Goal: Contribute content: Contribute content

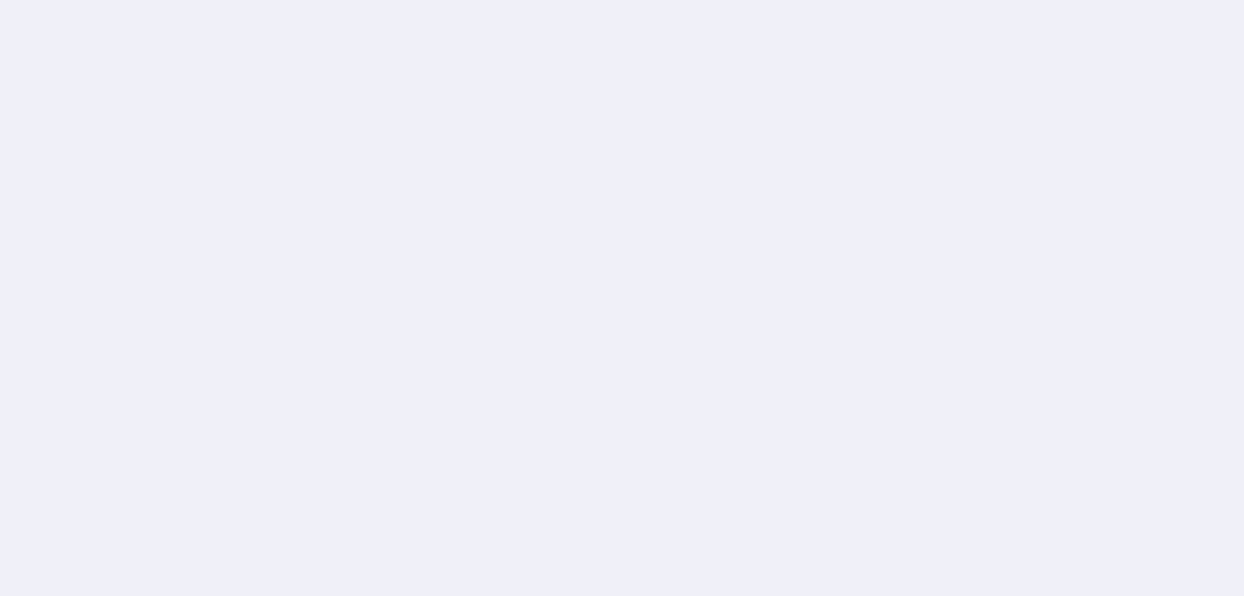
click at [1170, 294] on div at bounding box center [622, 298] width 1244 height 596
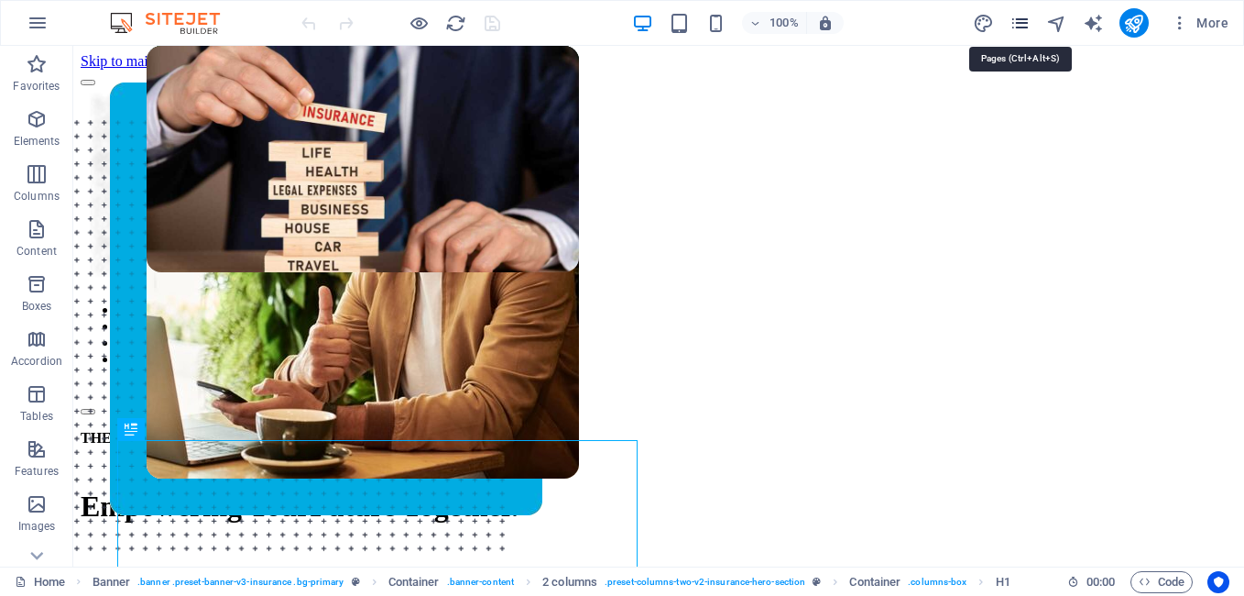
click at [1023, 30] on icon "pages" at bounding box center [1020, 23] width 21 height 21
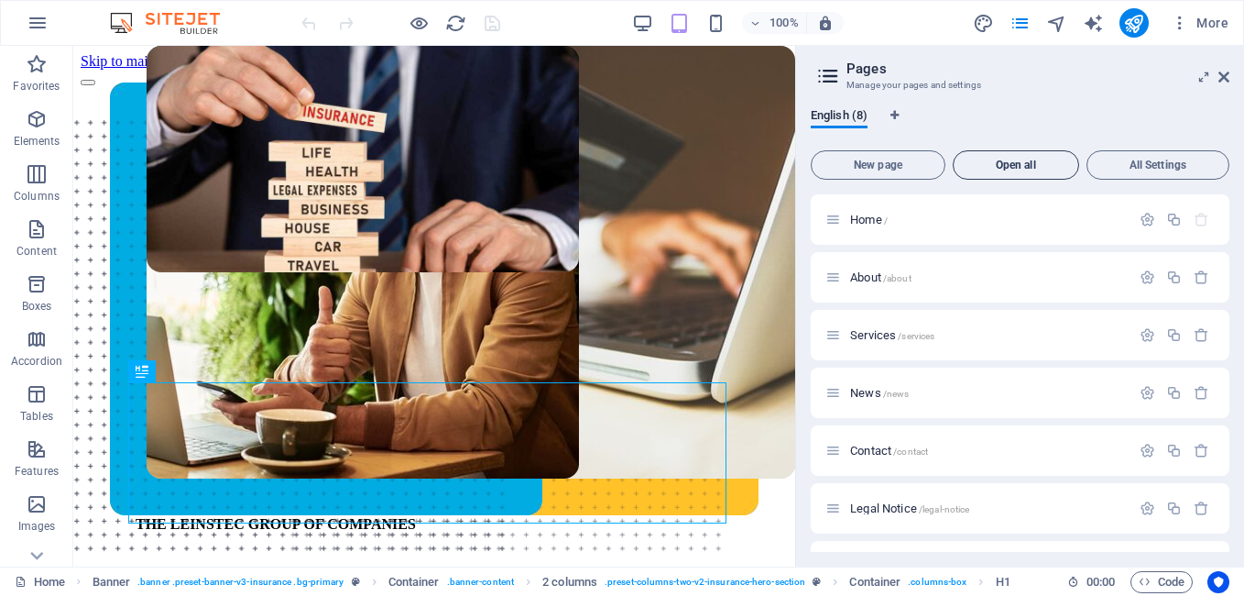
click at [1024, 172] on button "Open all" at bounding box center [1016, 164] width 126 height 29
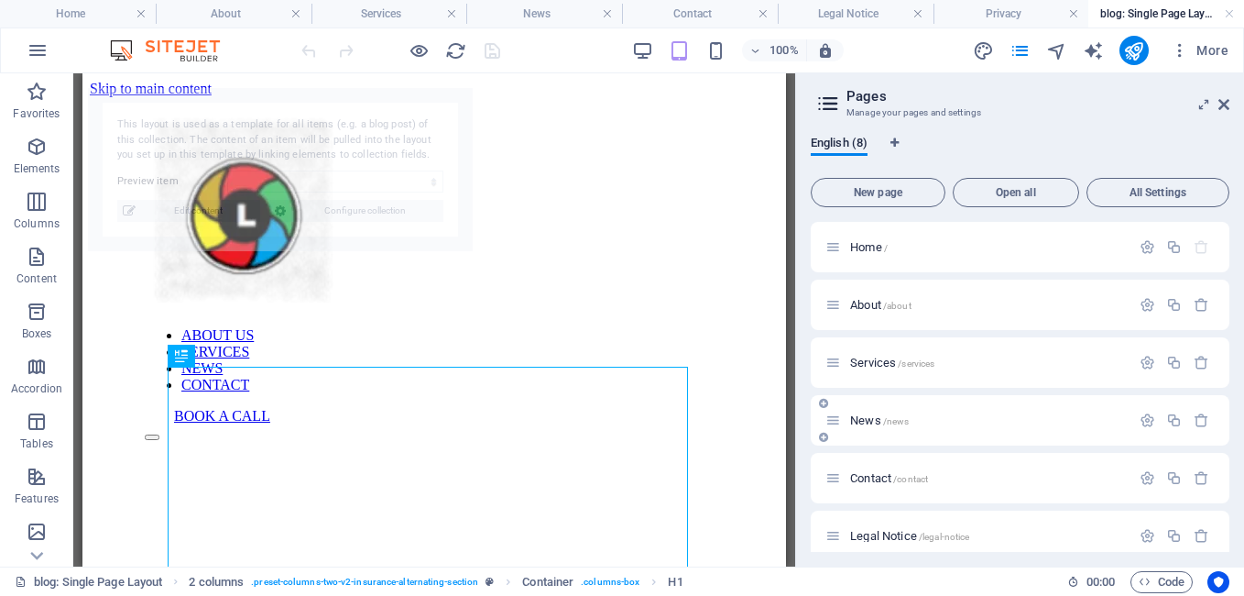
click at [832, 422] on icon at bounding box center [834, 420] width 16 height 16
click at [1140, 422] on icon "button" at bounding box center [1148, 420] width 16 height 16
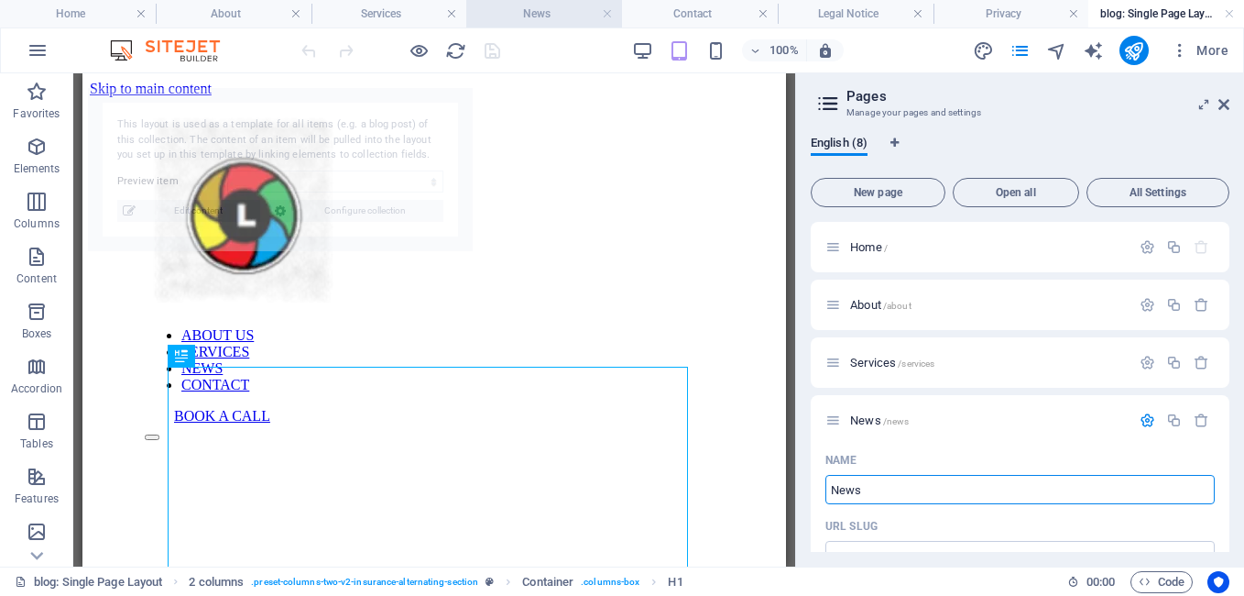
click at [505, 19] on h4 "News" at bounding box center [544, 14] width 156 height 20
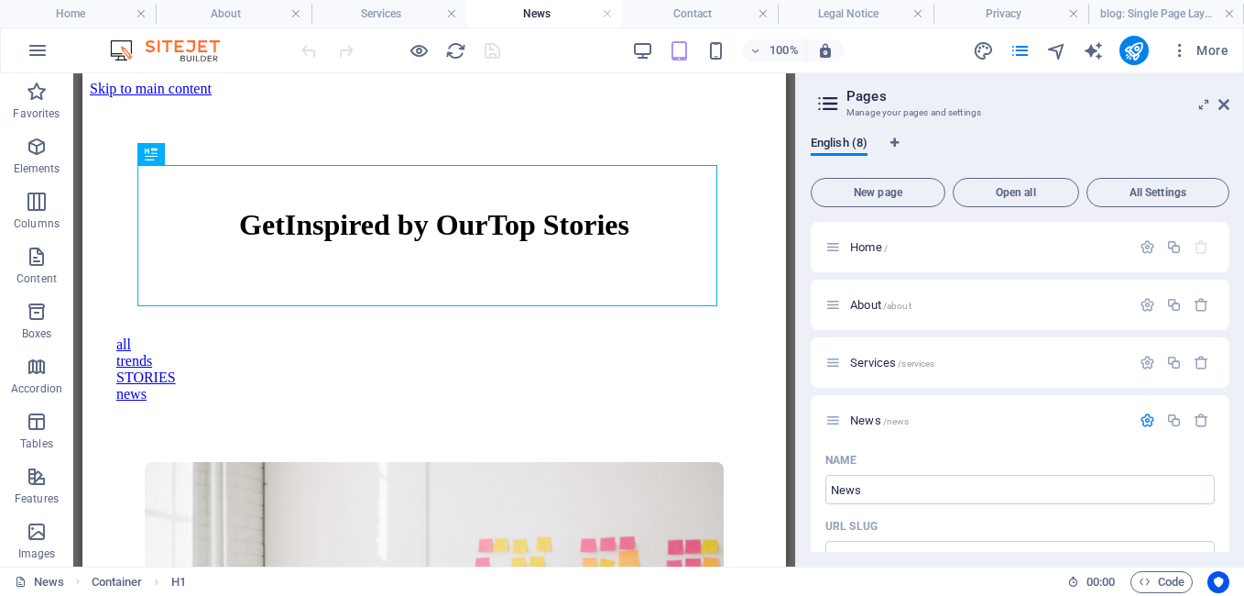
click at [1223, 93] on h2 "Pages" at bounding box center [1038, 96] width 383 height 16
click at [1027, 54] on icon "pages" at bounding box center [1020, 50] width 21 height 21
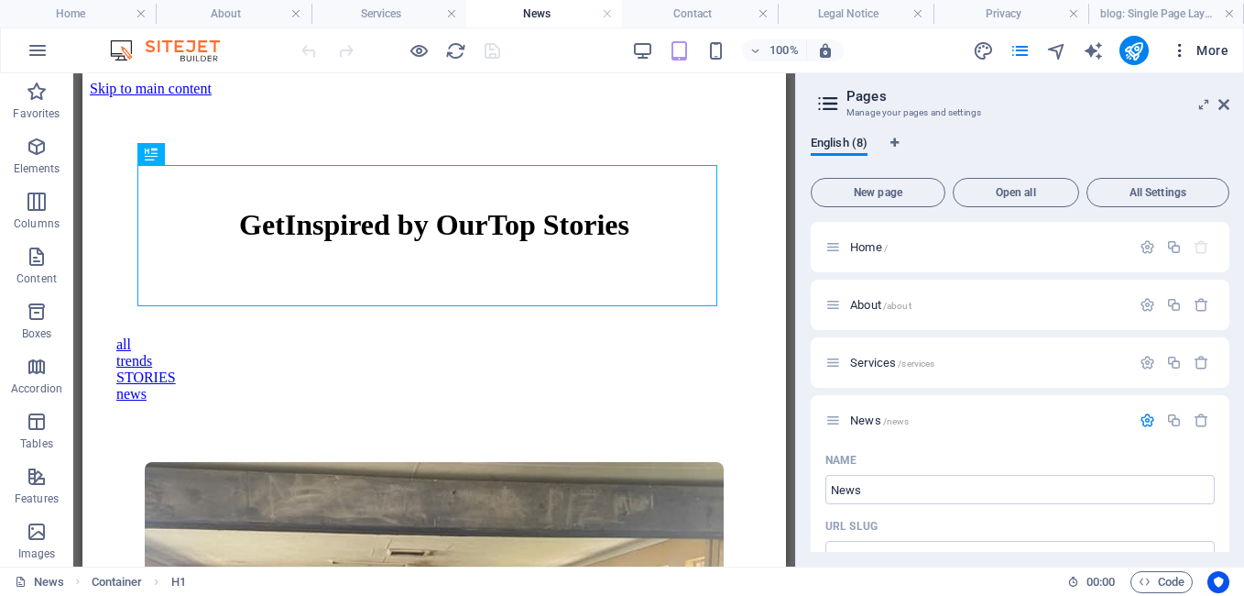
click at [1178, 60] on button "More" at bounding box center [1200, 50] width 72 height 29
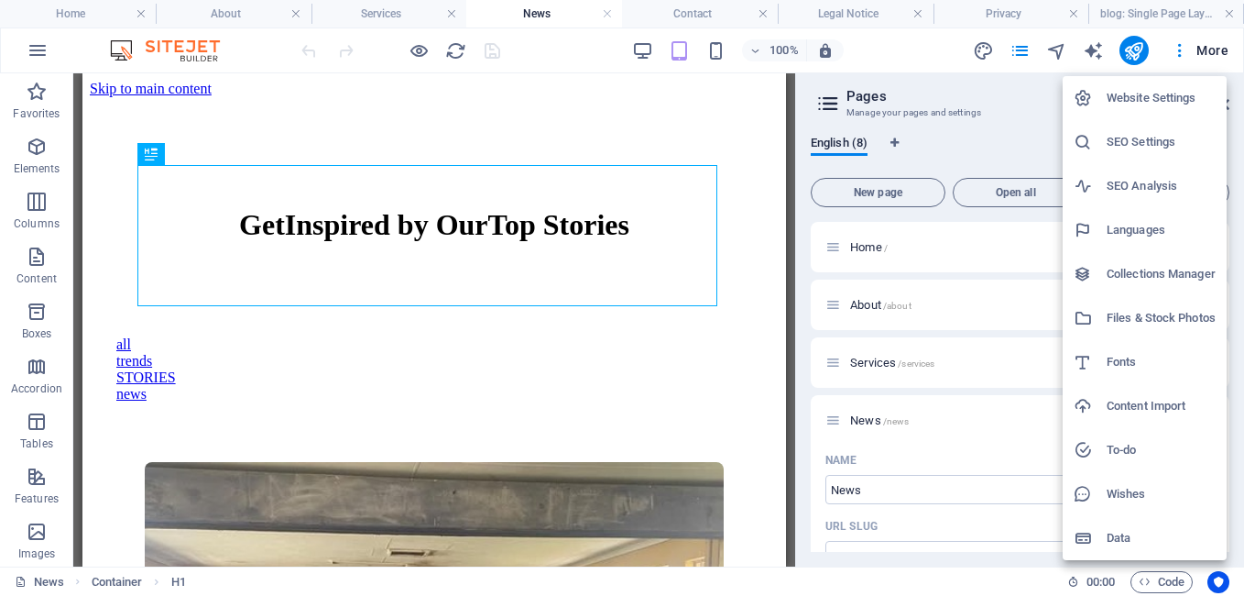
click at [1106, 280] on div at bounding box center [1090, 274] width 33 height 18
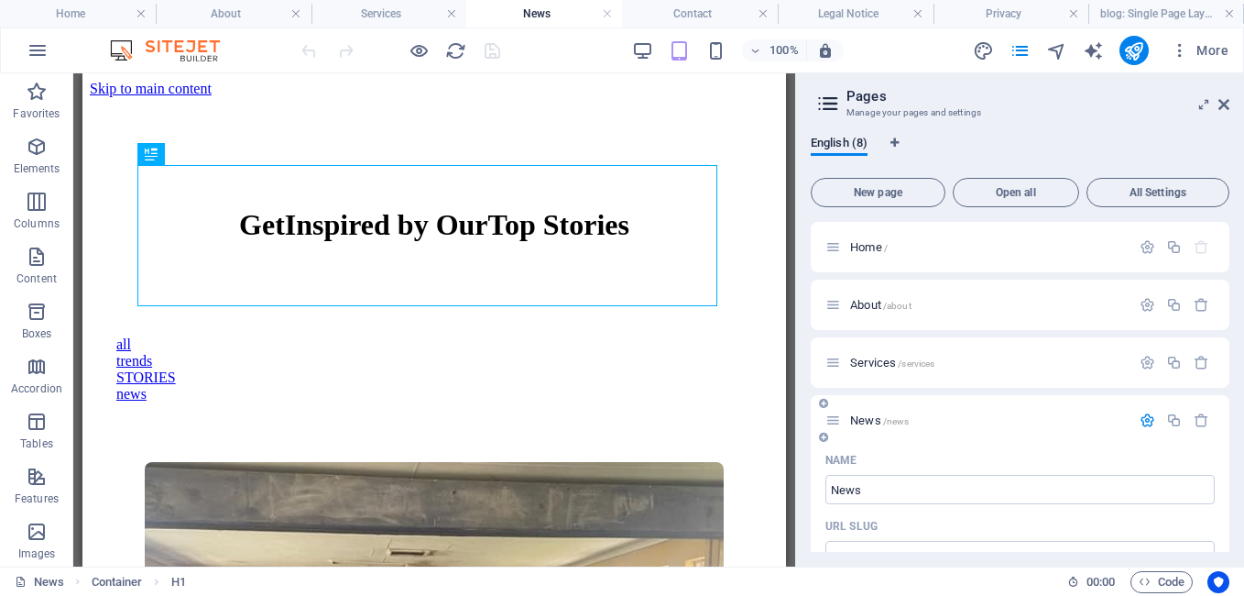
click at [860, 413] on div "News /news" at bounding box center [978, 420] width 305 height 21
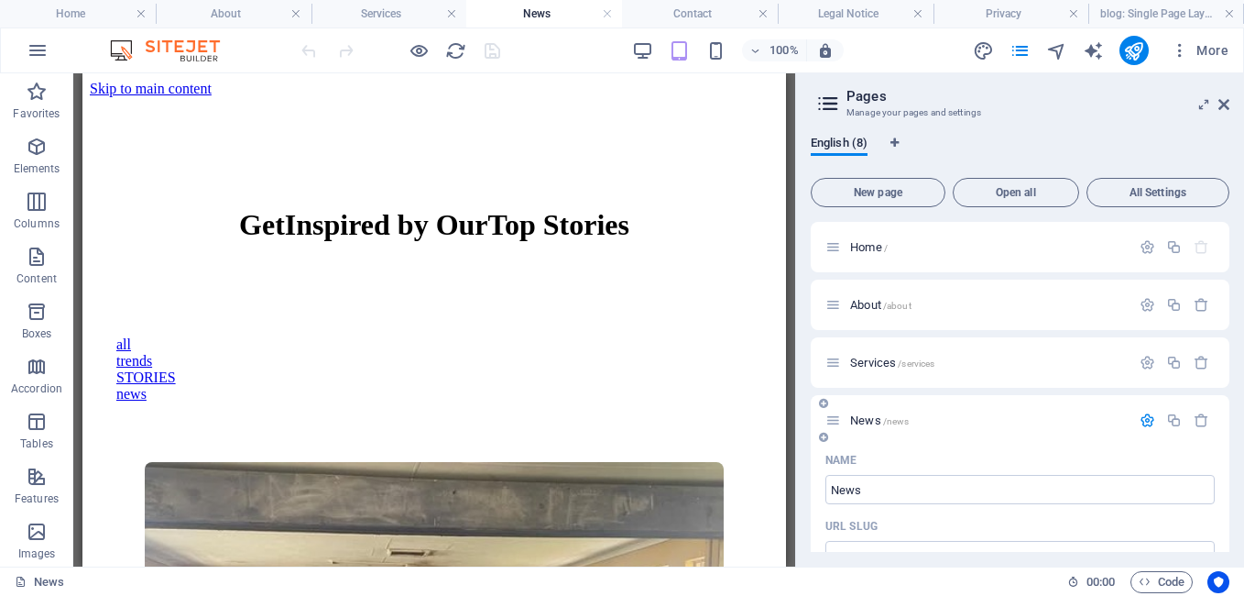
click at [837, 423] on icon at bounding box center [834, 420] width 16 height 16
click at [1228, 105] on icon at bounding box center [1224, 104] width 11 height 15
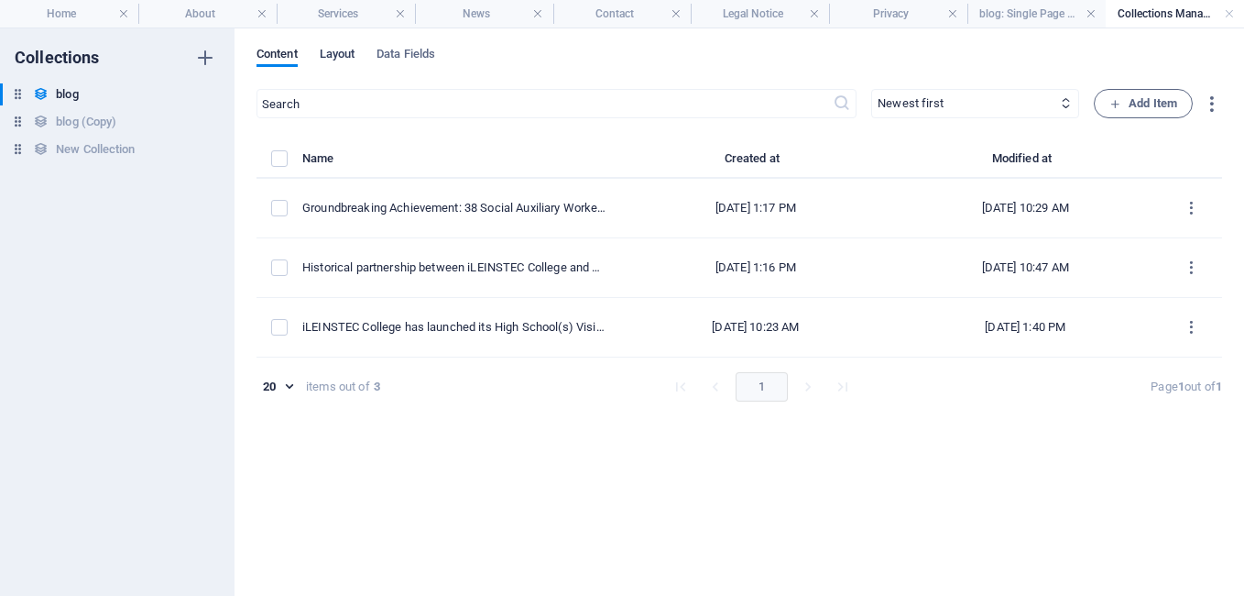
click at [348, 59] on span "Layout" at bounding box center [338, 56] width 36 height 26
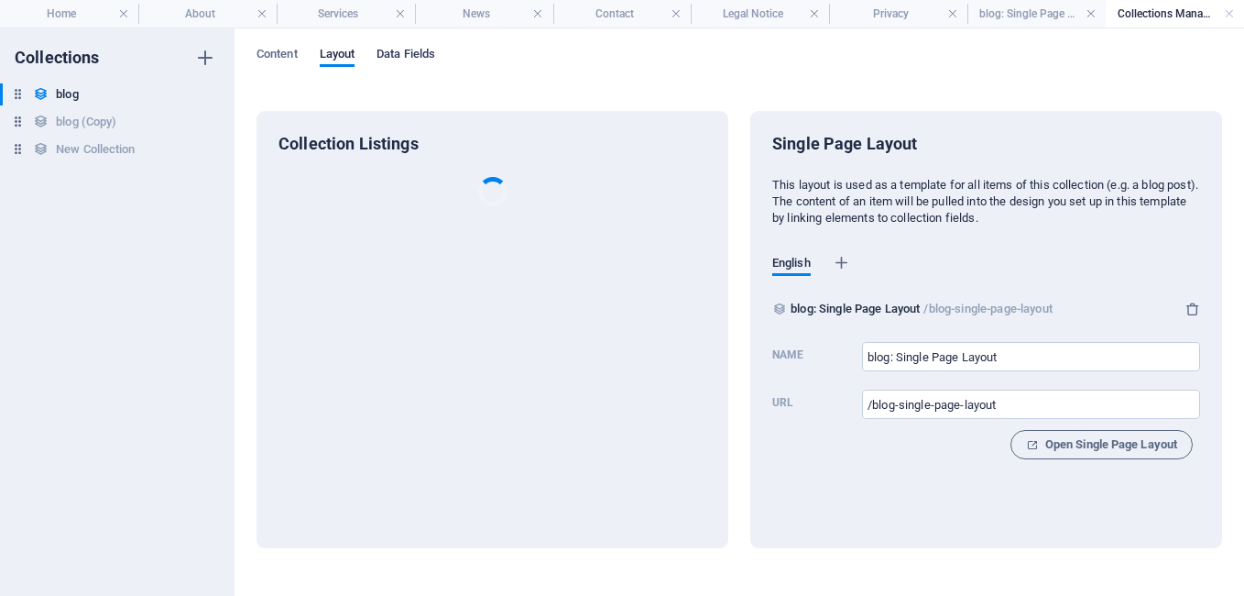
click at [414, 62] on span "Data Fields" at bounding box center [406, 56] width 59 height 26
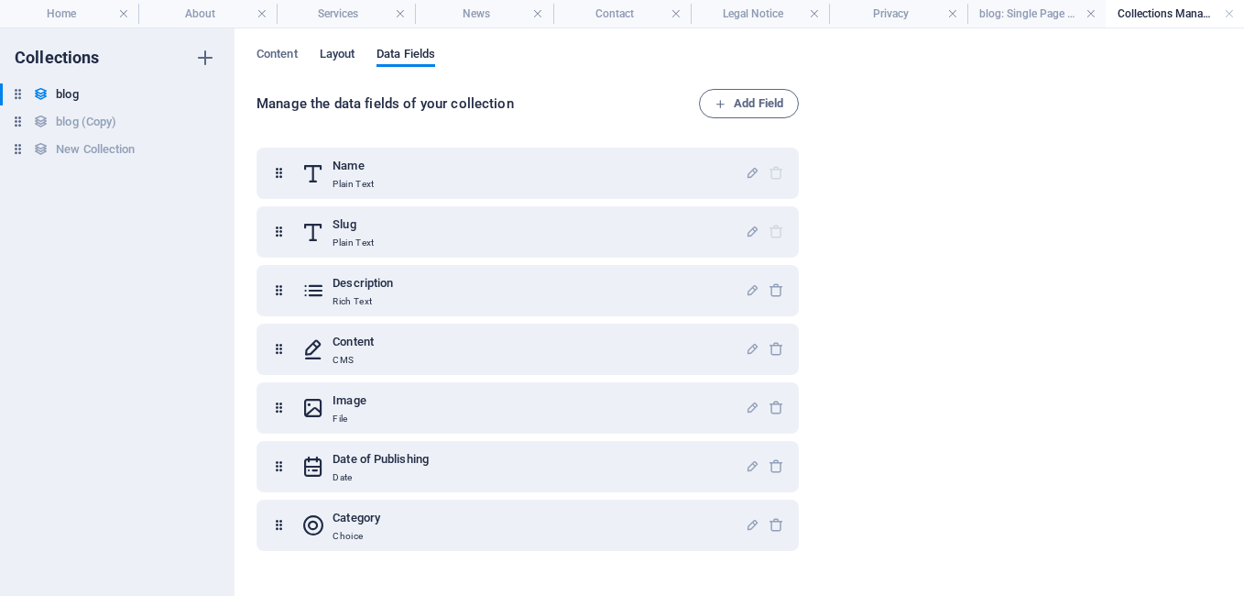
click at [350, 56] on span "Layout" at bounding box center [338, 56] width 36 height 26
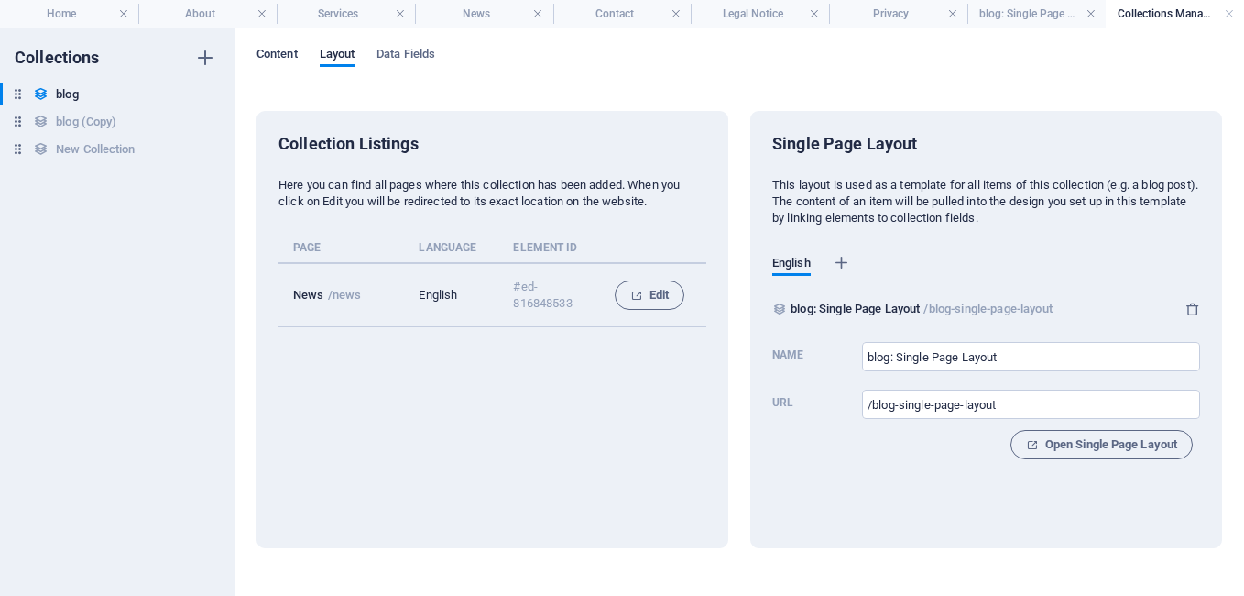
click at [290, 54] on span "Content" at bounding box center [277, 56] width 41 height 26
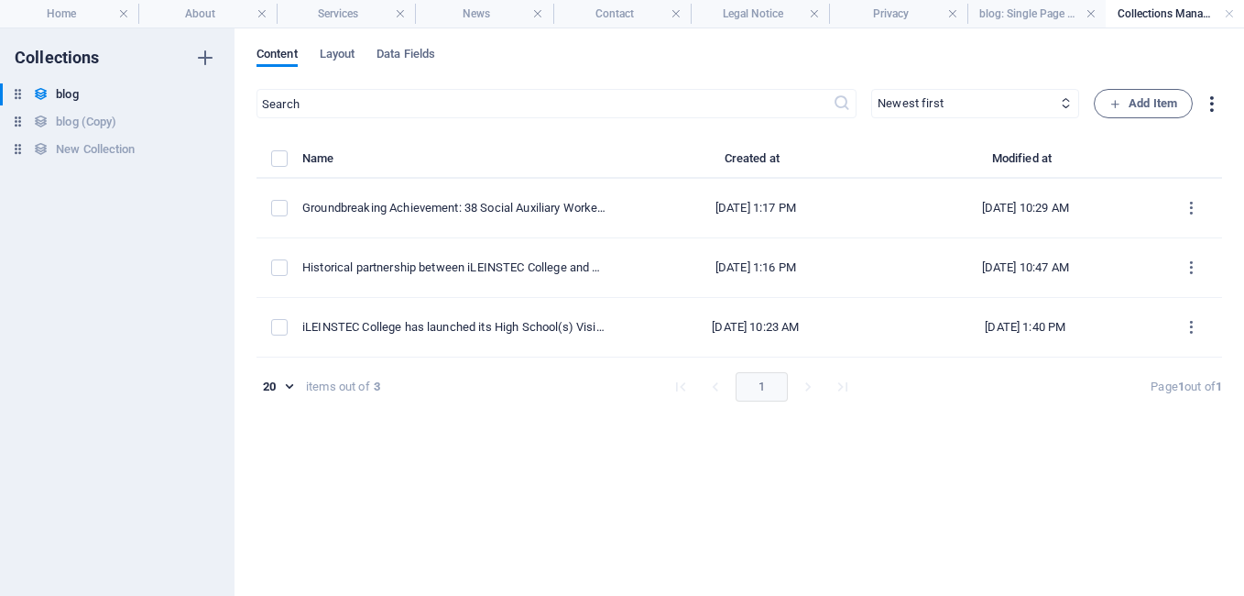
click at [1211, 103] on icon "button" at bounding box center [1211, 103] width 21 height 21
click at [1131, 104] on div at bounding box center [622, 298] width 1244 height 596
click at [1117, 106] on icon "button" at bounding box center [1116, 104] width 12 height 12
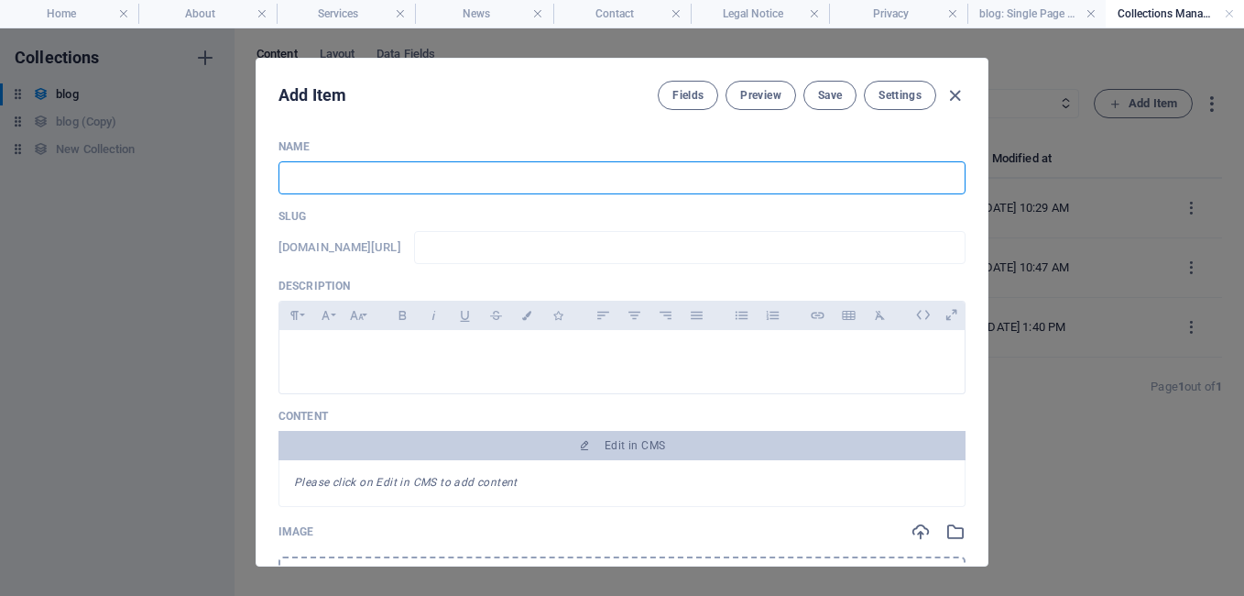
click at [458, 186] on input "text" at bounding box center [622, 177] width 687 height 33
type input "e"
type input "E"
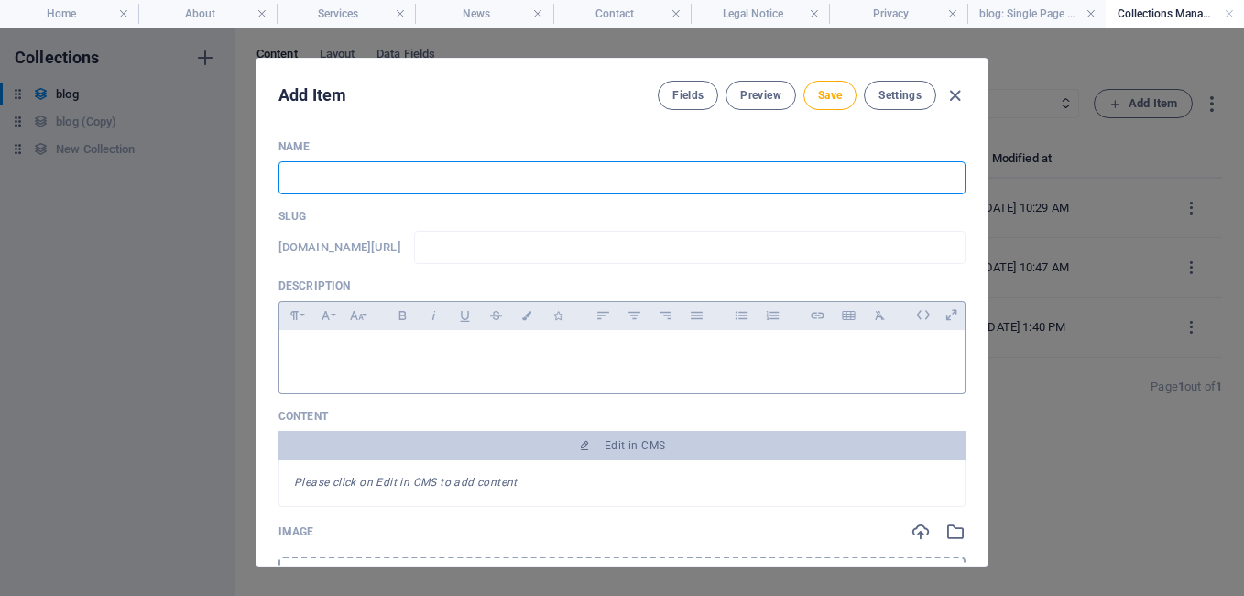
type input "e"
type input "EI"
type input "ei"
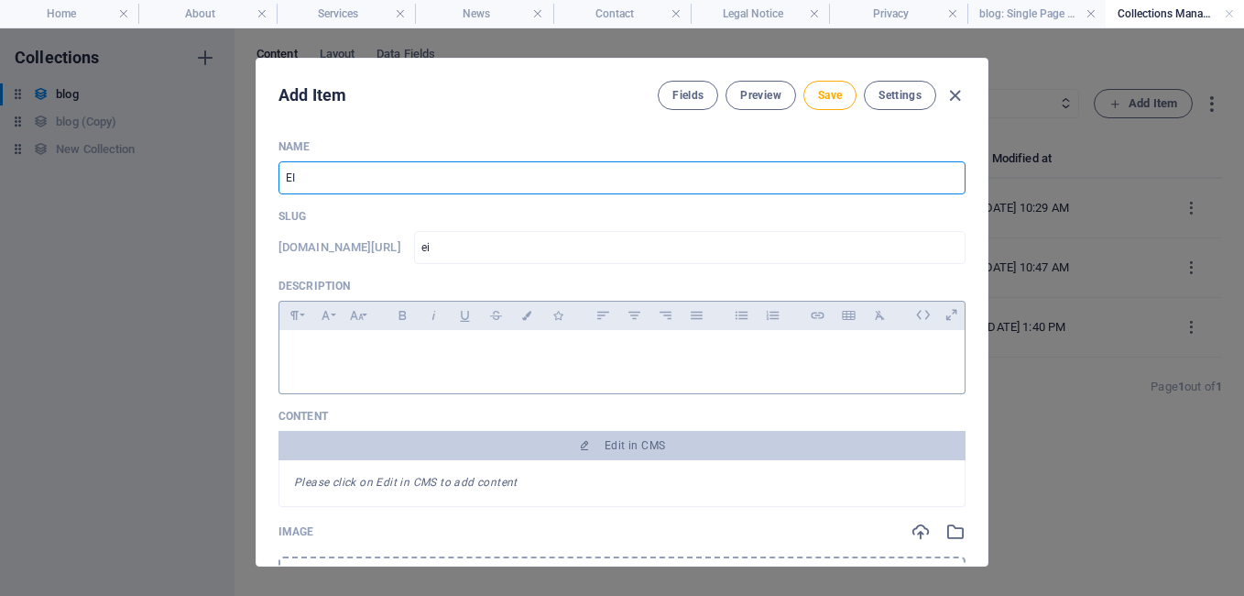
type input "EIS"
type input "eis"
type input "EISA"
type input "eisa"
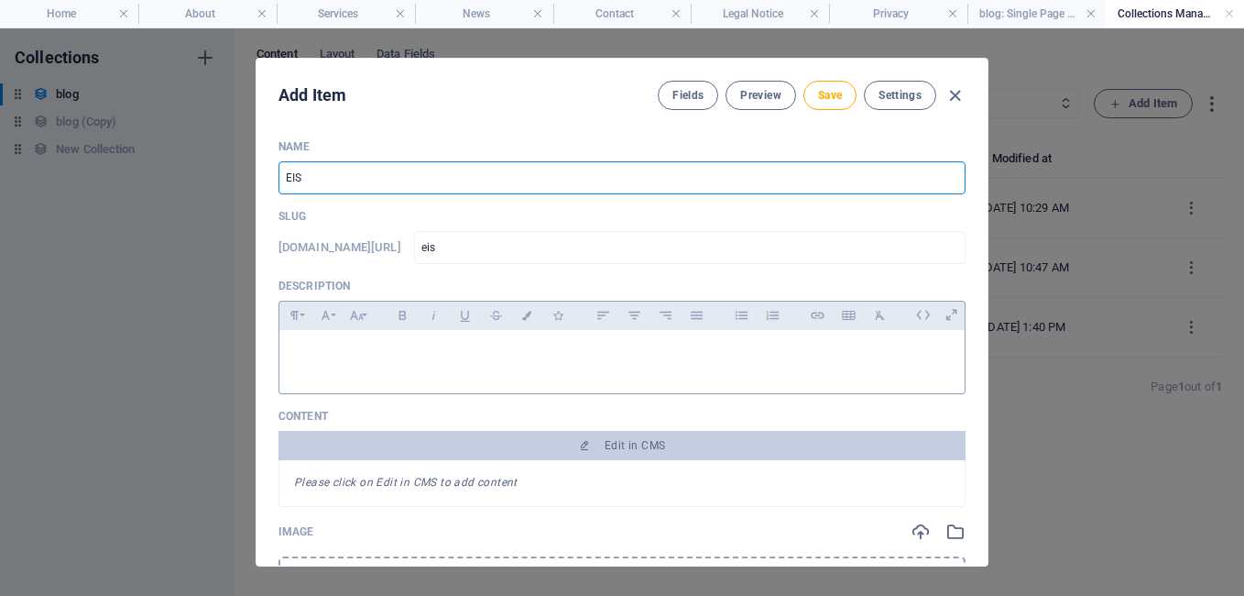
type input "eisa"
type input "EISA E"
type input "eisa-e"
type input "EISA EX"
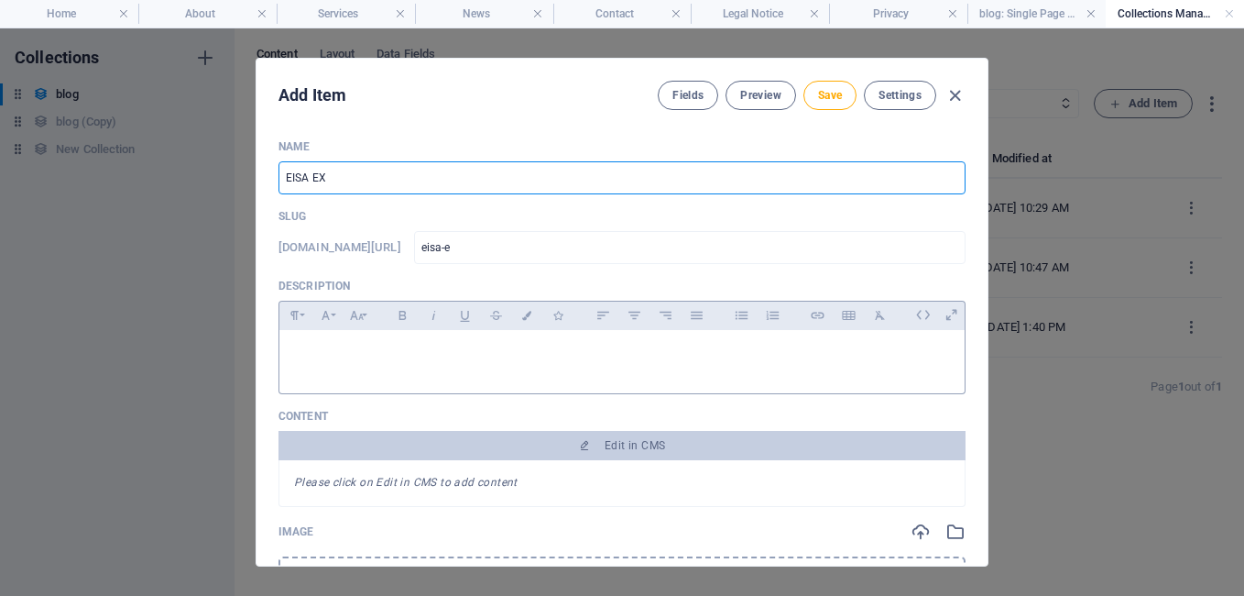
type input "eisa-ex"
type input "EISA EXA"
type input "eisa-exa"
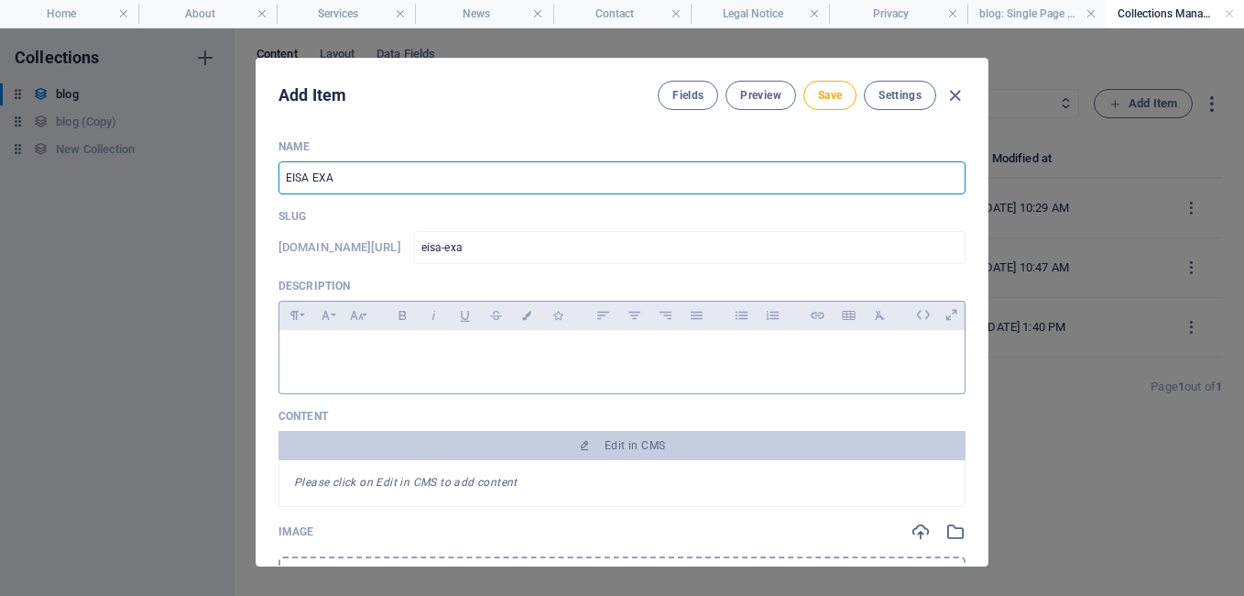
type input "EISA EXAM"
type input "eisa-exam"
type input "EISA EXAMS"
type input "eisa-exams"
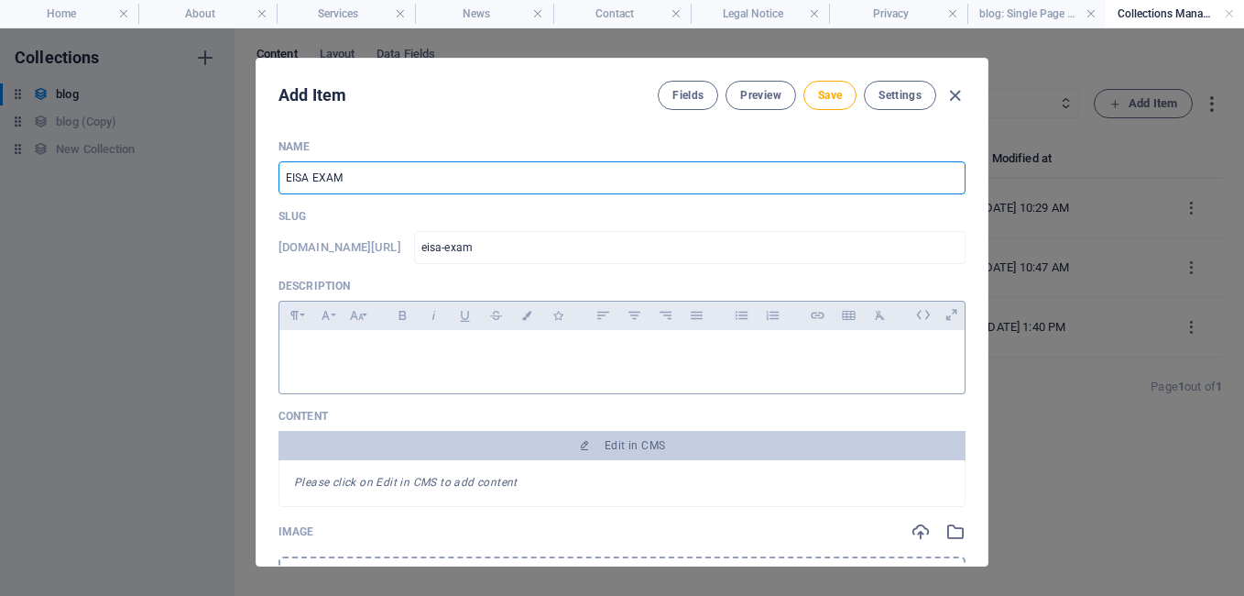
type input "eisa-exams"
type input "EISA EXAM"
type input "eisa-exam"
type input "EISA EXA"
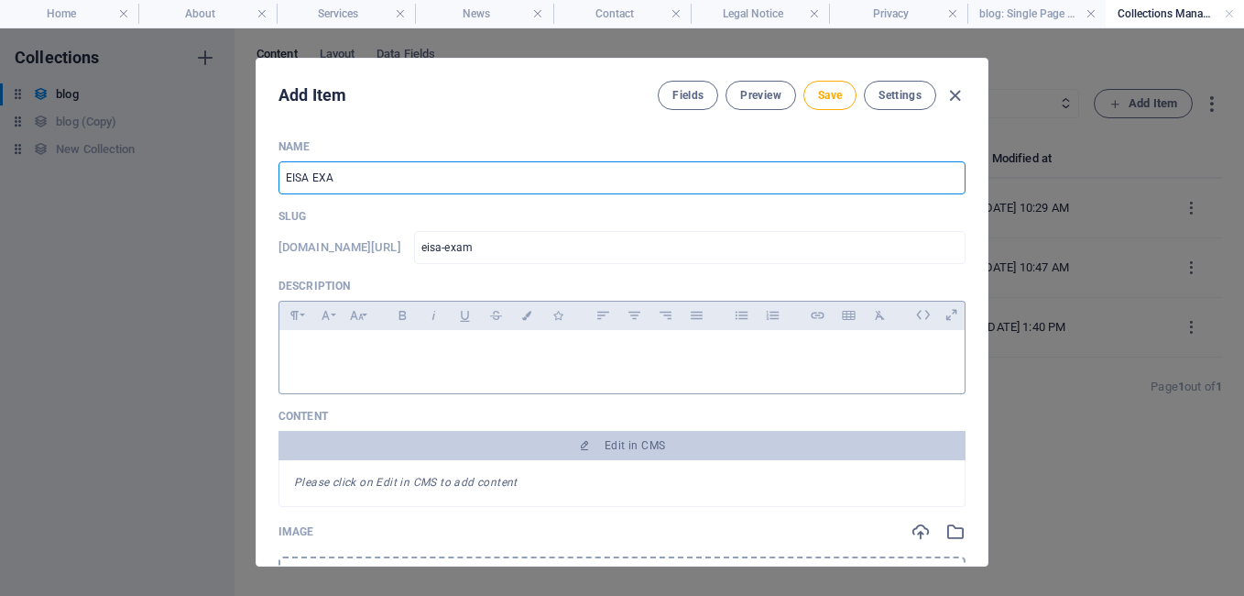
type input "eisa-exa"
type input "EISA EX"
type input "eisa-ex"
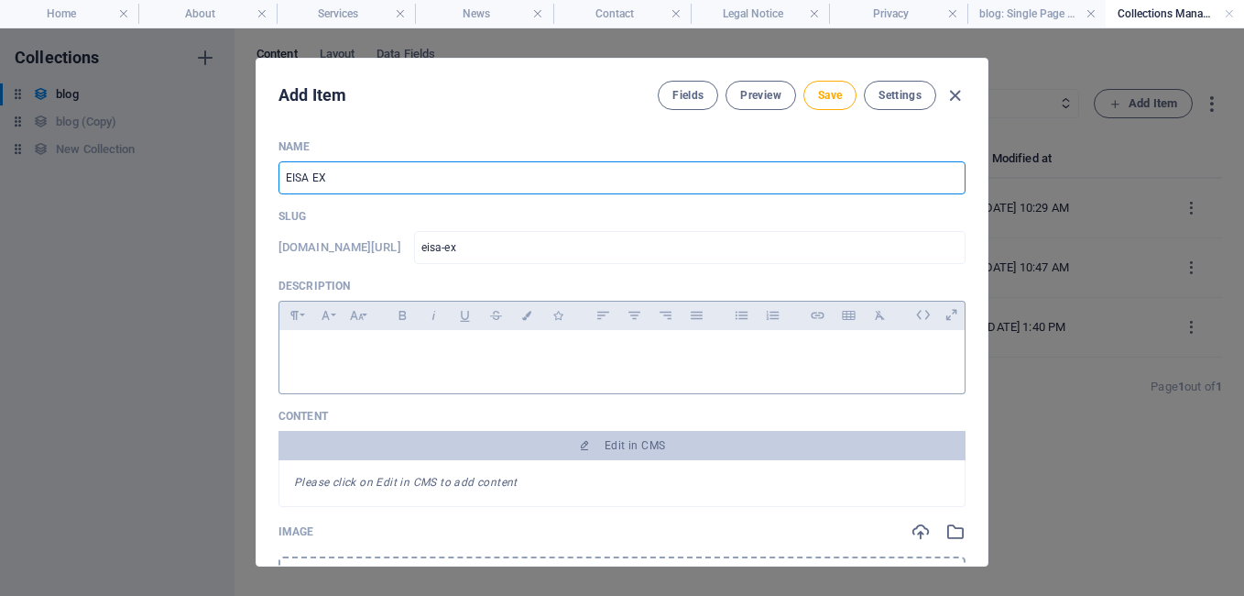
type input "EISA E"
type input "eisa-e"
type input "EISA"
type input "eisa"
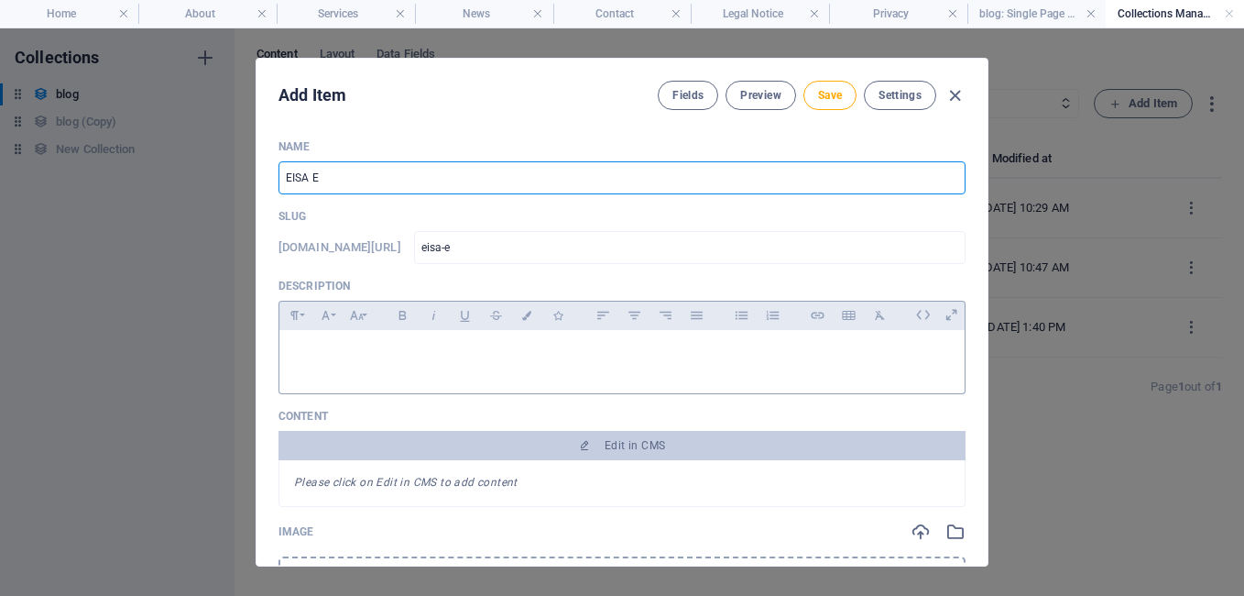
type input "eisa"
type input "EIS"
type input "eis"
type input "EI"
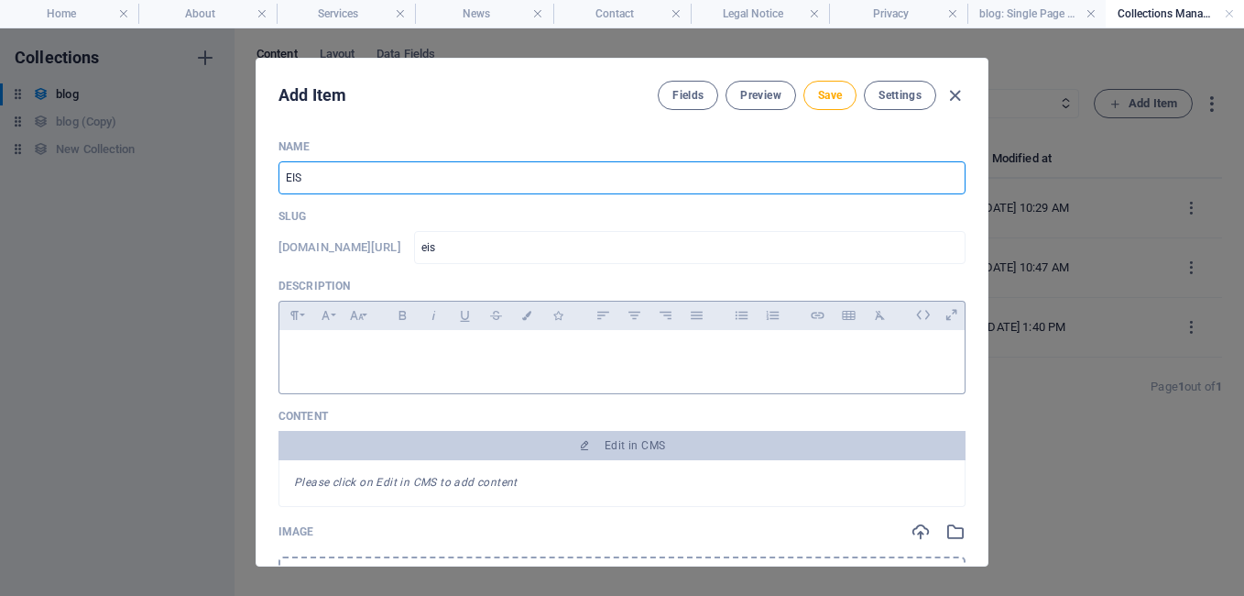
type input "ei"
type input "E"
type input "e"
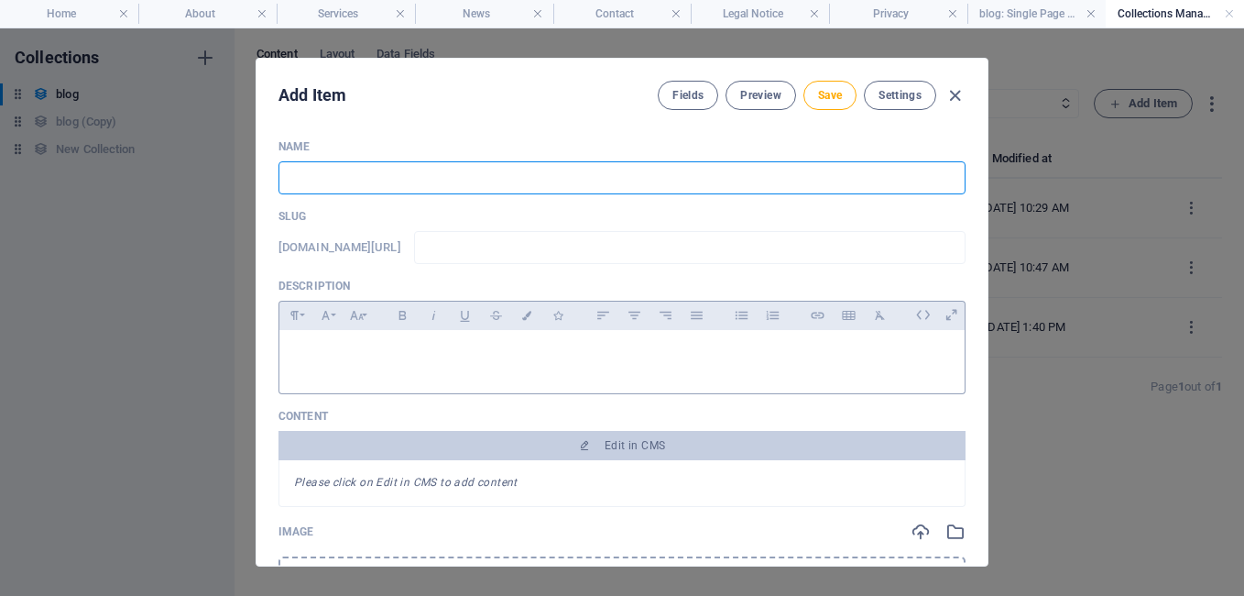
type input "2"
type input "20"
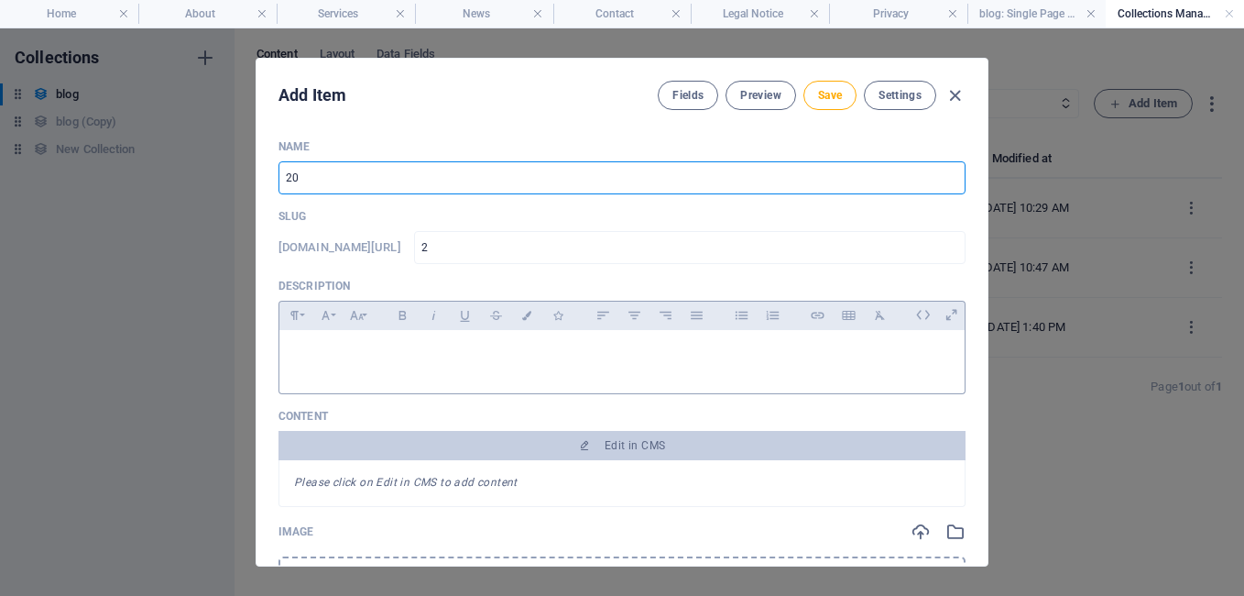
type input "20"
type input "202"
type input "2025"
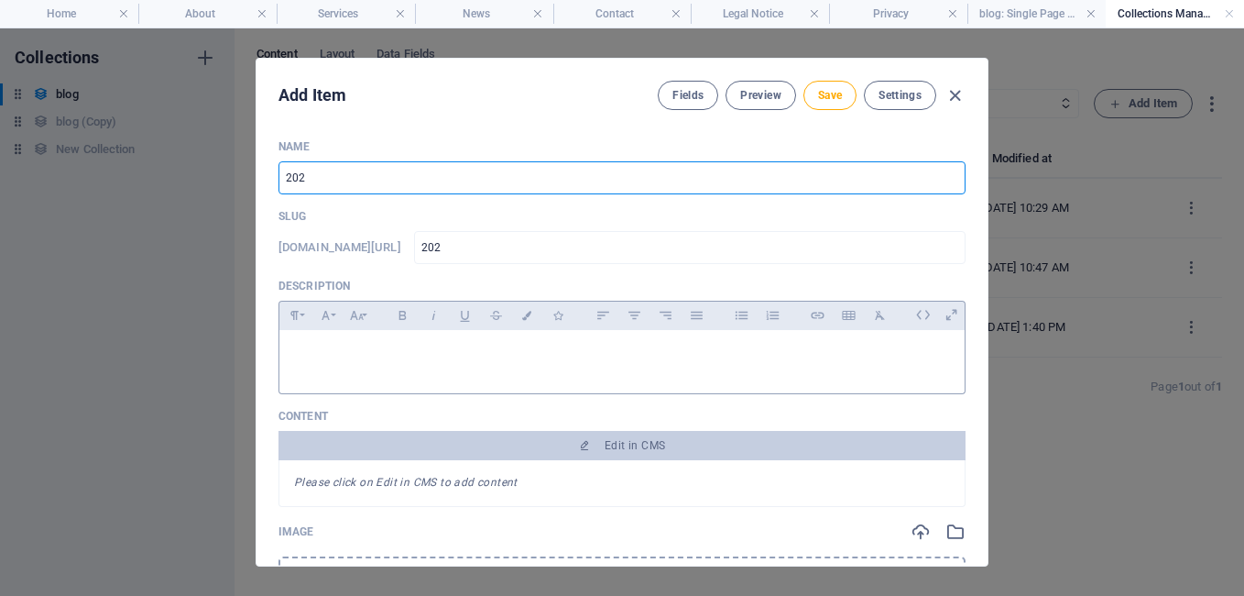
type input "2025"
type input "2025 E"
type input "2025-e"
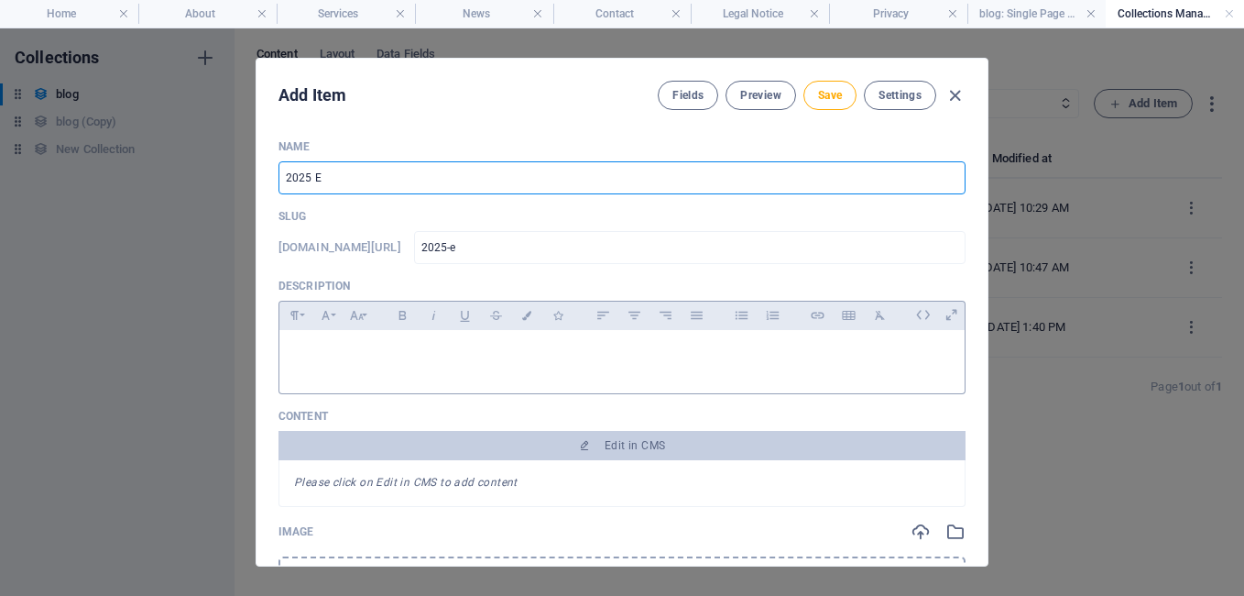
type input "2025 EI"
type input "2025-ei"
type input "2025 EIS"
type input "2025-eis"
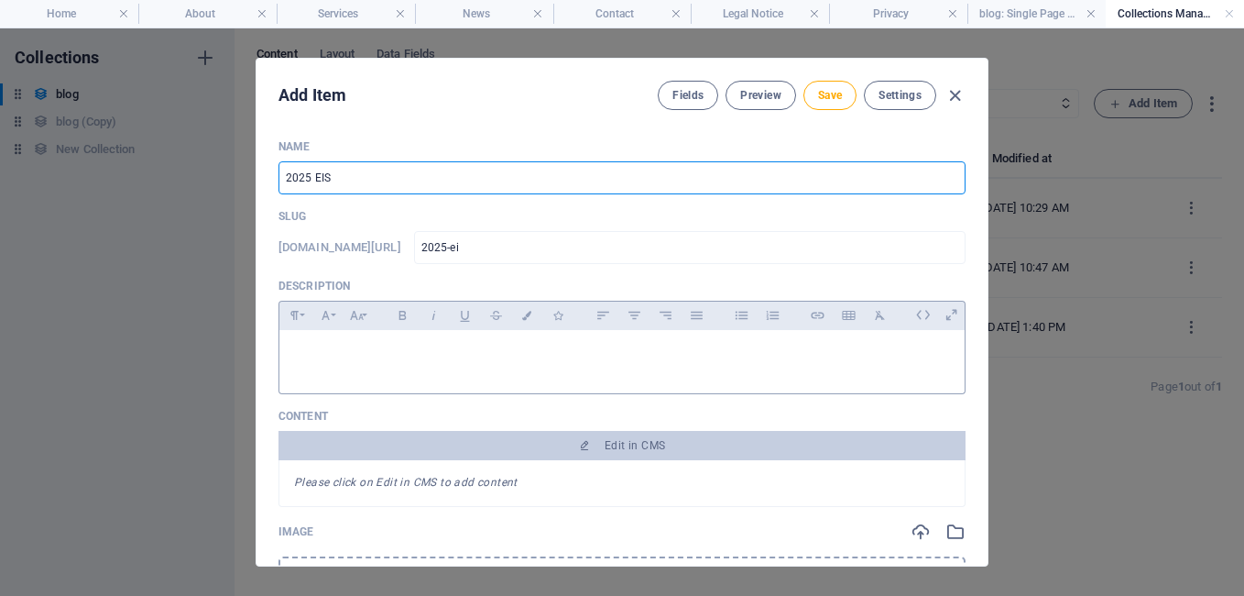
type input "2025-eis"
type input "2025 EISA"
type input "2025-eisa"
type input "2025 EISA E"
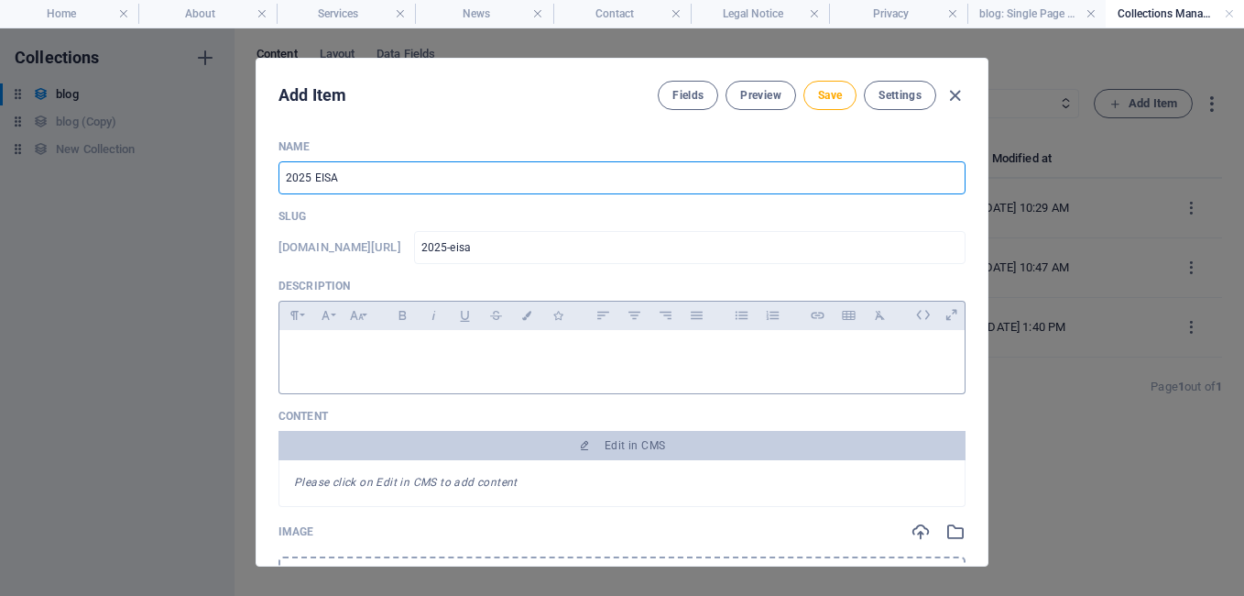
type input "2025-eisa-e"
type input "2025 EISA EX"
type input "2025-eisa-ex"
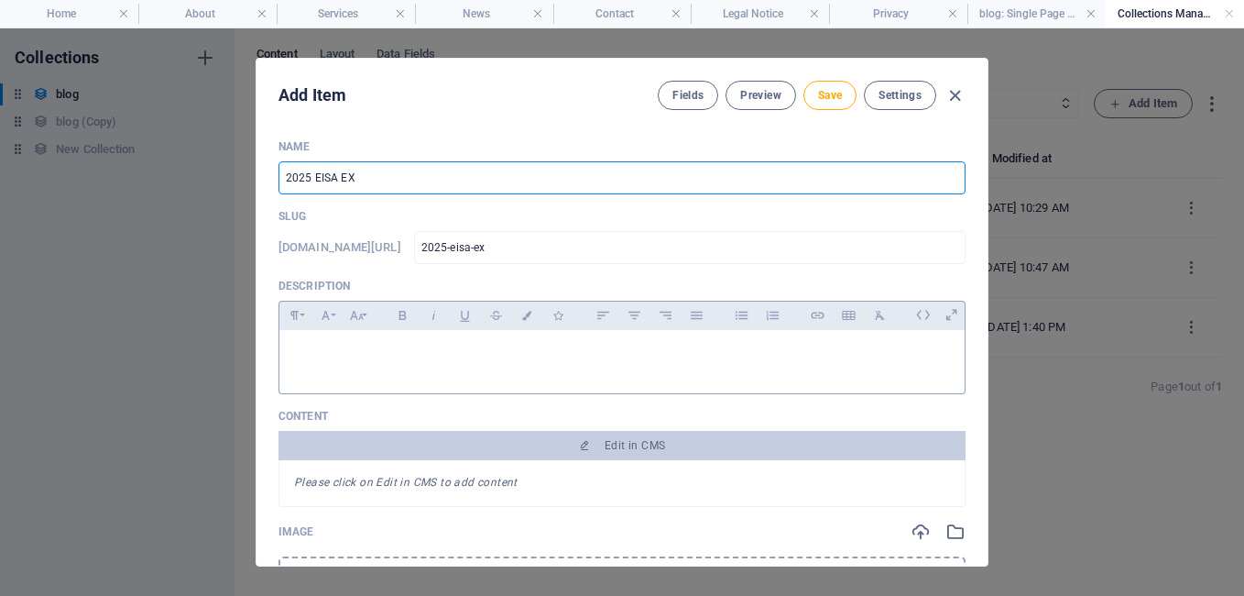
type input "2025 EISA EXA"
type input "2025-eisa-exa"
type input "2025 EISA EXAM"
type input "2025-eisa-exam"
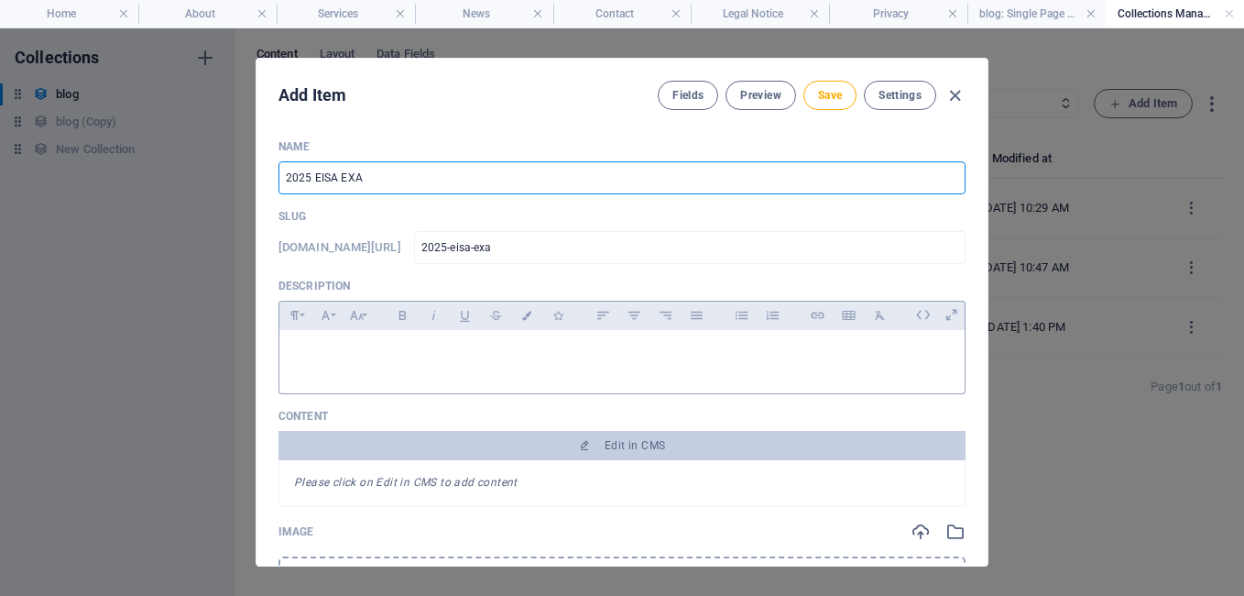
type input "2025-eisa-exam"
type input "2025 EISA EXAMS"
type input "2025-eisa-exams"
type input "2025 EISA EXAMS"
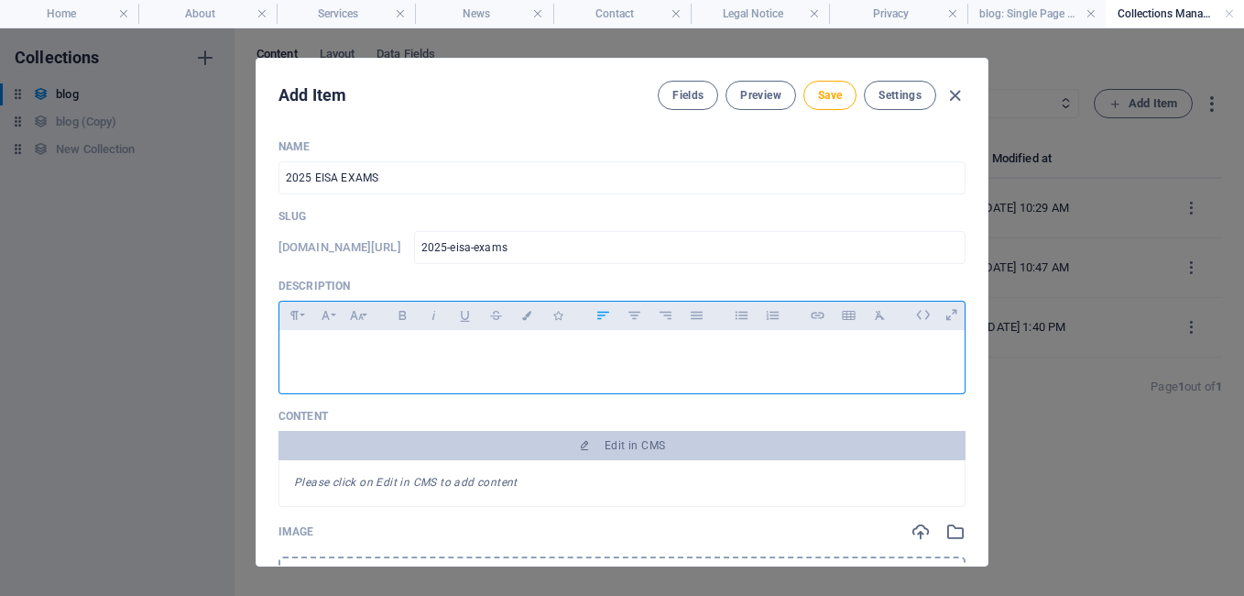
click at [377, 356] on p at bounding box center [622, 353] width 656 height 17
click at [520, 342] on div "Management extends its best wishes to our 2024" at bounding box center [622, 357] width 685 height 55
click at [515, 349] on p "Management extends its best wishes to our 2024" at bounding box center [622, 353] width 656 height 17
click at [543, 352] on p "Management extends its best wishes to our 2024" at bounding box center [622, 353] width 656 height 17
click at [608, 350] on p "Management extends its best wishes to our 2024 Social Social" at bounding box center [622, 353] width 656 height 17
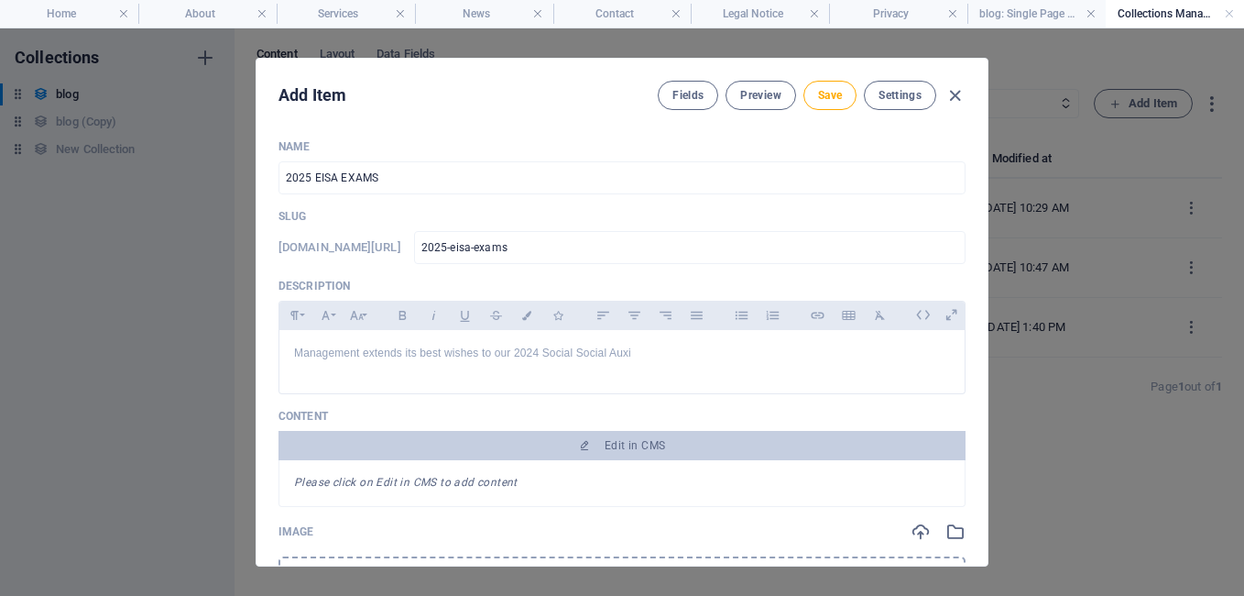
click at [990, 263] on div "Add Item Fields Preview Save Settings Name 2025 EISA EXAMS ​ Slug [DOMAIN_NAME]…" at bounding box center [622, 311] width 1244 height 567
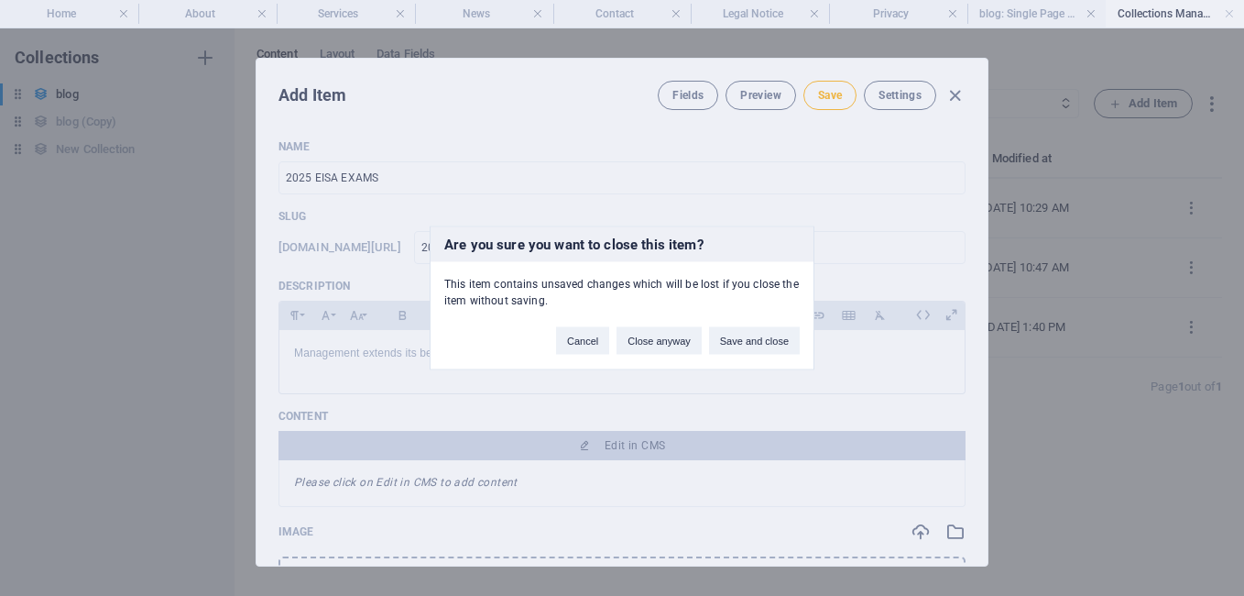
click at [990, 263] on div "Are you sure you want to close this item? This item contains unsaved changes wh…" at bounding box center [622, 298] width 1244 height 596
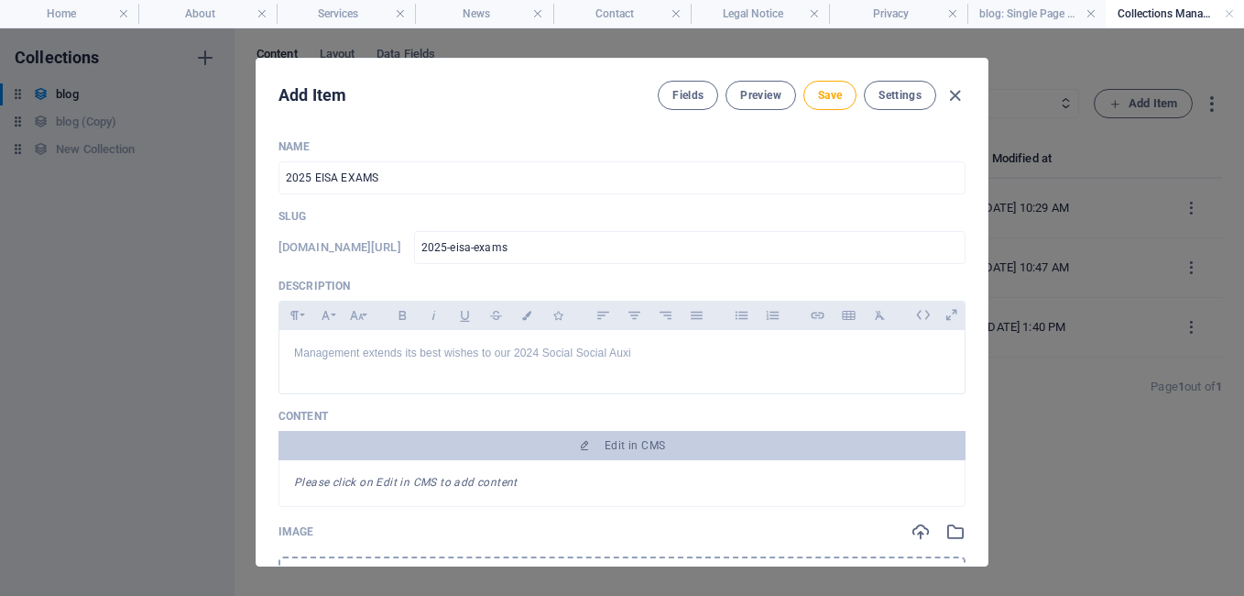
click at [990, 263] on div "Add Item Fields Preview Save Settings Name 2025 EISA EXAMS ​ Slug [DOMAIN_NAME]…" at bounding box center [622, 311] width 1244 height 567
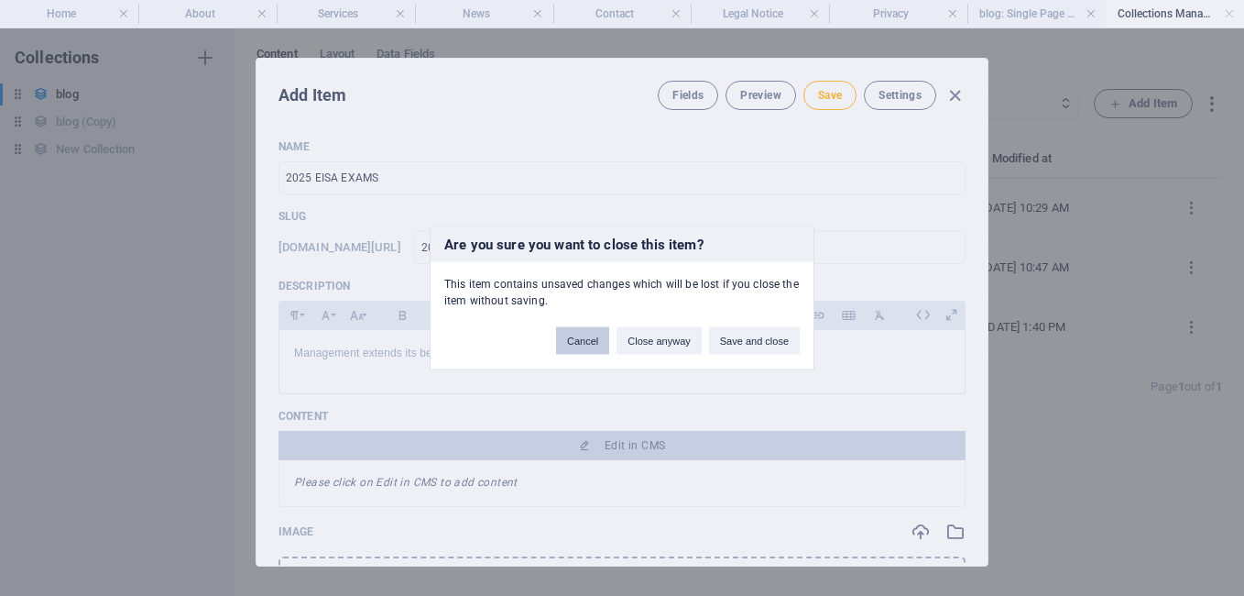
click at [590, 345] on button "Cancel" at bounding box center [582, 340] width 53 height 27
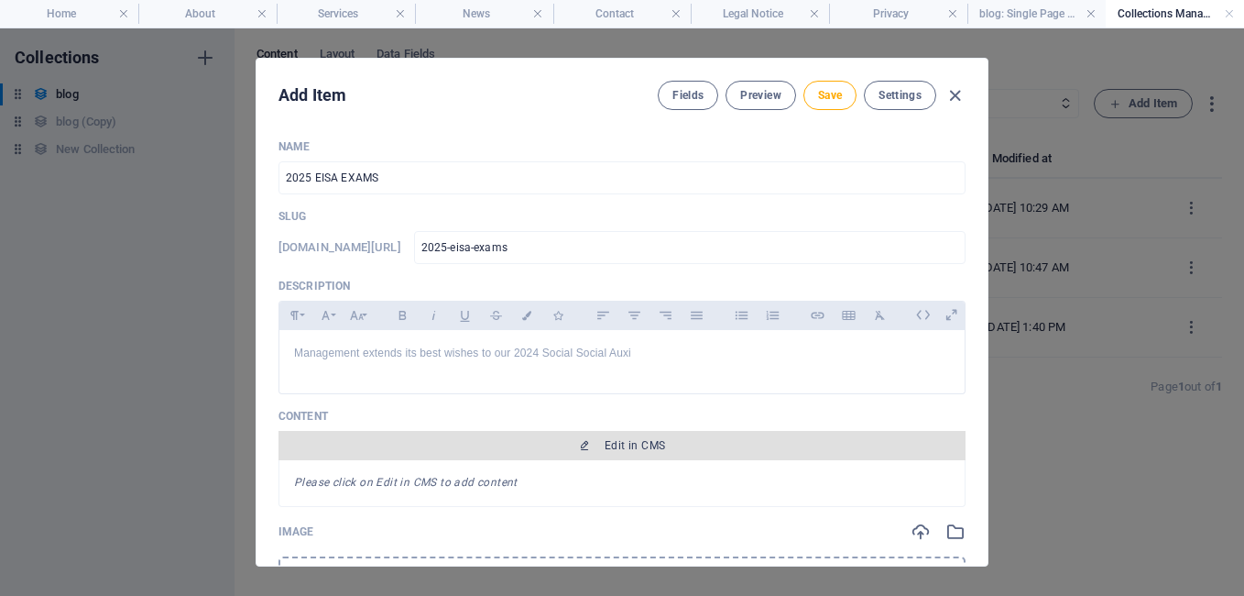
click at [614, 446] on button "Edit in CMS" at bounding box center [622, 445] width 687 height 29
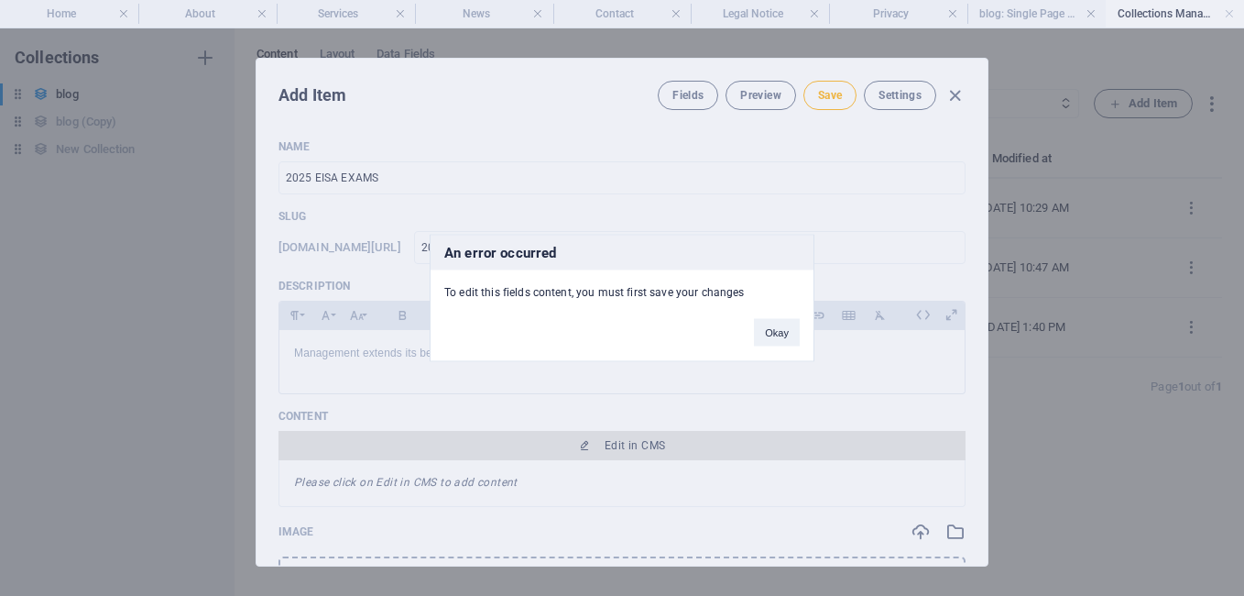
click at [614, 446] on div "An error occurred To edit this fields content, you must first save your changes…" at bounding box center [622, 298] width 1244 height 596
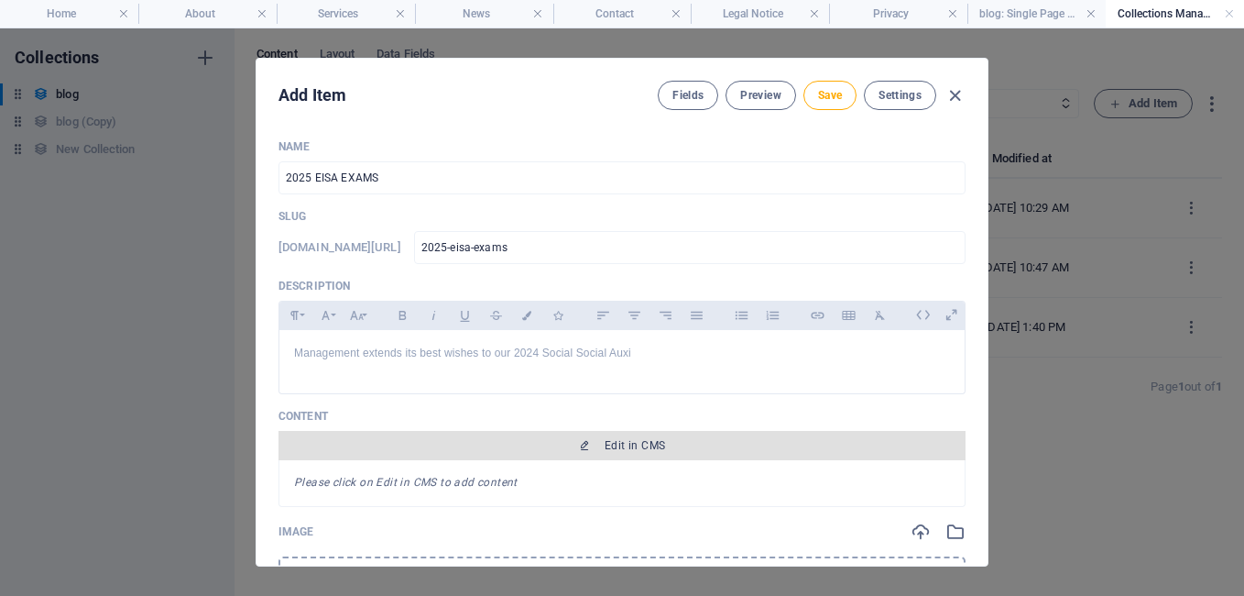
click at [614, 446] on span "Edit in CMS" at bounding box center [635, 445] width 60 height 15
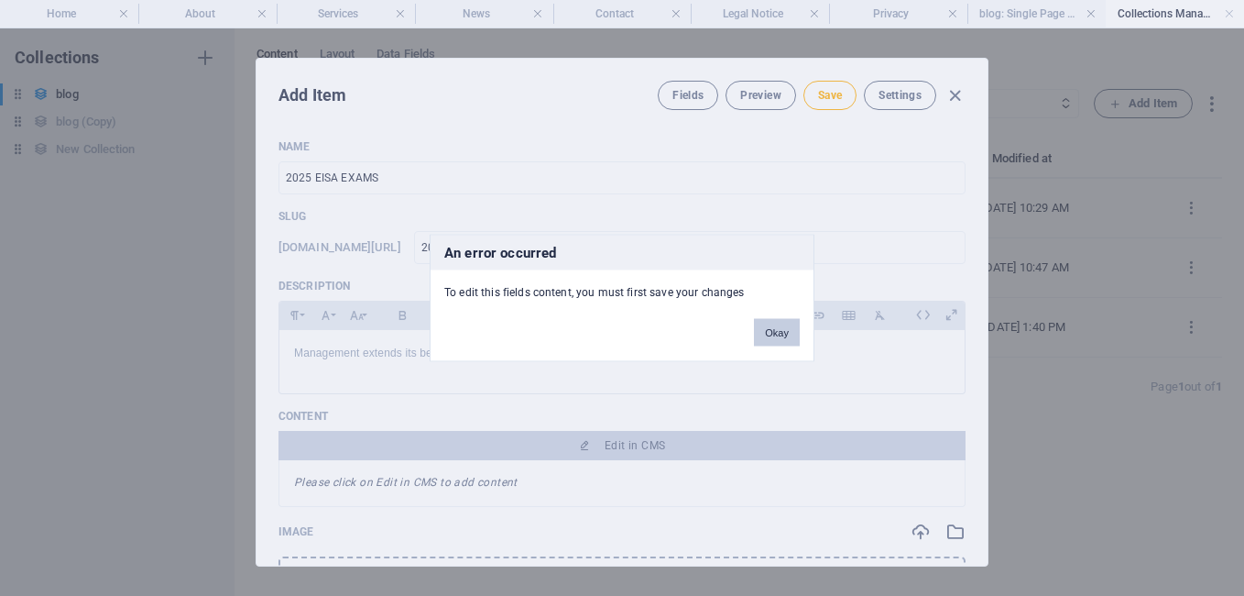
click at [776, 329] on button "Okay" at bounding box center [777, 332] width 46 height 27
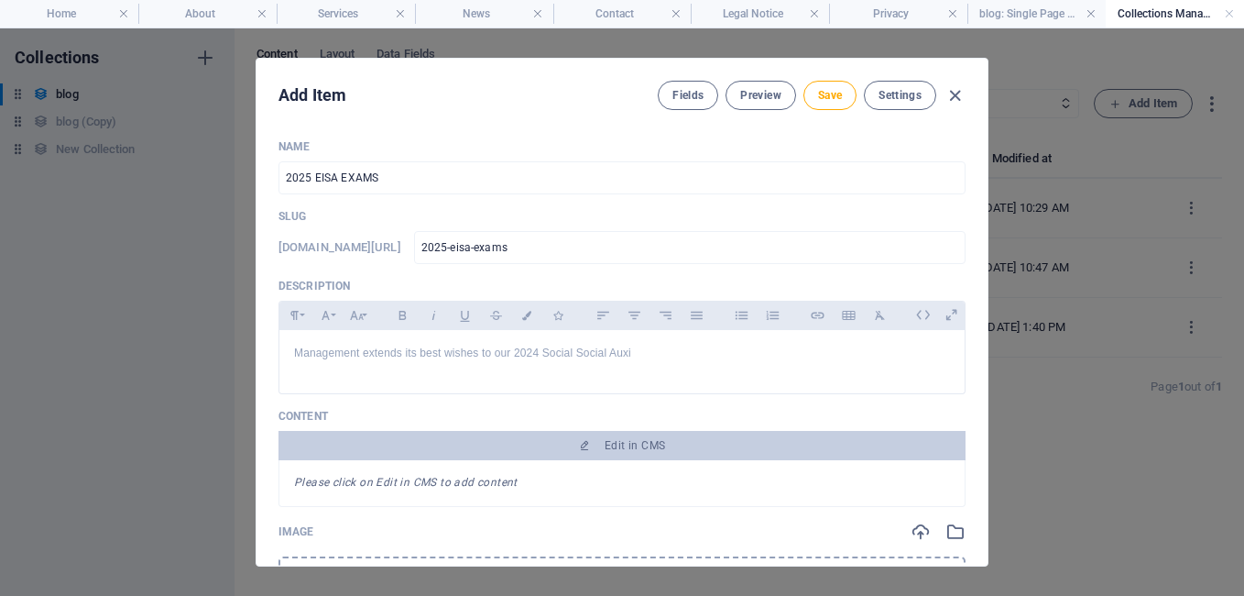
scroll to position [386, 0]
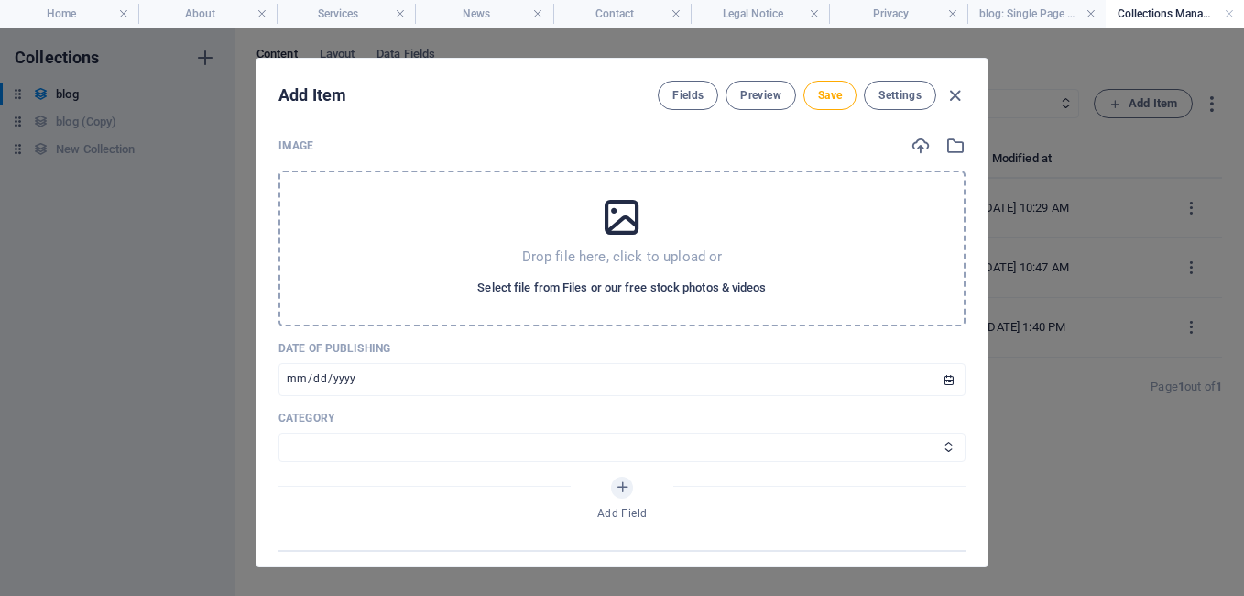
click at [616, 286] on span "Select file from Files or our free stock photos & videos" at bounding box center [621, 288] width 289 height 22
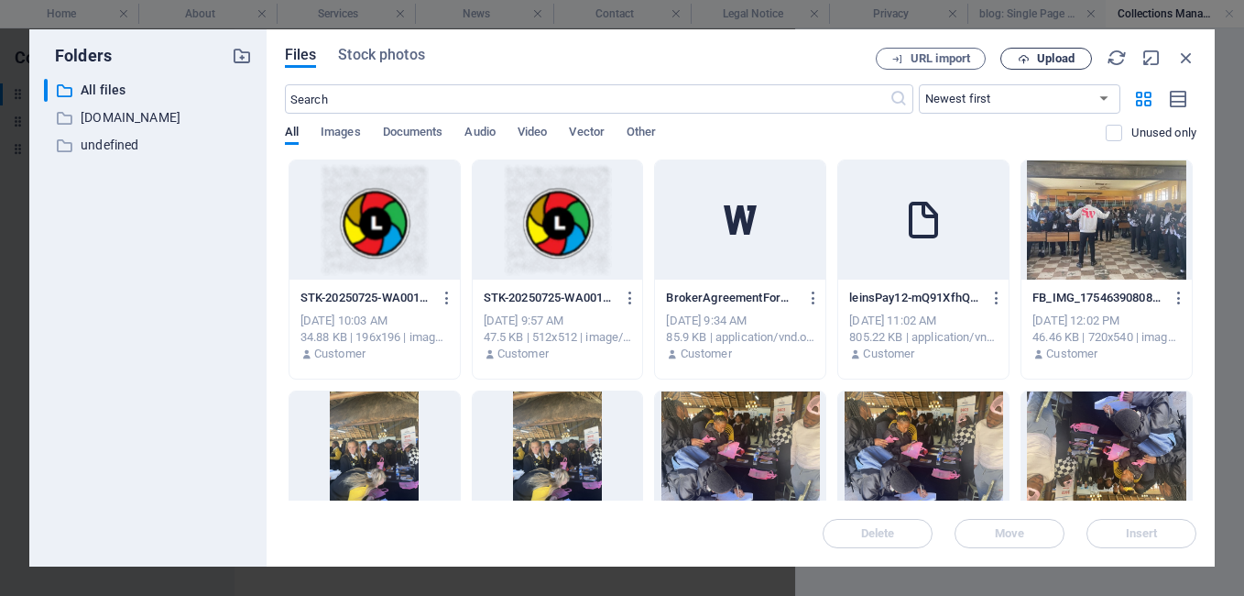
click at [1043, 58] on span "Upload" at bounding box center [1056, 58] width 38 height 11
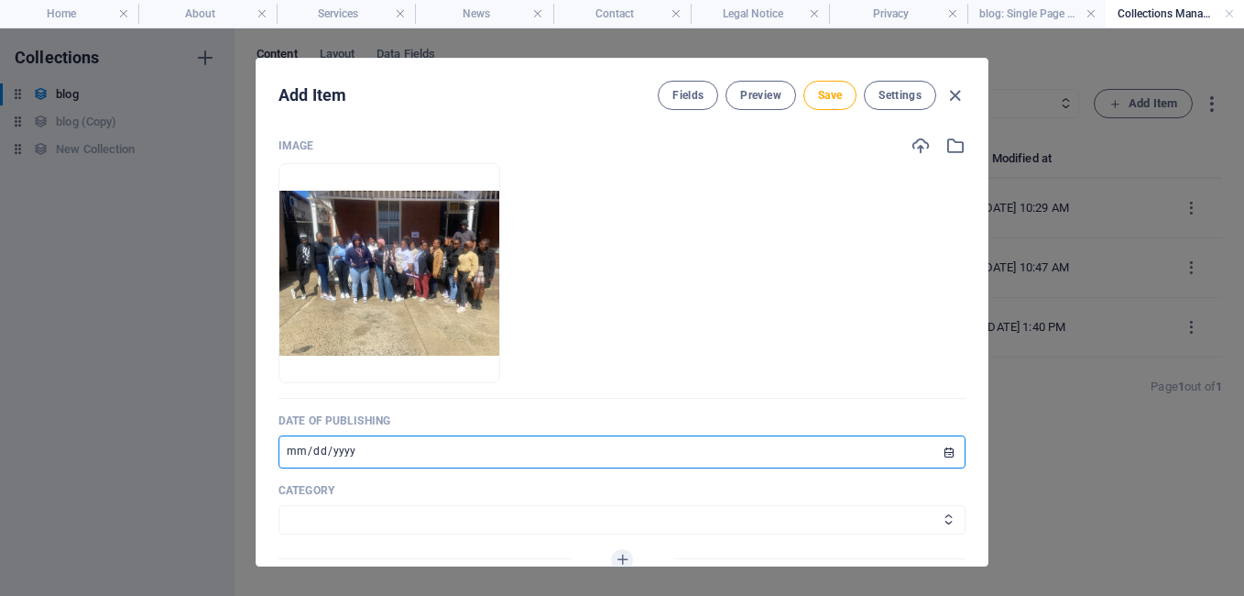
click at [356, 450] on input "[DATE]" at bounding box center [622, 451] width 687 height 33
click at [947, 450] on input "[DATE]" at bounding box center [622, 451] width 687 height 33
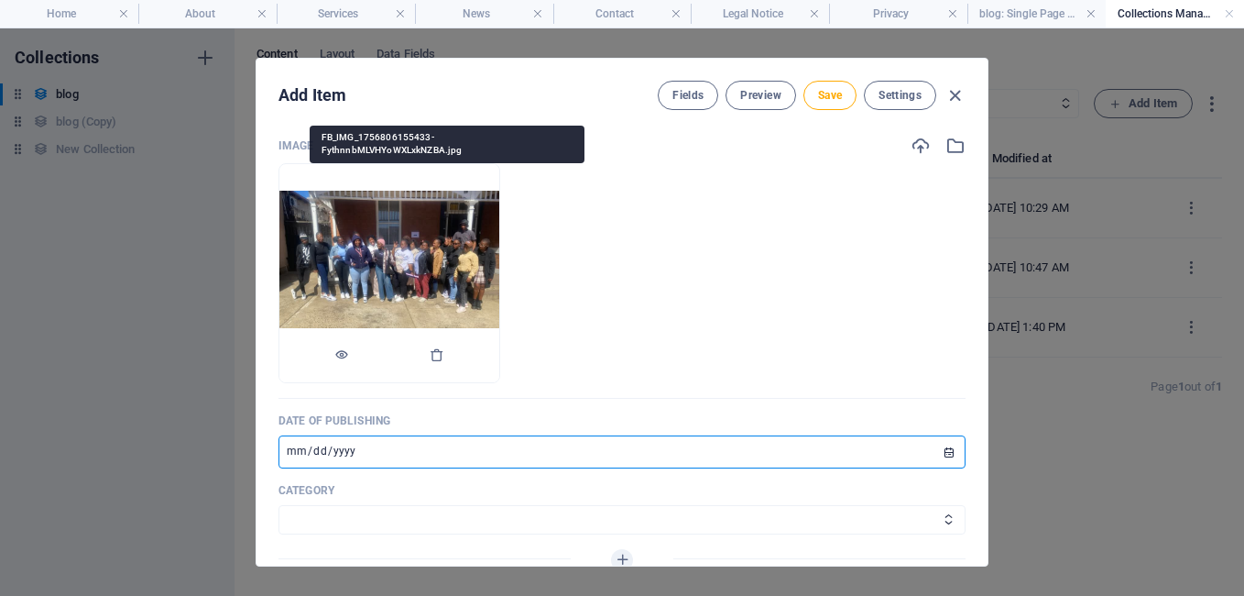
type input "[DATE]"
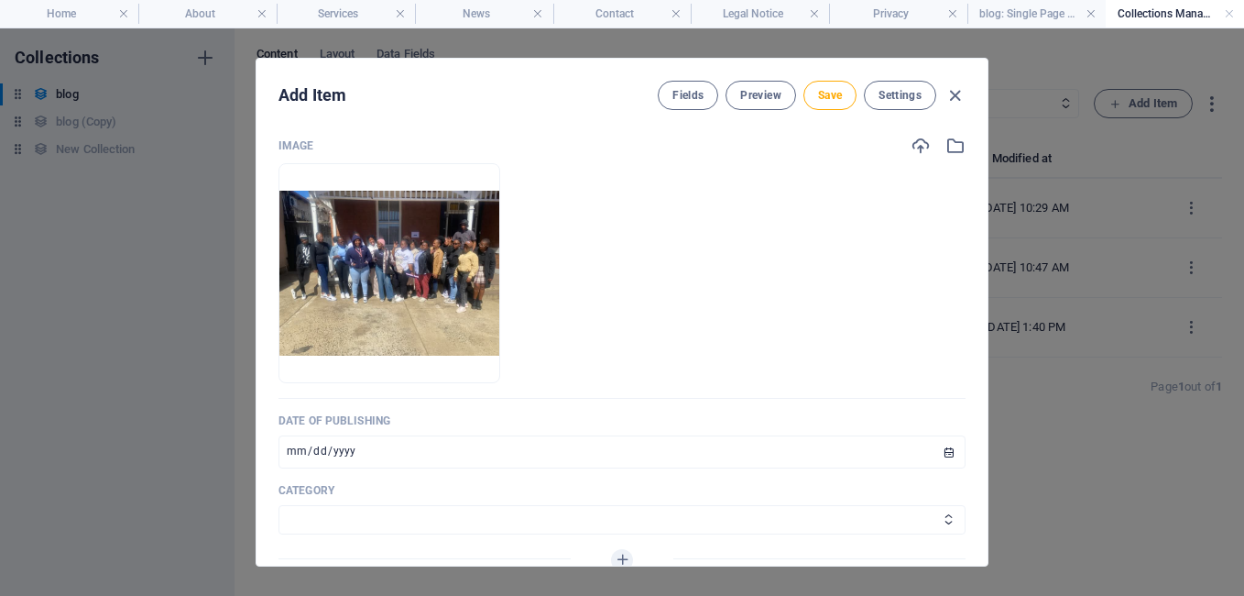
click at [989, 355] on div "Add Item Fields Preview Save Settings Name 2025 EISA EXAMS ​ Slug [DOMAIN_NAME]…" at bounding box center [622, 311] width 1244 height 567
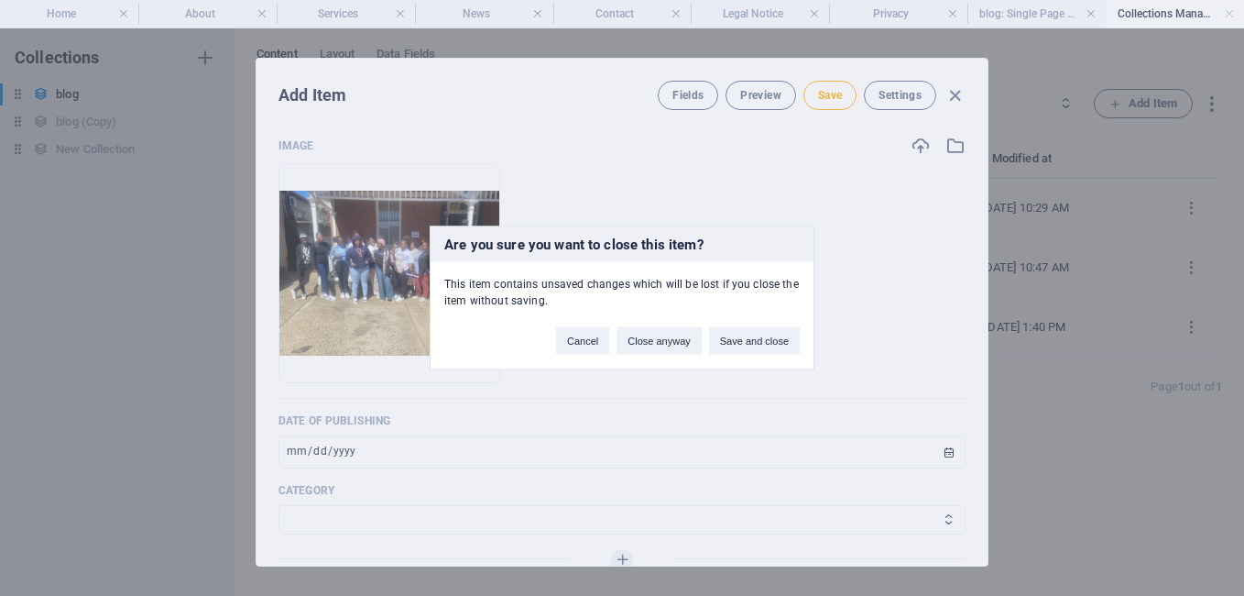
click at [818, 463] on div "Are you sure you want to close this item? This item contains unsaved changes wh…" at bounding box center [622, 298] width 1244 height 596
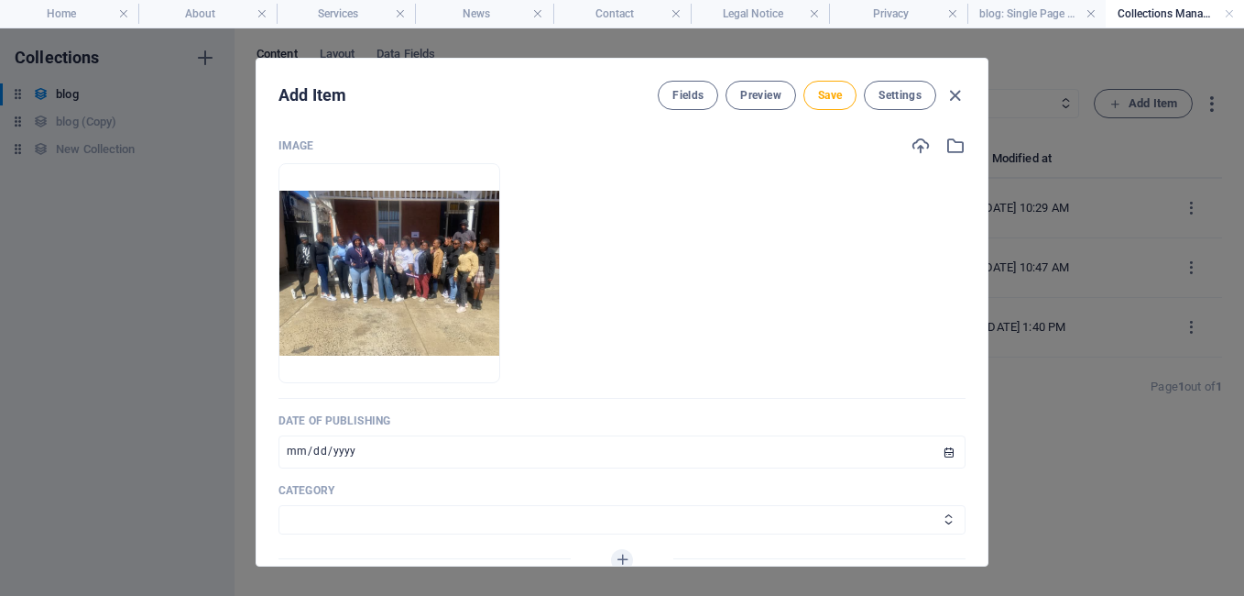
click at [988, 350] on div "Add Item Fields Preview Save Settings Name 2025 EISA EXAMS ​ Slug [DOMAIN_NAME]…" at bounding box center [622, 312] width 733 height 509
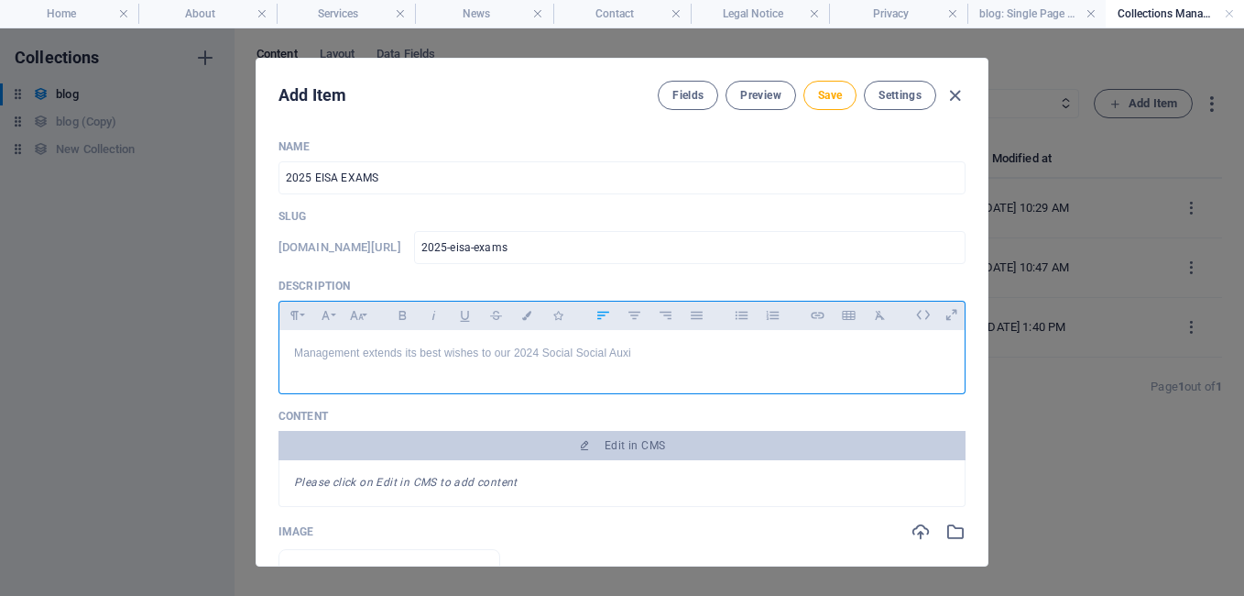
click at [643, 352] on p "Management extends its best wishes to our 2024 Social Social Auxi" at bounding box center [622, 353] width 656 height 17
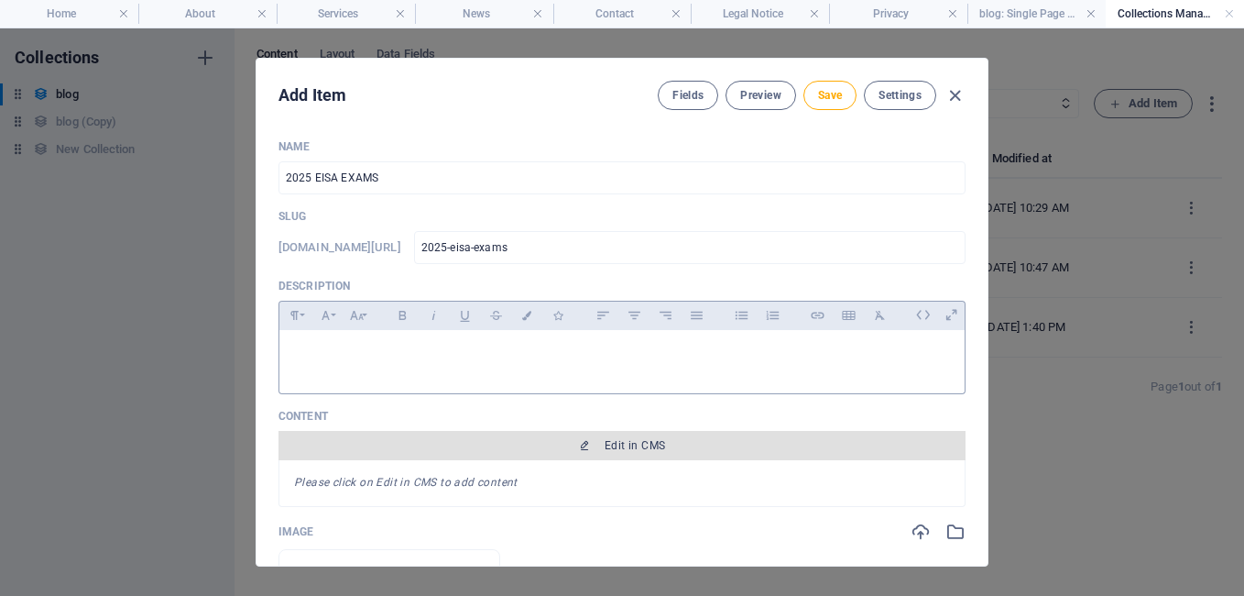
click at [661, 450] on span "Edit in CMS" at bounding box center [635, 445] width 60 height 15
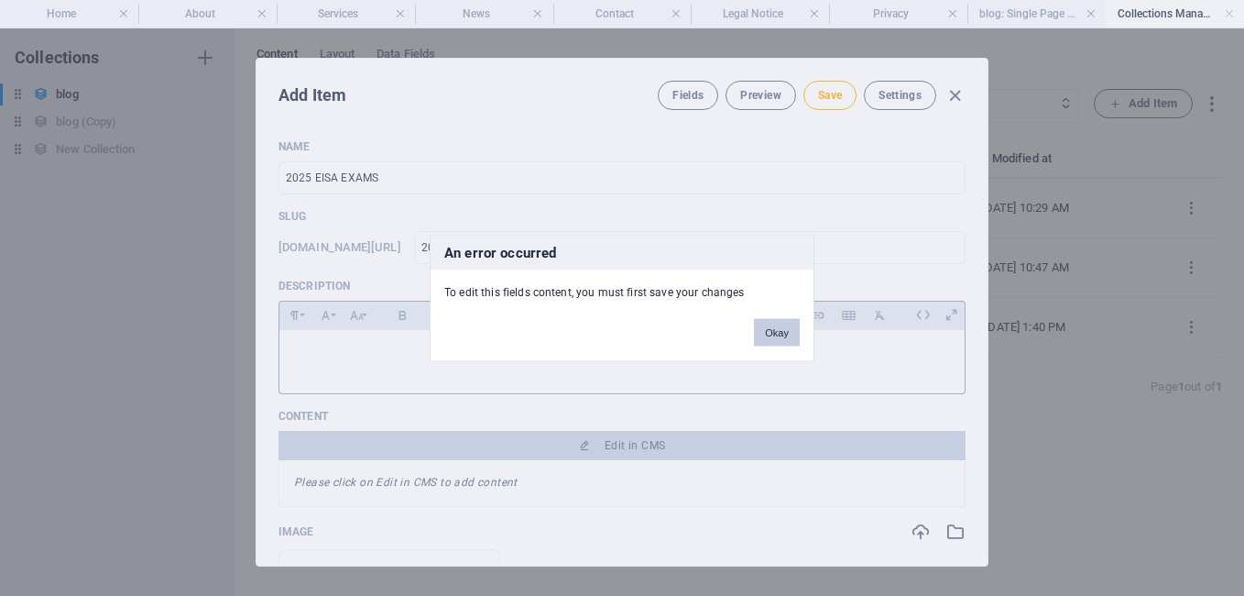
click at [775, 334] on button "Okay" at bounding box center [777, 332] width 46 height 27
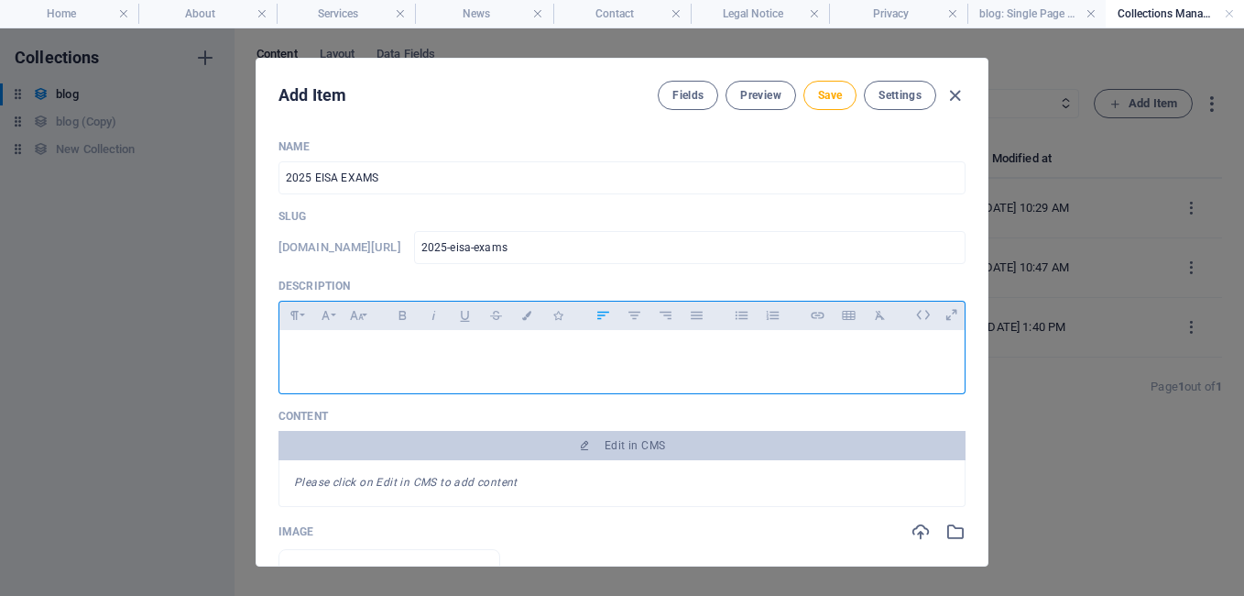
click at [630, 358] on p at bounding box center [622, 353] width 656 height 17
click at [601, 353] on p at bounding box center [622, 353] width 656 height 17
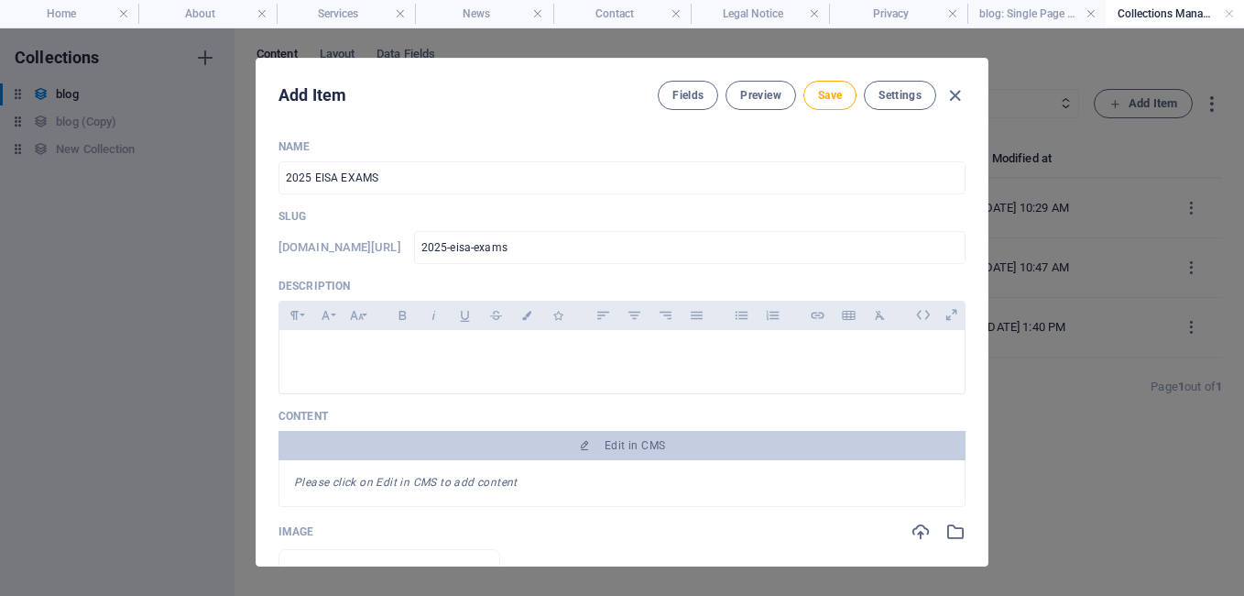
click at [986, 115] on div "Add Item Fields Preview Save Settings" at bounding box center [622, 92] width 731 height 66
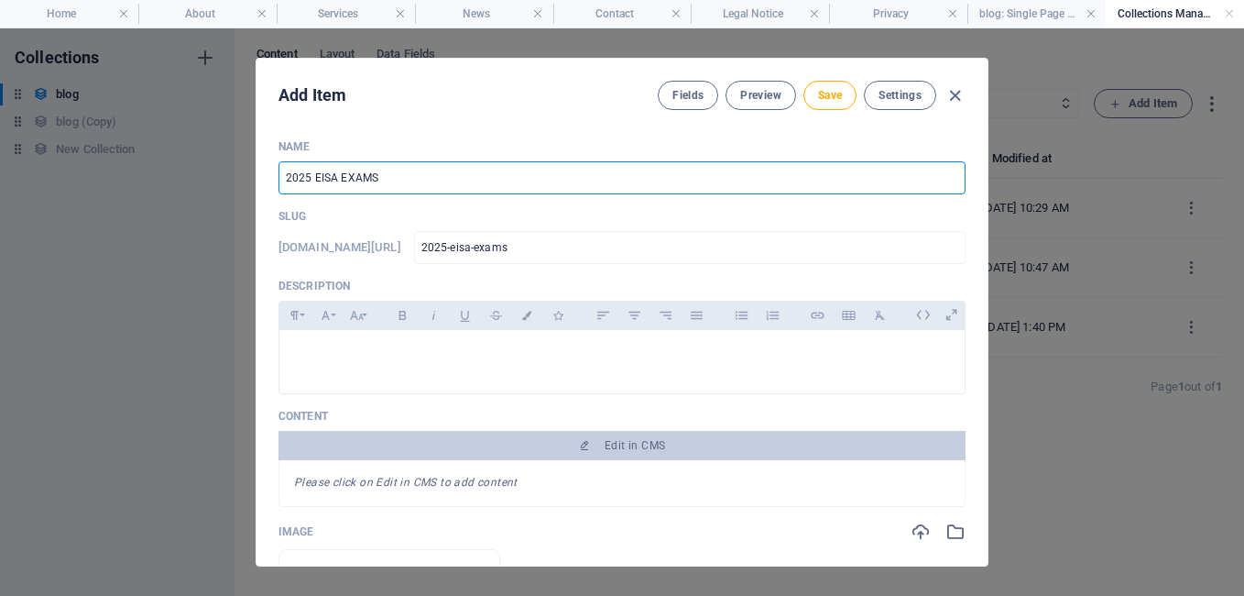
click at [400, 183] on input "2025 EISA EXAMS" at bounding box center [622, 177] width 687 height 33
click at [397, 185] on input "2025 EISA EXAMS" at bounding box center [622, 177] width 687 height 33
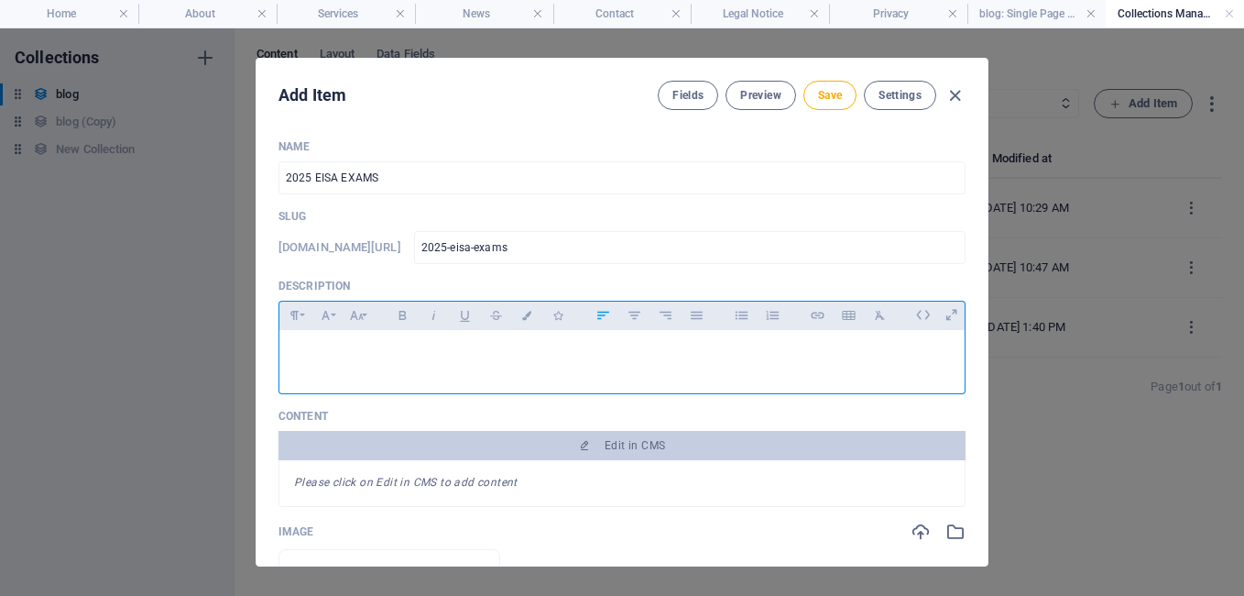
click at [390, 335] on div at bounding box center [622, 357] width 685 height 55
click at [688, 358] on p at bounding box center [622, 353] width 656 height 17
click at [760, 371] on div at bounding box center [622, 357] width 685 height 55
click at [443, 354] on p "​Congratulation to our Class of2024" at bounding box center [622, 353] width 656 height 17
click at [474, 349] on p "Congratulation to our Class of 2024" at bounding box center [622, 353] width 656 height 17
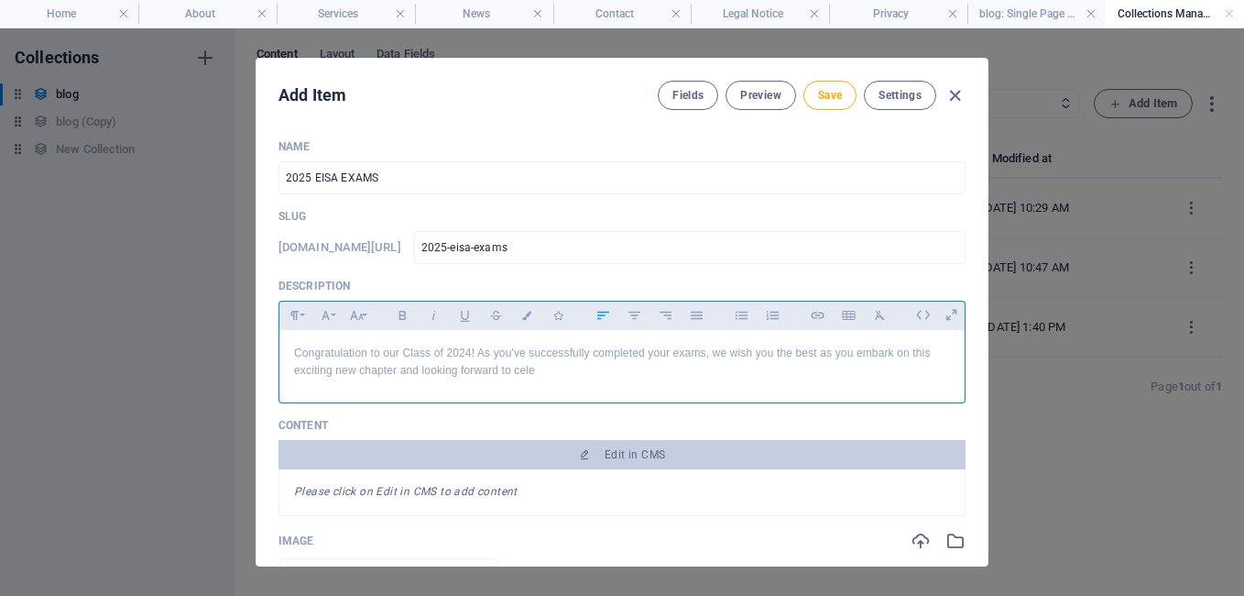
click at [618, 367] on p "Congratulation to our Class of 2024! As you've successfully completed your exam…" at bounding box center [622, 362] width 656 height 35
click at [709, 377] on p "Congratulation to our Class of 2024! As you've successfully completed your exam…" at bounding box center [622, 362] width 656 height 35
click at [669, 353] on p "Congratulation to our Class of 2024! As you've successfully completed your exam…" at bounding box center [622, 362] width 656 height 35
click at [723, 363] on p "Congratulation to our Class of 2024! As you've successfully completed your EISA…" at bounding box center [622, 362] width 656 height 35
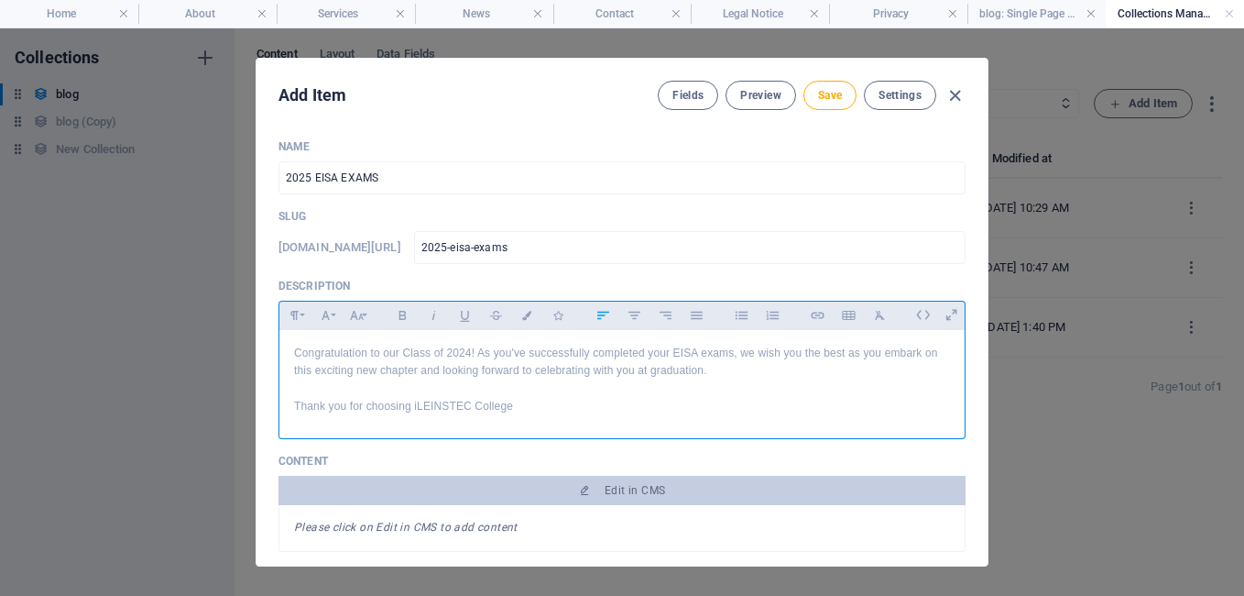
click at [477, 403] on p "​Thank you for choosing iLEINSTEC College" at bounding box center [622, 406] width 656 height 17
click at [508, 400] on p "Thank you for choosing iLeinstec College" at bounding box center [622, 406] width 656 height 17
click at [508, 400] on p "Thank you for choosing iLeinstec College. WEE" at bounding box center [622, 406] width 656 height 17
click at [297, 346] on p "Congratulation to our Class of 2024! As you've successfully completed your EISA…" at bounding box center [622, 362] width 656 height 35
click at [716, 354] on p "Huge congratulation on completing your exams!Congratulation to our Class of 202…" at bounding box center [622, 362] width 656 height 35
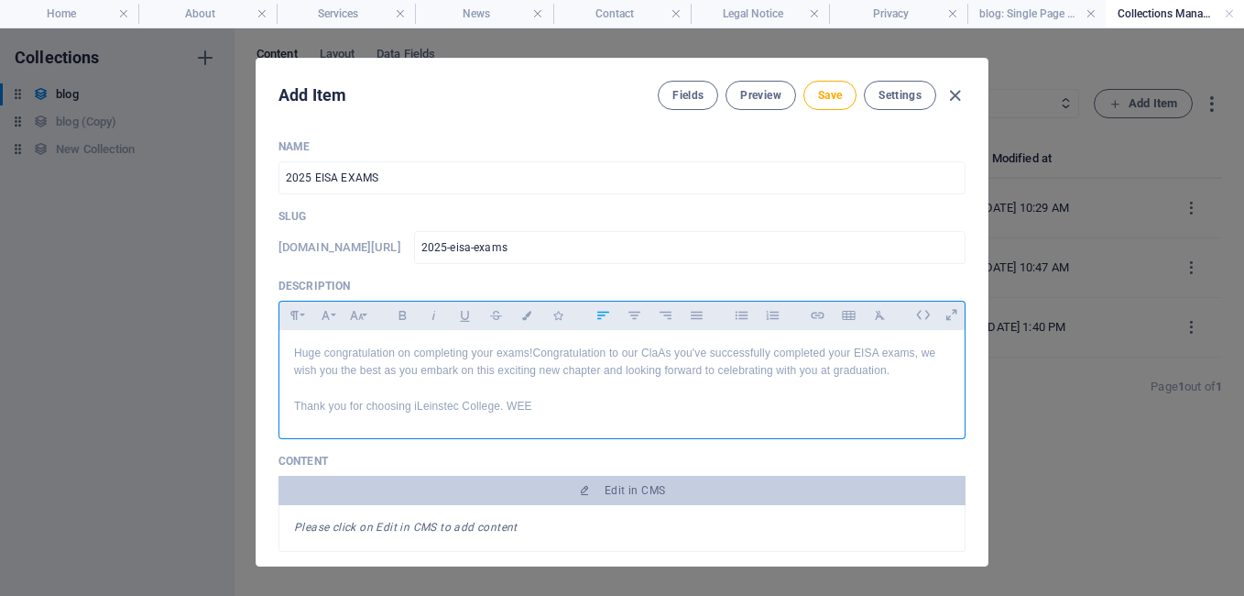
click at [898, 381] on p at bounding box center [622, 387] width 656 height 17
click at [895, 364] on p "Huge congratulation on completing your exams!Congratulation to our ClaAs you've…" at bounding box center [622, 362] width 656 height 35
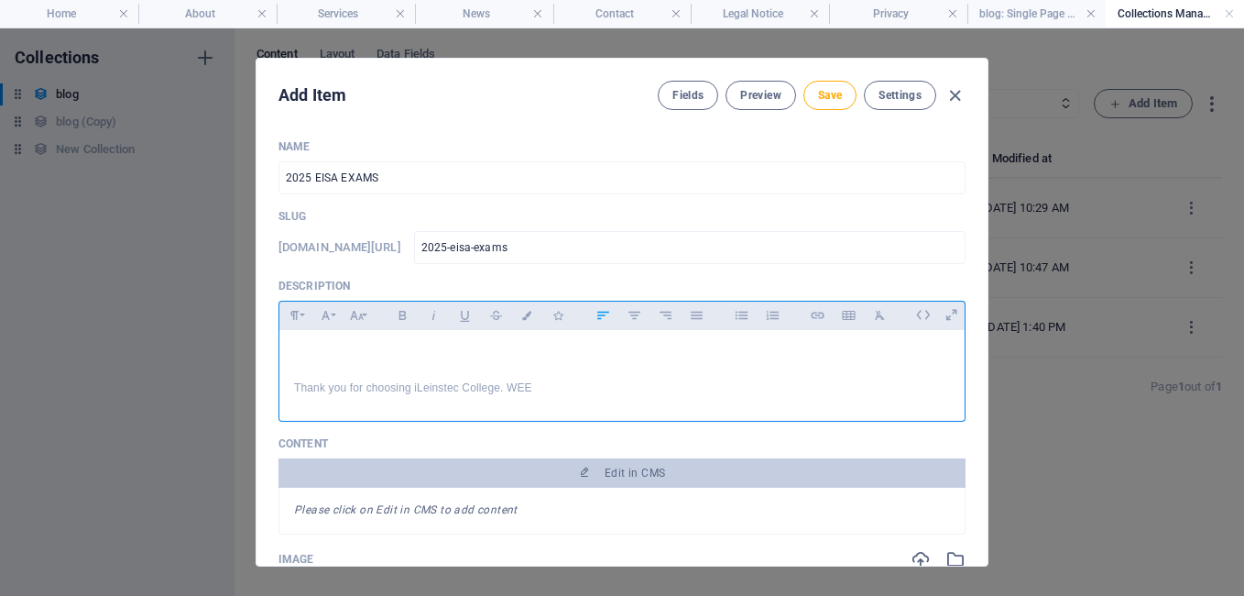
click at [536, 397] on p "Thank you for choosing iLeinstec College. WEE" at bounding box center [622, 387] width 656 height 17
click at [313, 369] on p at bounding box center [622, 370] width 656 height 17
click at [543, 371] on p "2024 Social Auxiliary Worker students wrap up" at bounding box center [622, 370] width 656 height 17
click at [542, 369] on p "2024 Social Auxiliary Worker students wrap up their final" at bounding box center [622, 370] width 656 height 17
click at [588, 367] on p "2024 Social Auxiliary Worker students wrap up their final" at bounding box center [622, 370] width 656 height 17
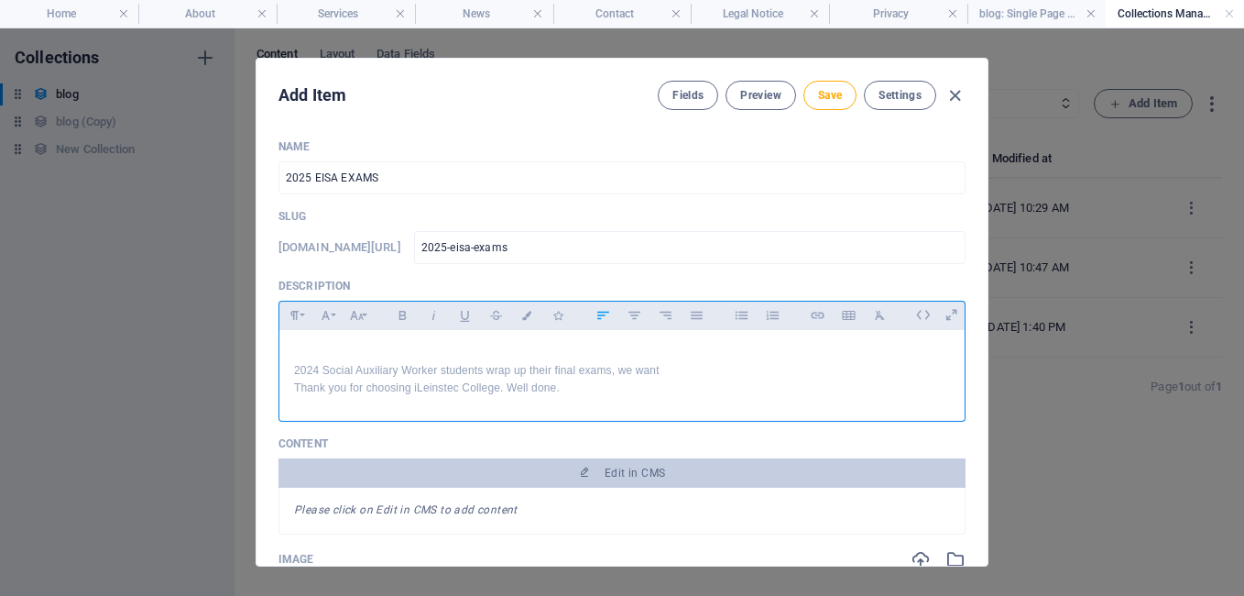
click at [669, 359] on p "​" at bounding box center [622, 353] width 656 height 17
click at [664, 371] on p "2024 Social Auxiliary Worker students wrap up their final exams, we want" at bounding box center [622, 370] width 656 height 17
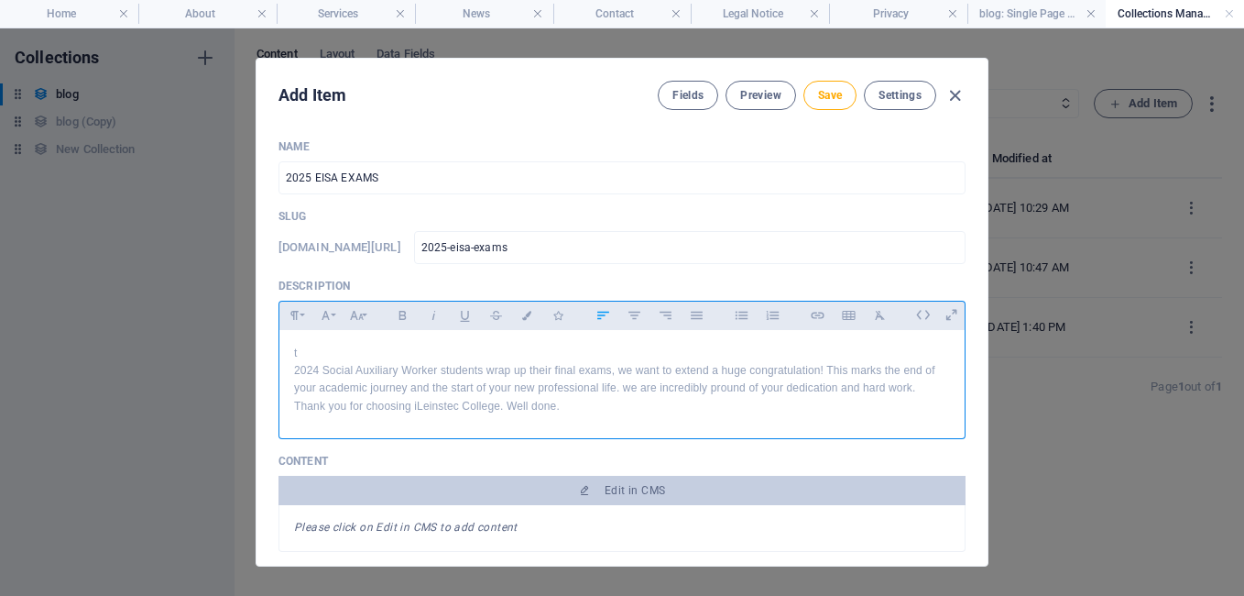
click at [411, 407] on p "Thank you for choosing iLeinstec College. Well done." at bounding box center [622, 406] width 656 height 17
click at [408, 407] on p "The iLeinstec College. Well done." at bounding box center [622, 406] width 656 height 17
click at [405, 405] on p "The iLeinstec College. Well done." at bounding box center [622, 406] width 656 height 17
click at [641, 406] on p "The iLeinstec College community wishes you the very best. Well done." at bounding box center [622, 406] width 656 height 17
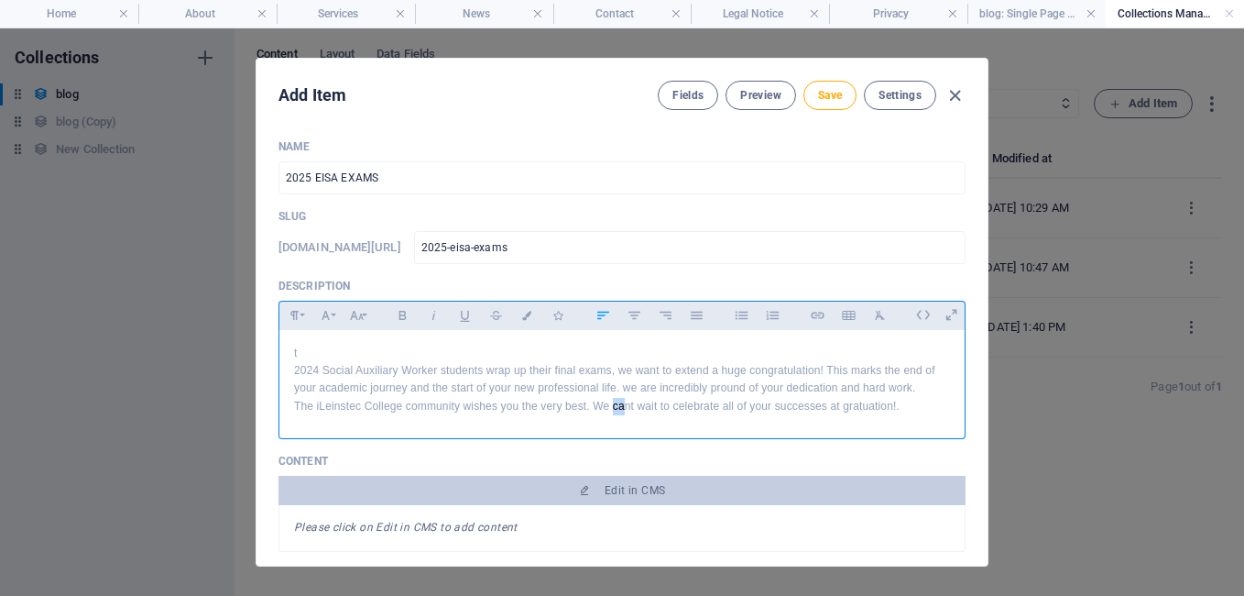
drag, startPoint x: 614, startPoint y: 418, endPoint x: 625, endPoint y: 406, distance: 16.2
click at [625, 406] on div "​t 2024 Social Auxiliary Worker students wrap up their final exams, we want to …" at bounding box center [622, 380] width 685 height 100
click at [916, 406] on p "The iLeinstec College community wishes you the very best. We can't wait to cele…" at bounding box center [622, 406] width 656 height 17
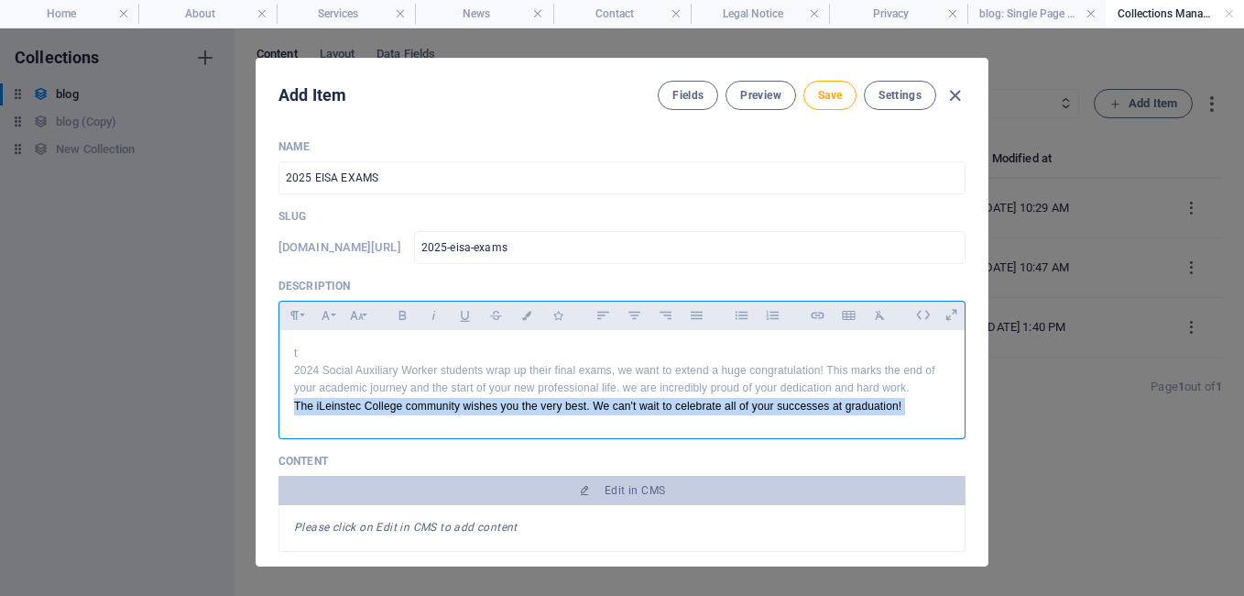
drag, startPoint x: 347, startPoint y: 438, endPoint x: 344, endPoint y: 410, distance: 28.6
click at [344, 410] on div "Paragraph Format Normal Heading 1 Heading 2 Heading 3 Heading 4 Heading 5 Headi…" at bounding box center [622, 370] width 687 height 138
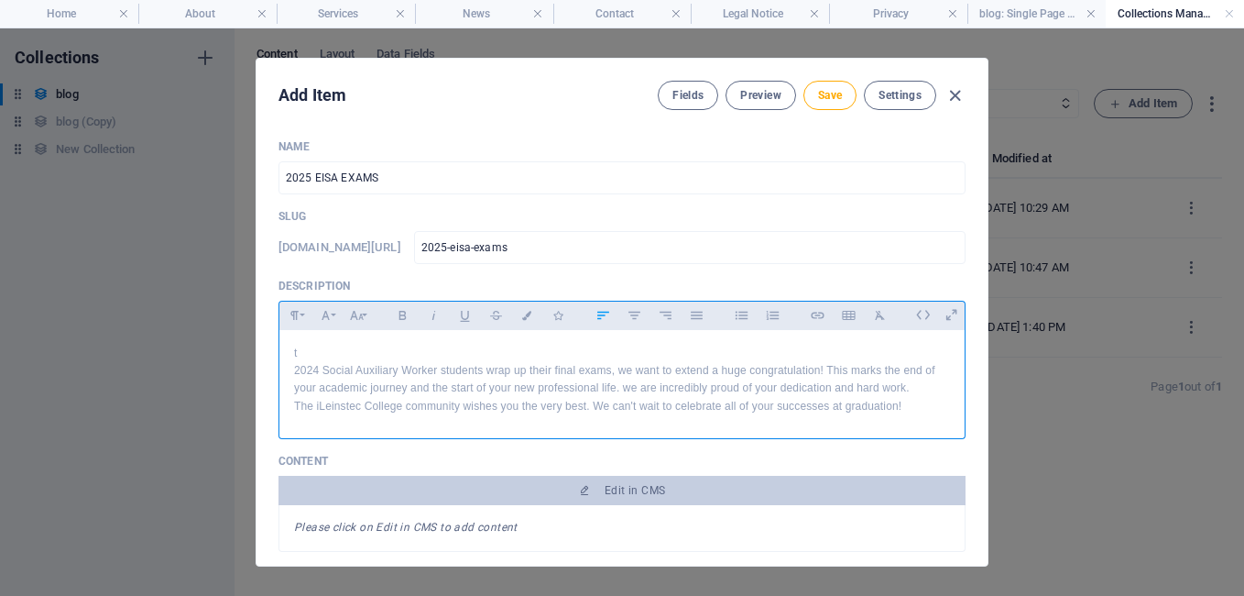
click at [310, 352] on p "​t" at bounding box center [622, 353] width 656 height 17
click at [876, 436] on div at bounding box center [622, 434] width 687 height 9
click at [826, 367] on p "2024 Social Auxiliary Worker students wrap up their final exams, we want to ext…" at bounding box center [622, 379] width 656 height 35
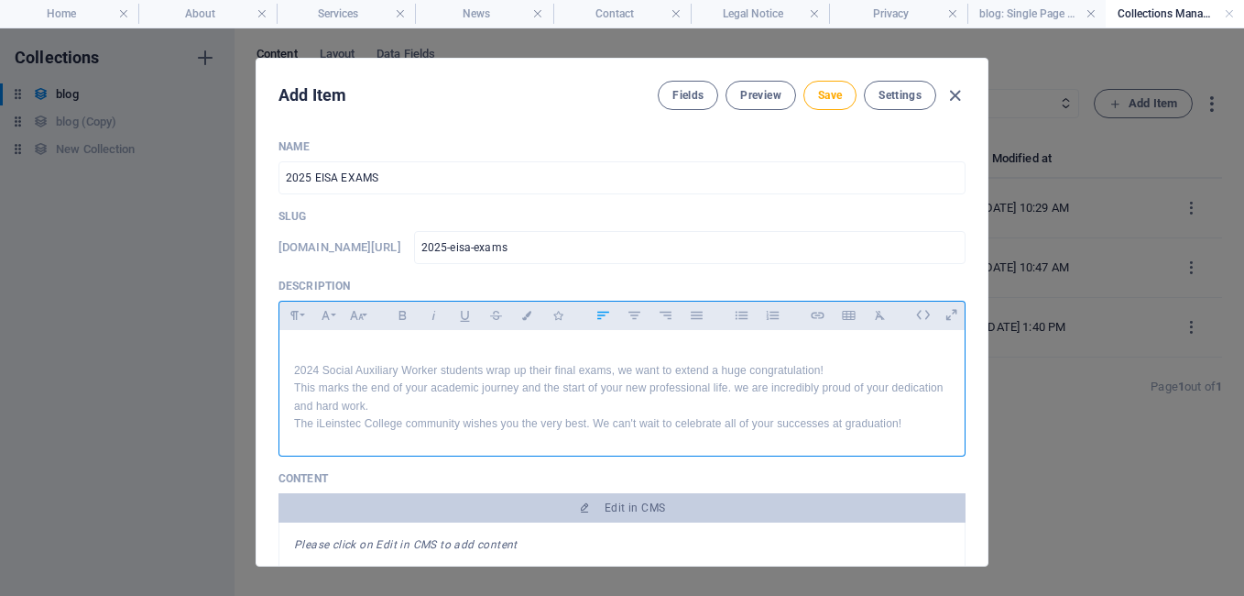
click at [576, 370] on p "2024 Social Auxiliary Worker students wrap up their final exams, we want to ext…" at bounding box center [622, 370] width 656 height 17
click at [853, 378] on p "2024 Social Auxiliary Worker students wrap up their final exams, we want to ext…" at bounding box center [622, 370] width 656 height 17
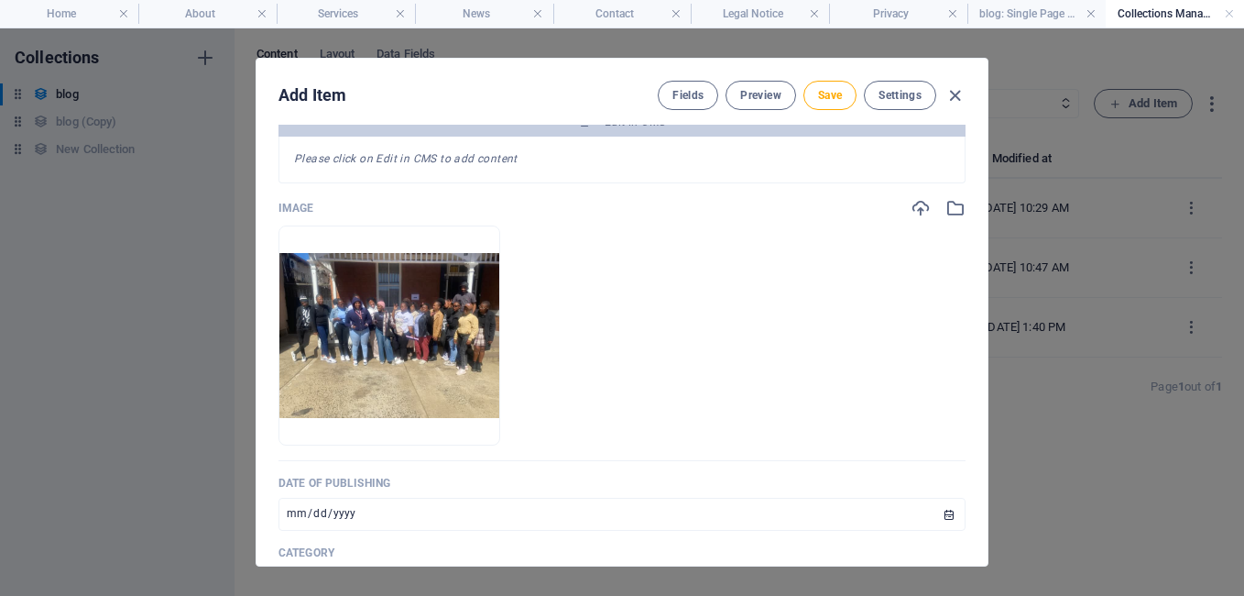
scroll to position [772, 0]
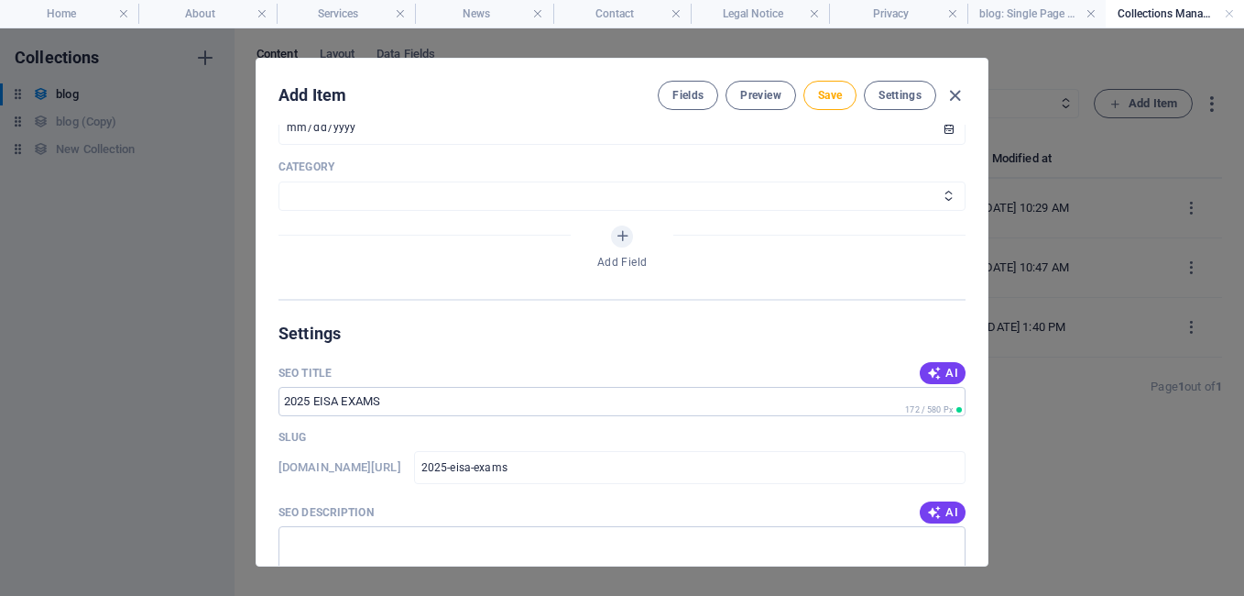
click at [991, 444] on div "Add Item Fields Preview Save Settings Name 2025 EISA EXAMS ​ Slug [DOMAIN_NAME]…" at bounding box center [622, 311] width 1244 height 567
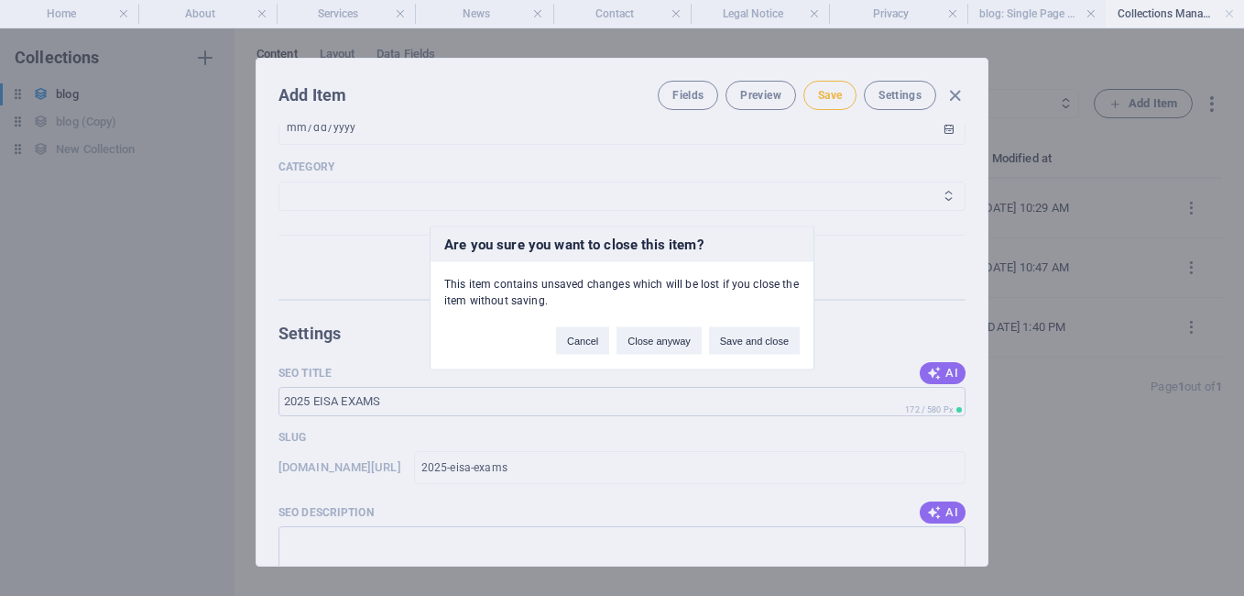
click at [988, 448] on div "Are you sure you want to close this item? This item contains unsaved changes wh…" at bounding box center [622, 298] width 1244 height 596
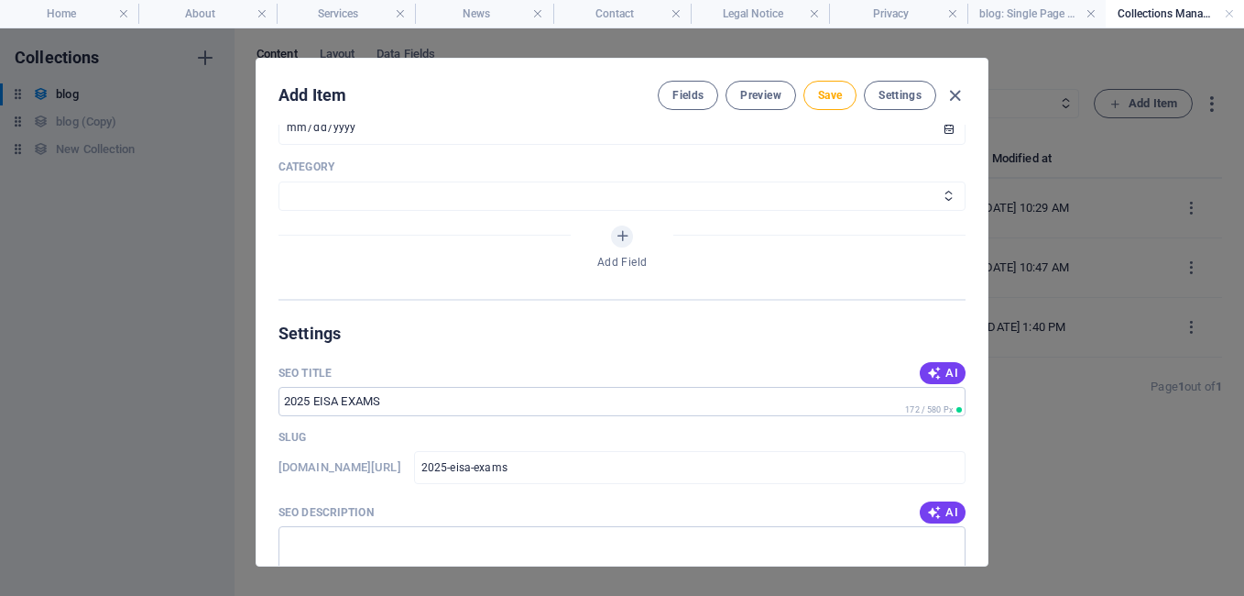
click at [988, 448] on div "Add Item Fields Preview Save Settings Name 2025 EISA EXAMS ​ Slug [DOMAIN_NAME]…" at bounding box center [622, 312] width 733 height 509
drag, startPoint x: 988, startPoint y: 448, endPoint x: 989, endPoint y: 477, distance: 28.4
click at [989, 477] on div "Add Item Fields Preview Save Settings Name 2025 EISA EXAMS ​ Slug [DOMAIN_NAME]…" at bounding box center [622, 311] width 1244 height 567
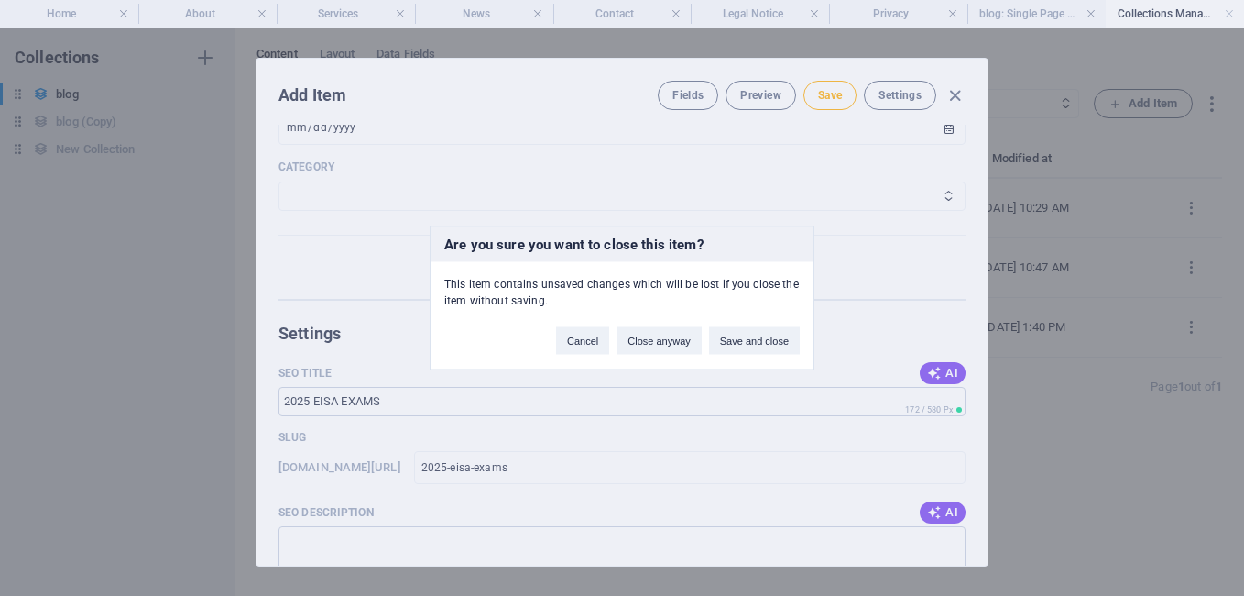
click at [989, 477] on div "Are you sure you want to close this item? This item contains unsaved changes wh…" at bounding box center [622, 298] width 1244 height 596
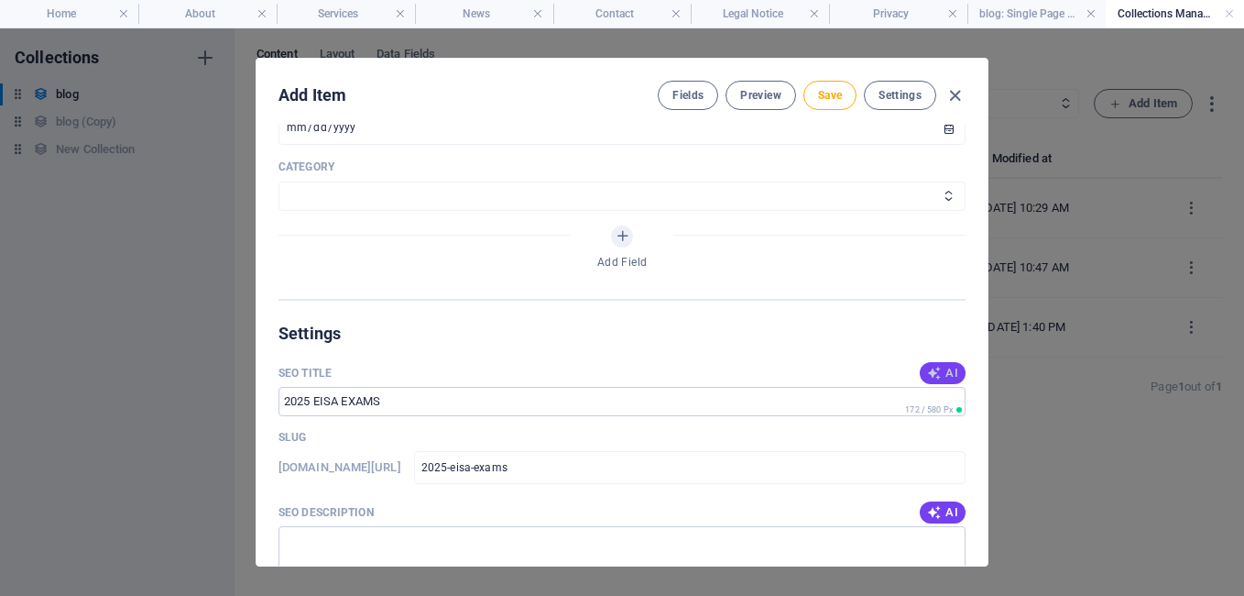
click at [949, 375] on span "AI" at bounding box center [942, 373] width 31 height 15
click at [428, 398] on input "Congrats 2024 EISA Grads!" at bounding box center [622, 401] width 687 height 29
click at [443, 400] on input "Congrats 2024 EISA Grads!" at bounding box center [622, 401] width 687 height 29
click at [439, 400] on input "Congrats 2024 EISA Grads!" at bounding box center [622, 401] width 687 height 29
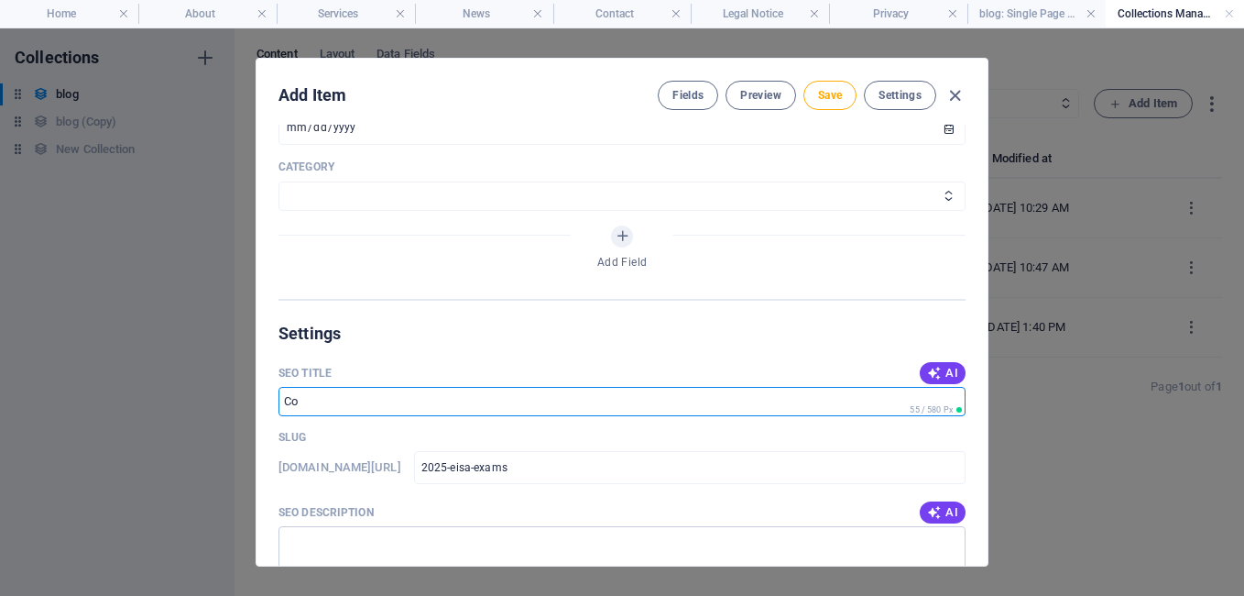
type input "C"
type input "2024 EISA EXAMS"
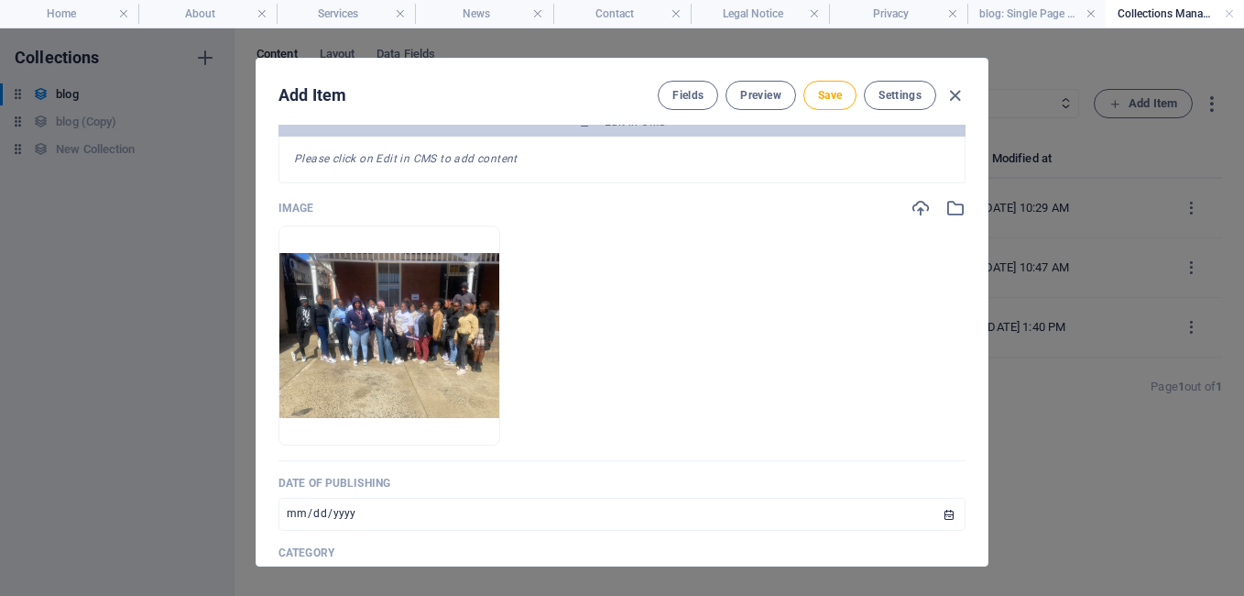
scroll to position [0, 0]
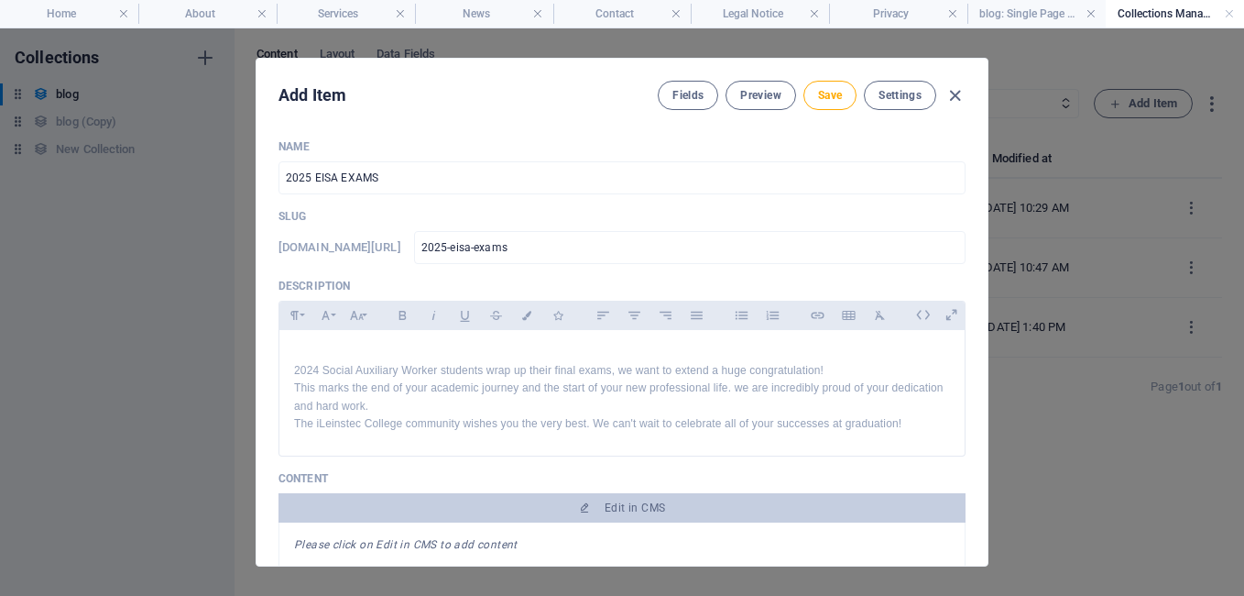
click at [990, 382] on div "Add Item Fields Preview Save Settings Name 2025 EISA EXAMS ​ Slug [DOMAIN_NAME]…" at bounding box center [622, 311] width 1244 height 567
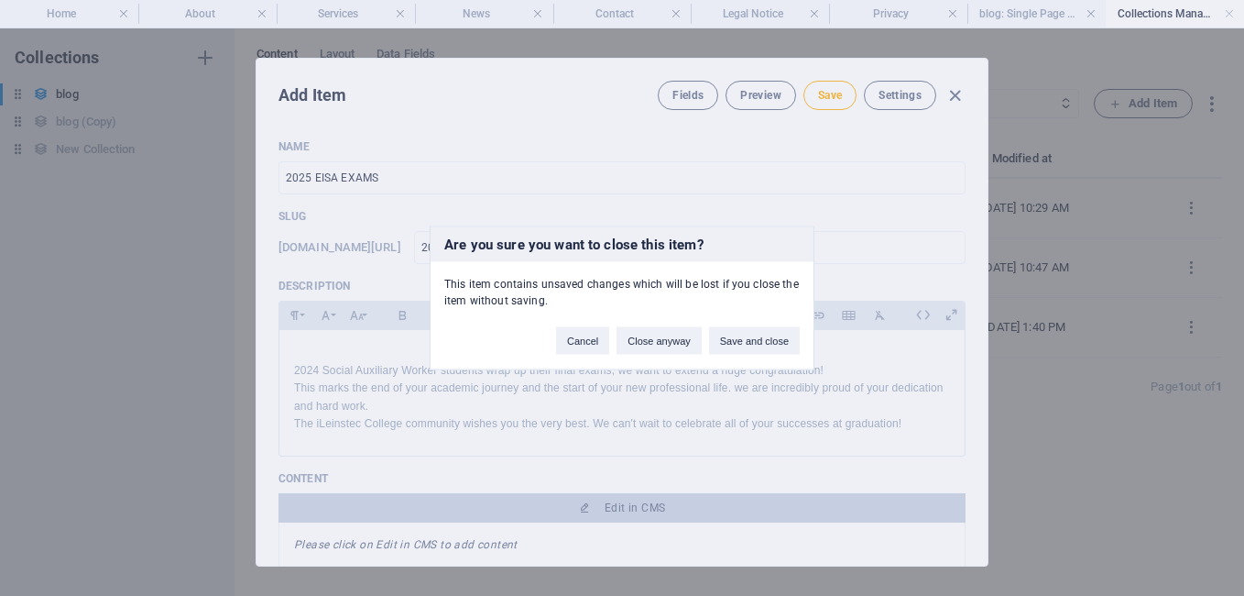
click at [964, 402] on div "Are you sure you want to close this item? This item contains unsaved changes wh…" at bounding box center [622, 298] width 1244 height 596
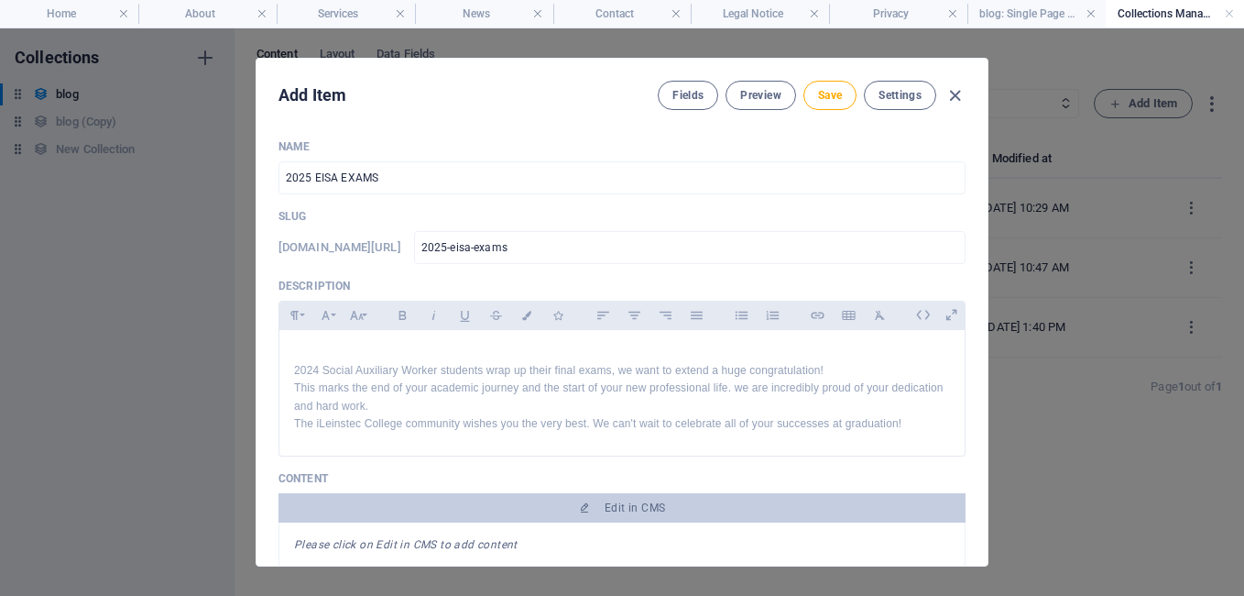
click at [964, 402] on div "Name 2025 EISA EXAMS ​ Slug [DOMAIN_NAME][URL] 2025-eisa-exams ​ Description Pa…" at bounding box center [622, 345] width 731 height 441
click at [991, 419] on div "Add Item Fields Preview Save Settings Name 2025 EISA EXAMS ​ Slug [DOMAIN_NAME]…" at bounding box center [622, 311] width 1244 height 567
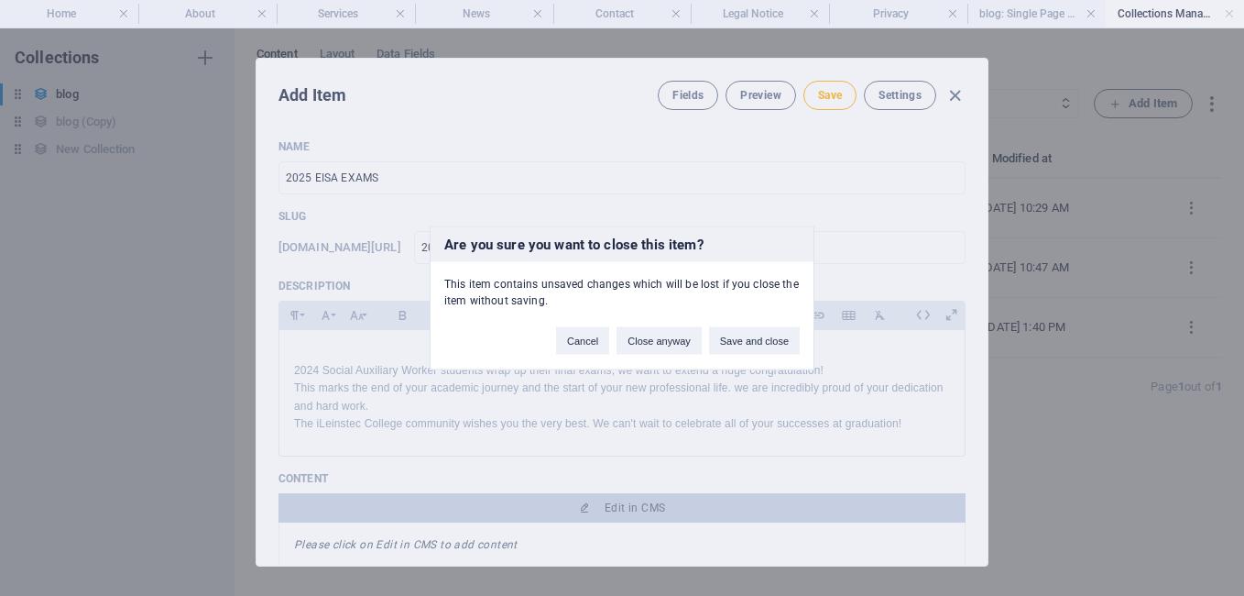
click at [991, 419] on div "Are you sure you want to close this item? This item contains unsaved changes wh…" at bounding box center [622, 298] width 1244 height 596
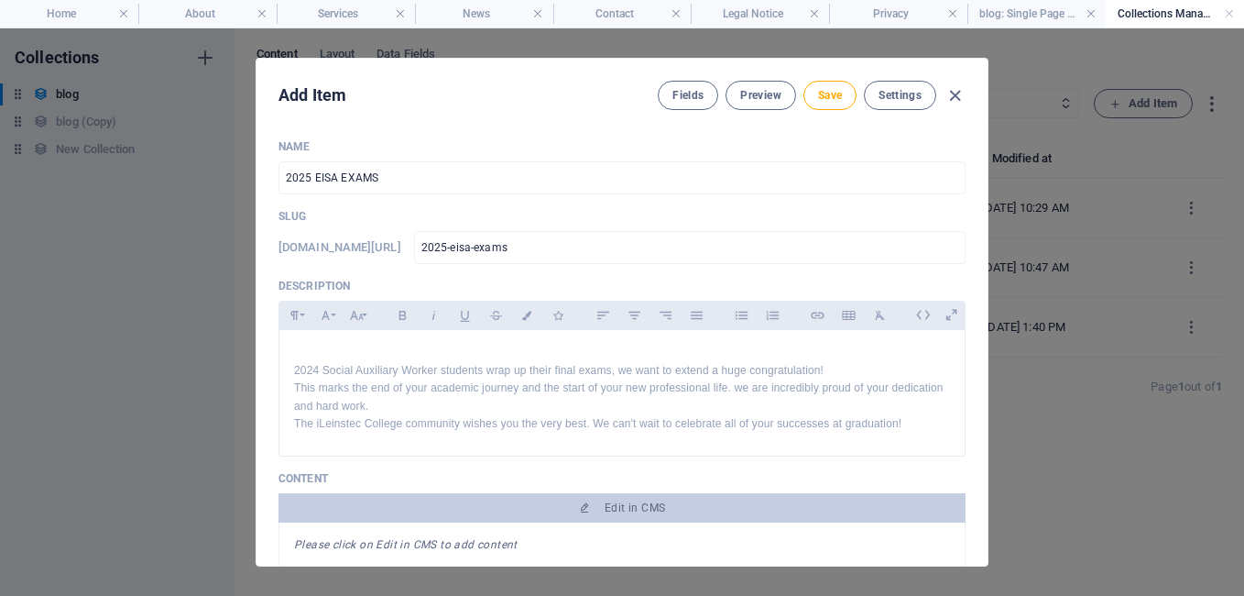
click at [991, 419] on div "Add Item Fields Preview Save Settings Name 2025 EISA EXAMS ​ Slug [DOMAIN_NAME]…" at bounding box center [622, 311] width 1244 height 567
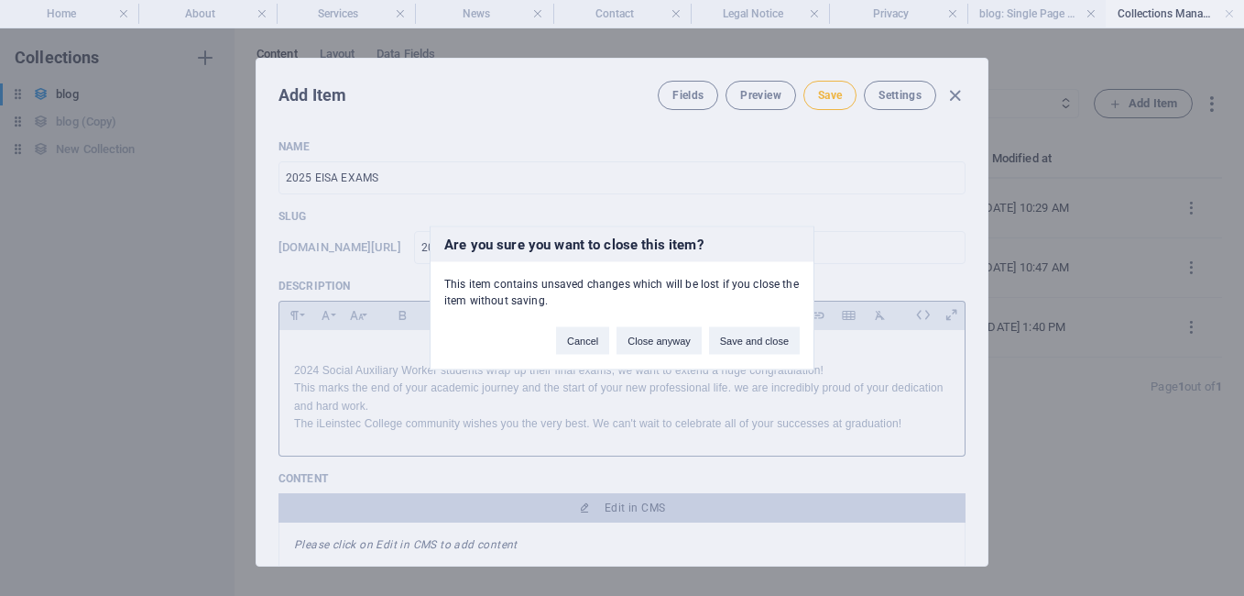
click at [586, 341] on div "Are you sure you want to close this item? This item contains unsaved changes wh…" at bounding box center [622, 298] width 1244 height 596
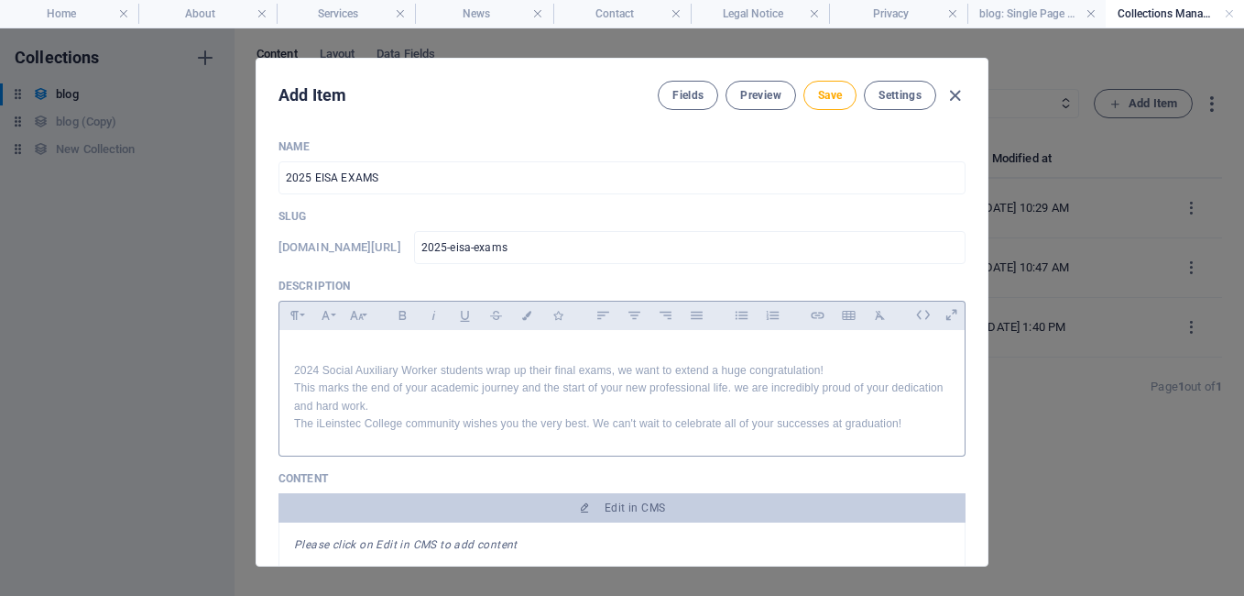
click at [586, 341] on div "2024 Social Auxiliary Worker students wrap up their final exams, we want to ext…" at bounding box center [622, 388] width 685 height 117
click at [990, 470] on div "Add Item Fields Preview Save Settings Name 2025 EISA EXAMS ​ Slug [DOMAIN_NAME]…" at bounding box center [622, 311] width 1244 height 567
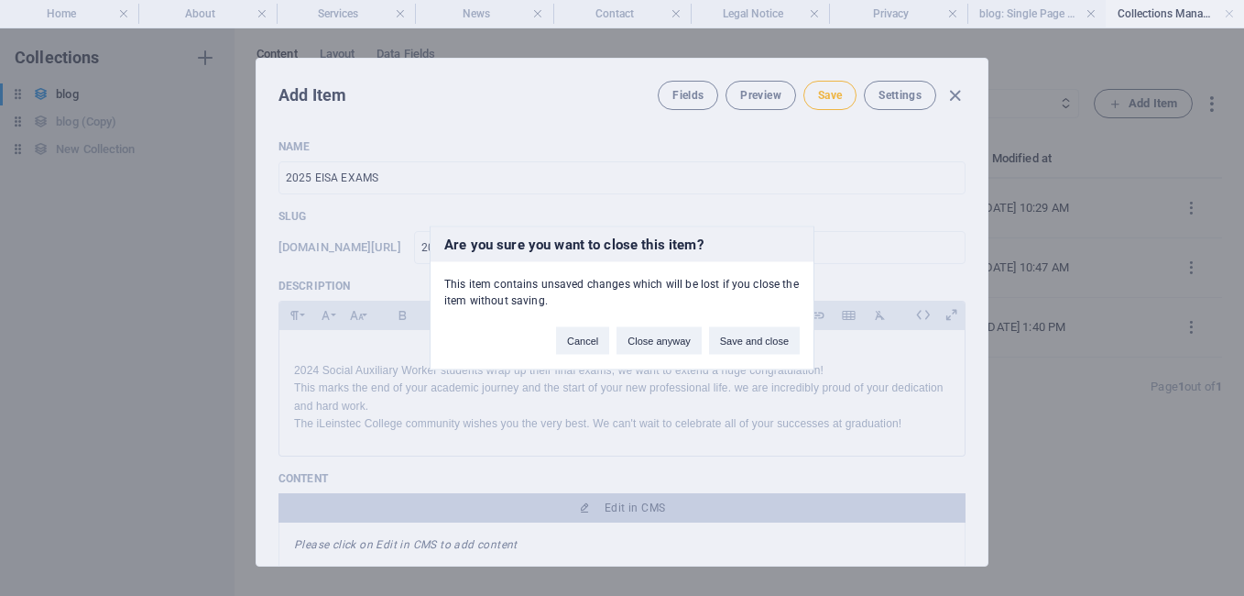
click at [990, 470] on div "Are you sure you want to close this item? This item contains unsaved changes wh…" at bounding box center [622, 298] width 1244 height 596
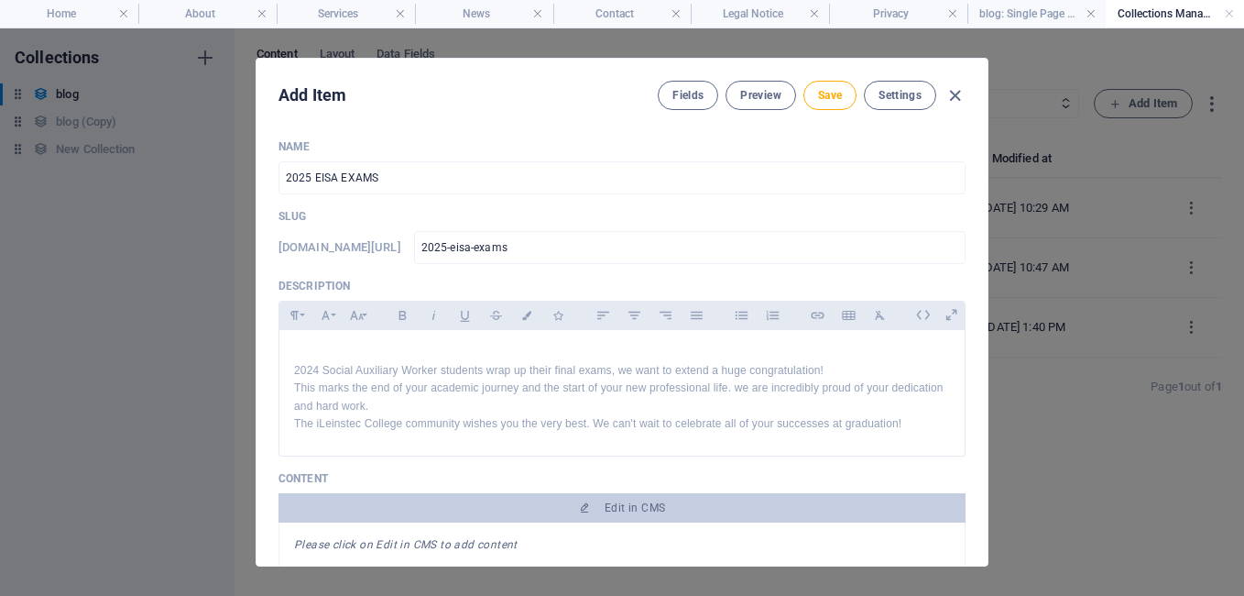
click at [990, 470] on div "Add Item Fields Preview Save Settings Name 2025 EISA EXAMS ​ Slug [DOMAIN_NAME]…" at bounding box center [622, 311] width 1244 height 567
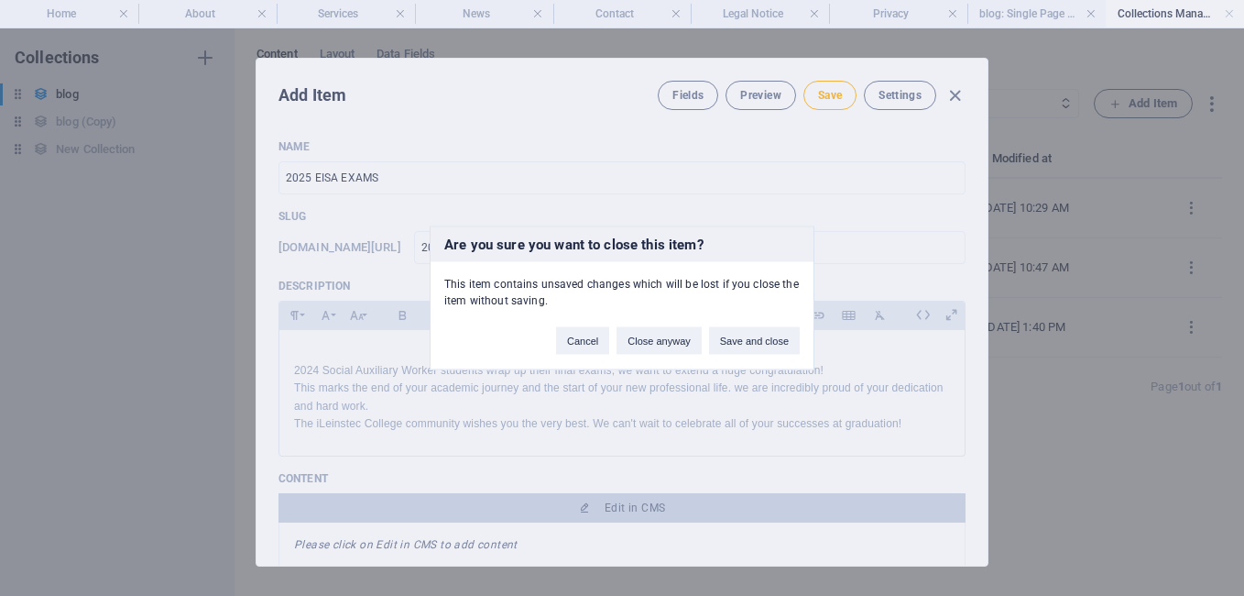
click at [990, 470] on div "Are you sure you want to close this item? This item contains unsaved changes wh…" at bounding box center [622, 298] width 1244 height 596
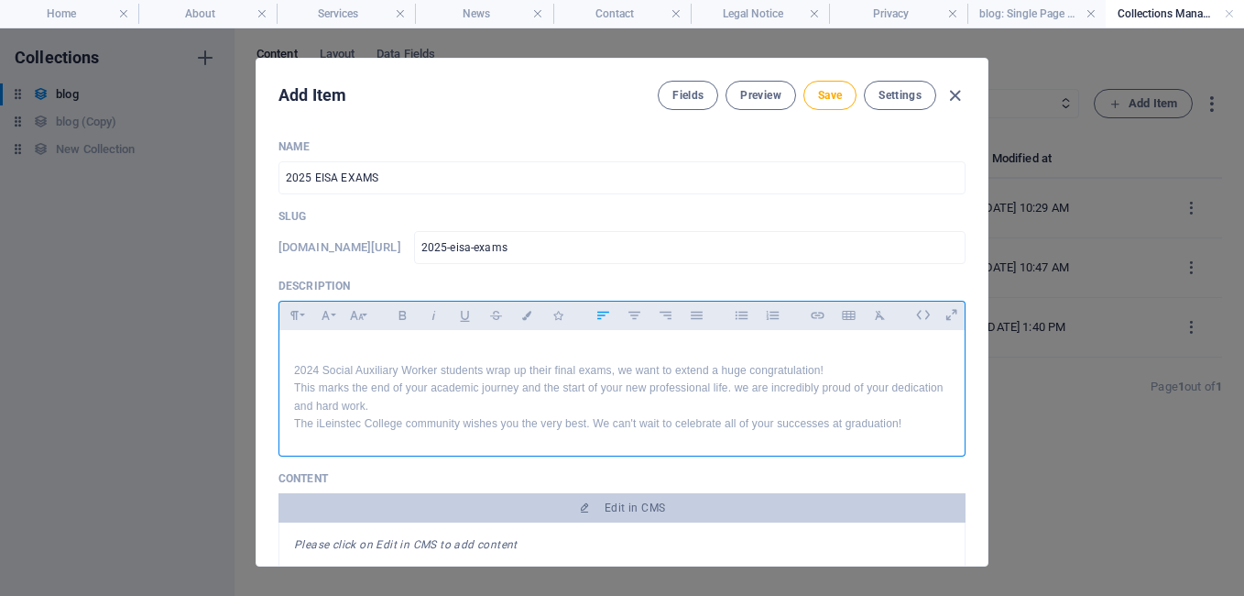
click at [599, 378] on p "2024 Social Auxiliary Worker students wrap up their final exams, we want to ext…" at bounding box center [622, 370] width 656 height 17
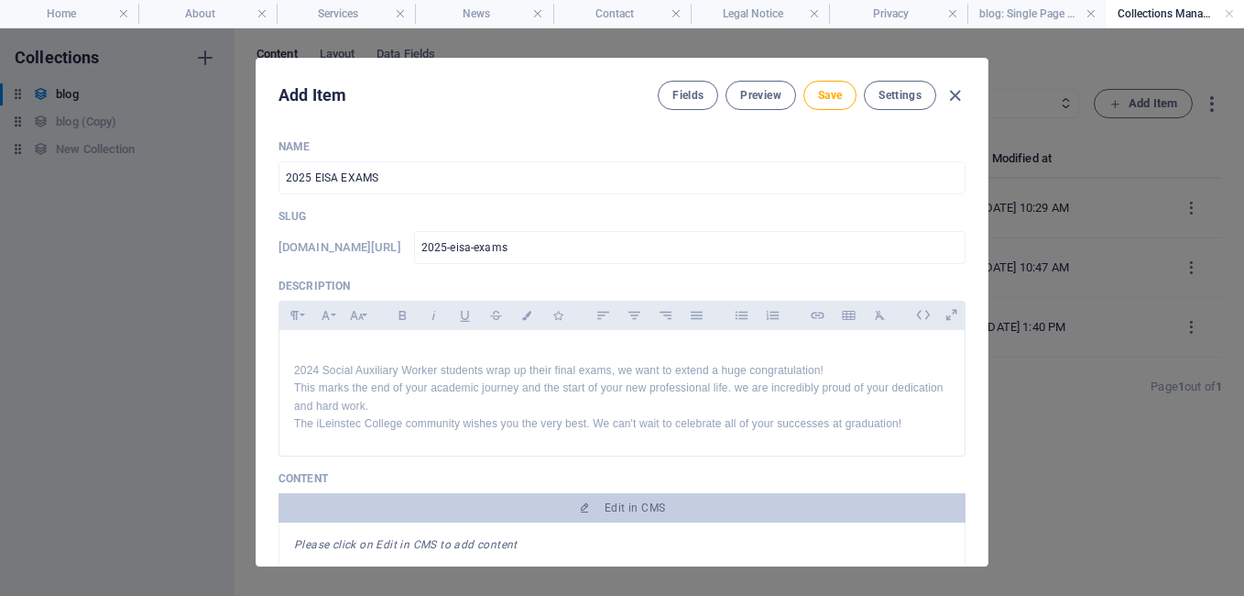
click at [988, 443] on div "Add Item Fields Preview Save Settings Name 2025 EISA EXAMS ​ Slug [DOMAIN_NAME]…" at bounding box center [622, 312] width 733 height 509
click at [834, 98] on span "Save" at bounding box center [830, 95] width 24 height 15
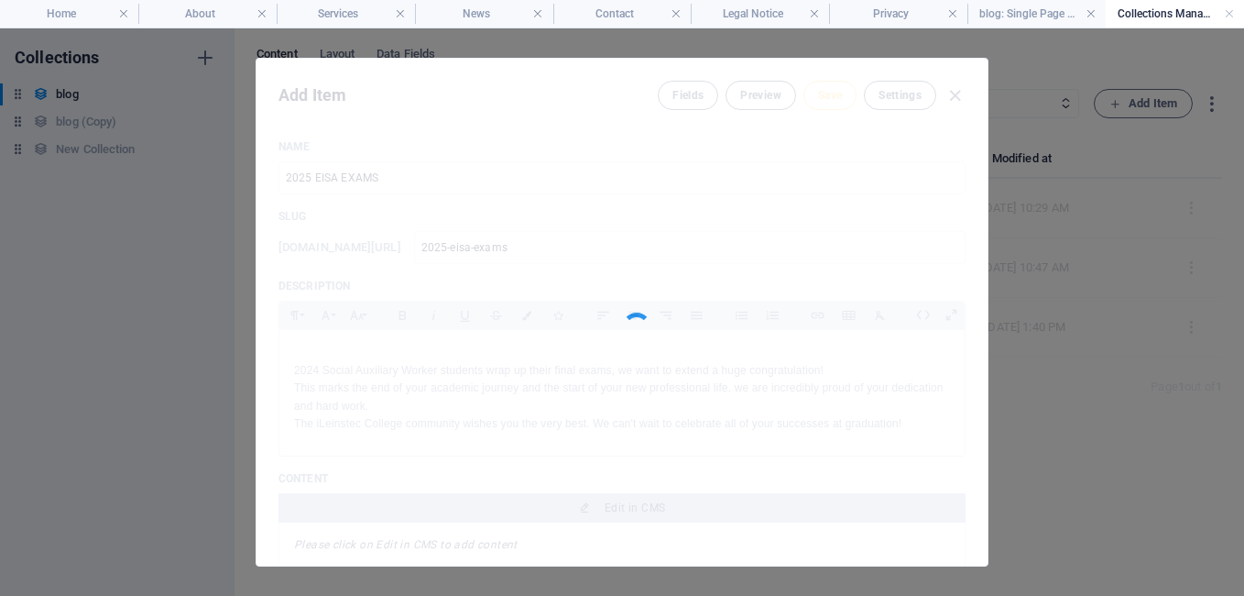
type input "2025-eisa-exams"
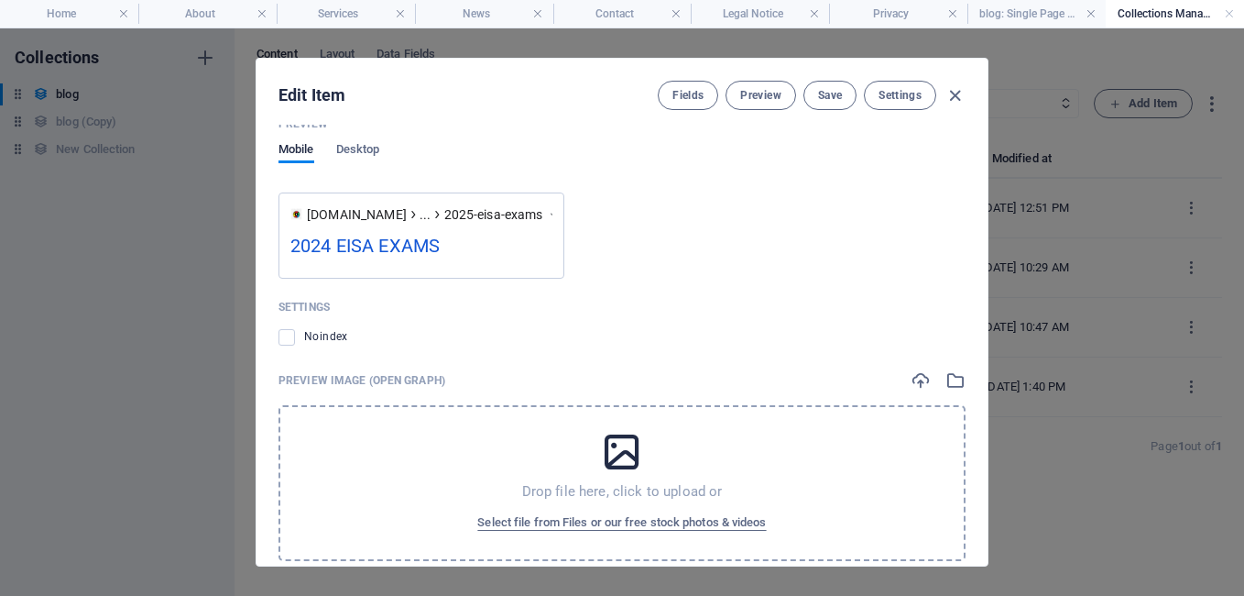
scroll to position [1538, 0]
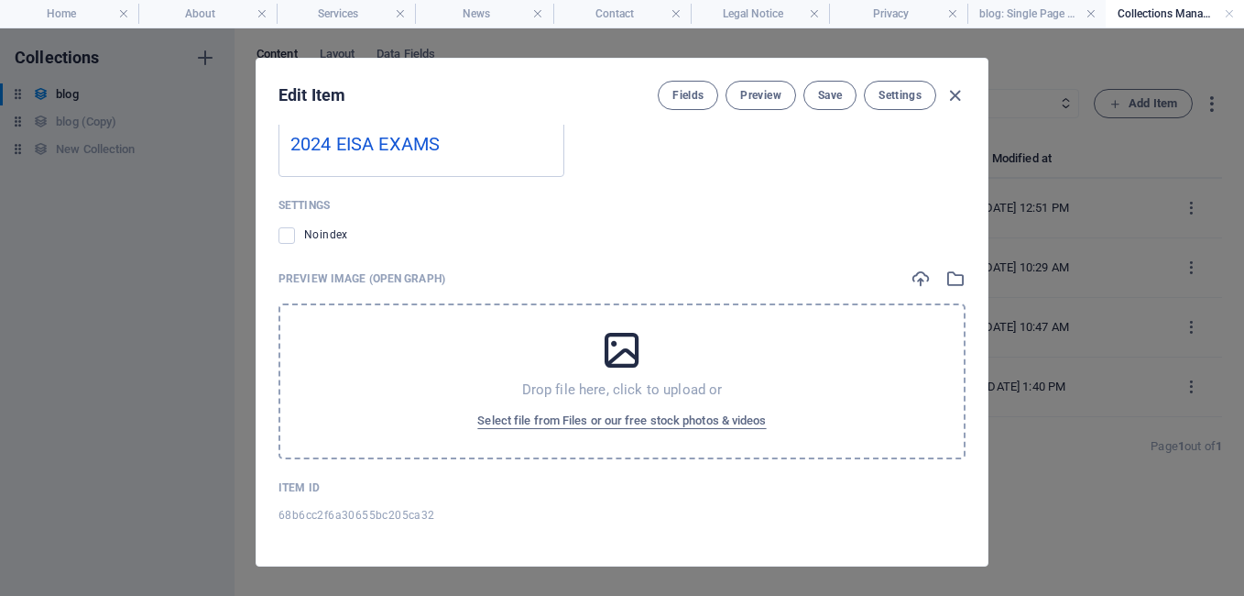
click at [334, 145] on div "2024 EISA EXAMS" at bounding box center [422, 148] width 262 height 36
click at [334, 140] on div "2024 EISA EXAMS" at bounding box center [422, 148] width 262 height 36
click at [990, 196] on div "Edit Item Fields Preview Save Settings Name 2025 EISA EXAMS ​ Slug [DOMAIN_NAME…" at bounding box center [622, 311] width 1244 height 567
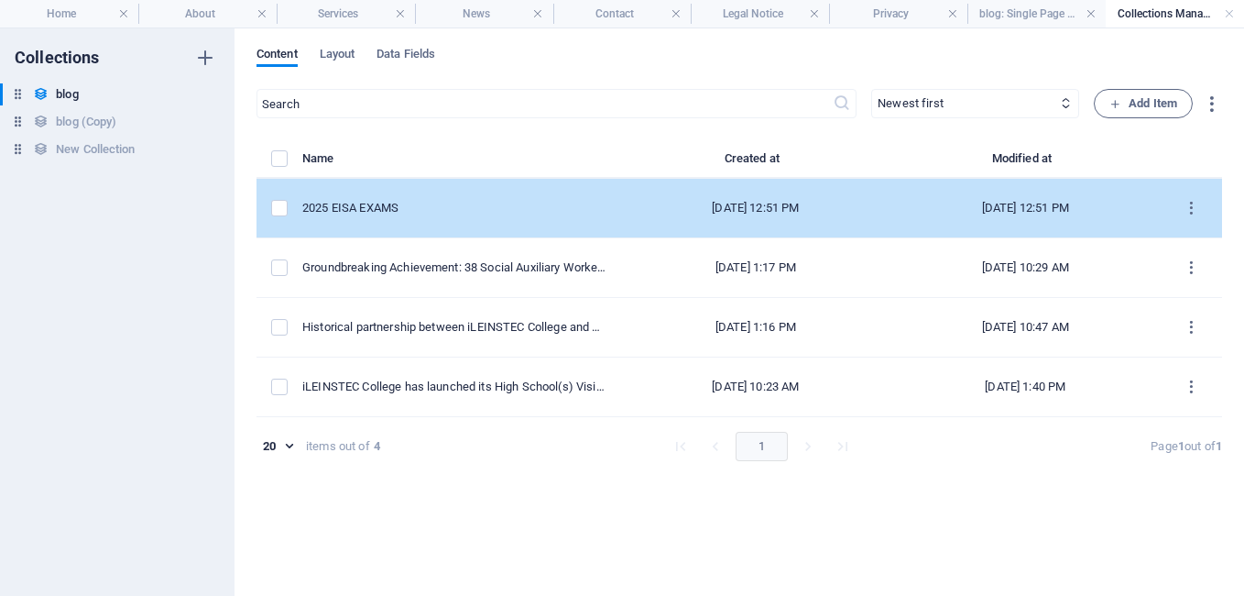
click at [990, 196] on td "[DATE] 12:51 PM" at bounding box center [1026, 209] width 270 height 60
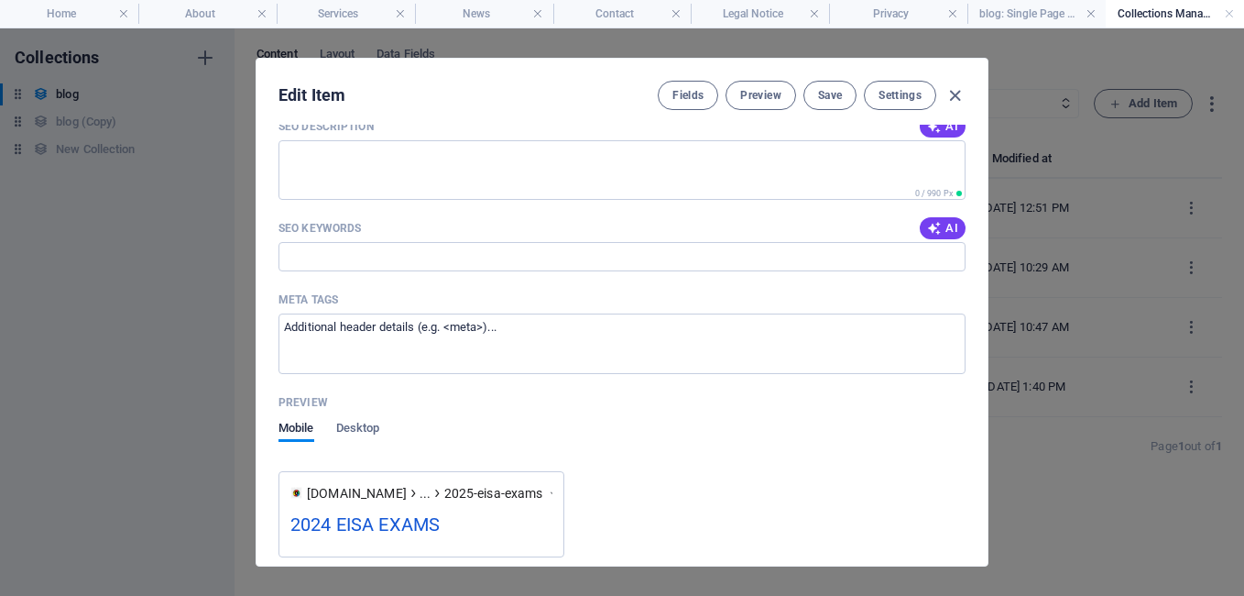
scroll to position [772, 0]
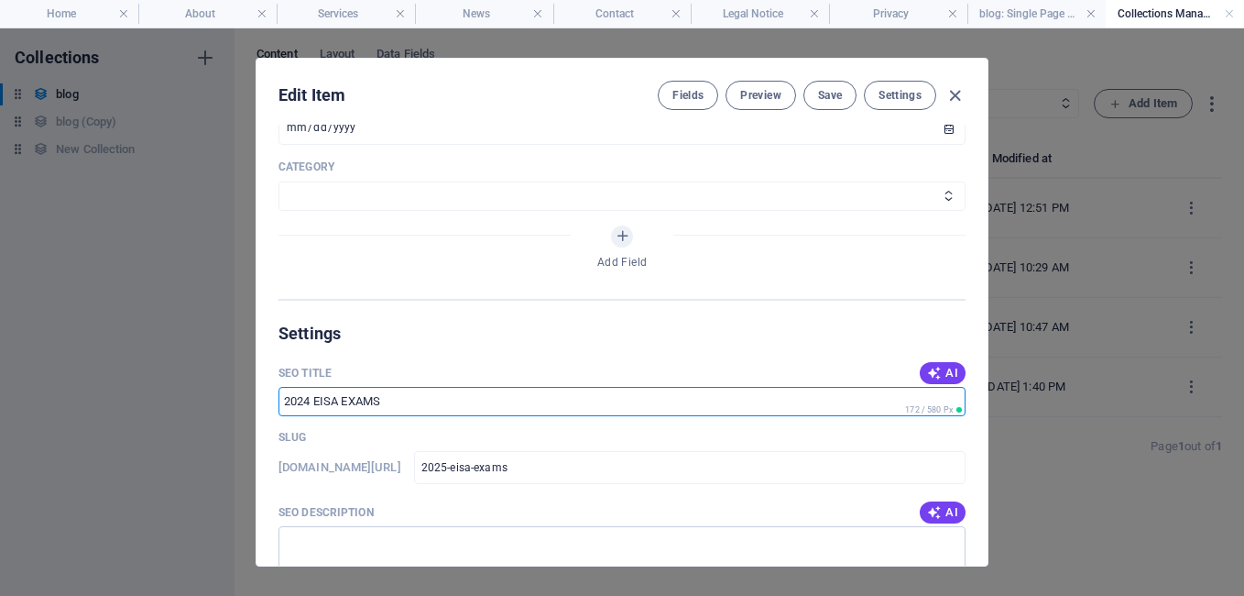
click at [308, 395] on input "2024 EISA EXAMS" at bounding box center [622, 401] width 687 height 29
click at [309, 404] on input "204 EISA EXAMS" at bounding box center [622, 401] width 687 height 29
click at [303, 393] on input "204 EISA EXAMS" at bounding box center [622, 401] width 687 height 29
click at [398, 398] on input "2025 EISA EXAMS" at bounding box center [622, 401] width 687 height 29
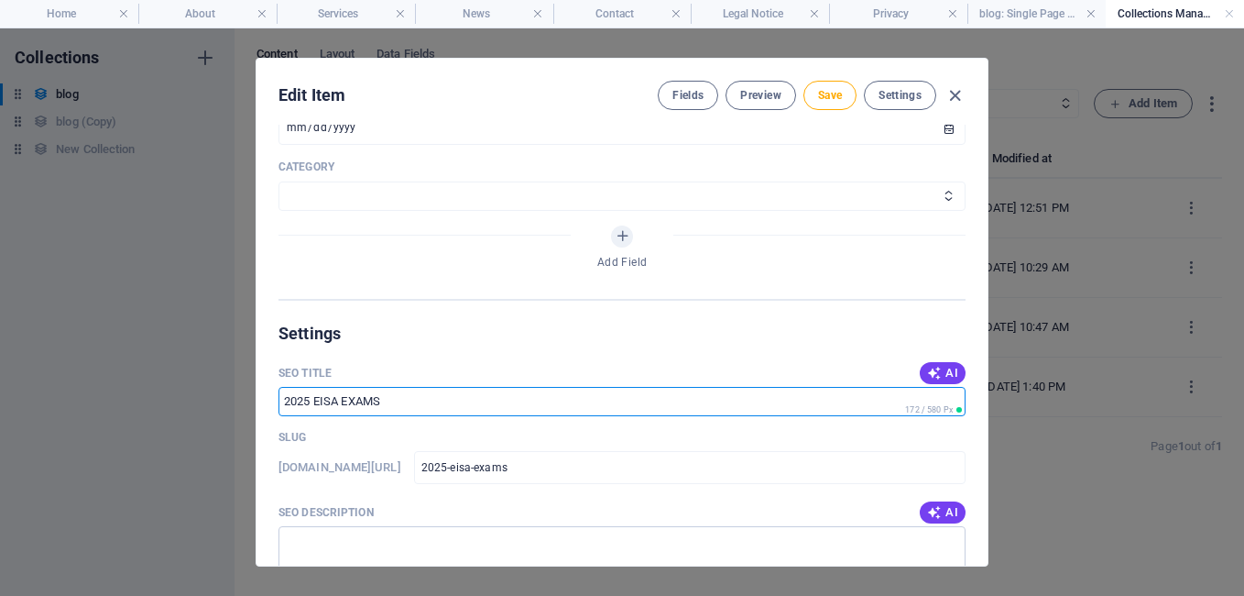
type input "2025 EISA EXAMS"
click at [991, 472] on div "Edit Item Fields Preview Save Settings Name 2025 EISA EXAMS ​ Slug [DOMAIN_NAME…" at bounding box center [622, 311] width 1244 height 567
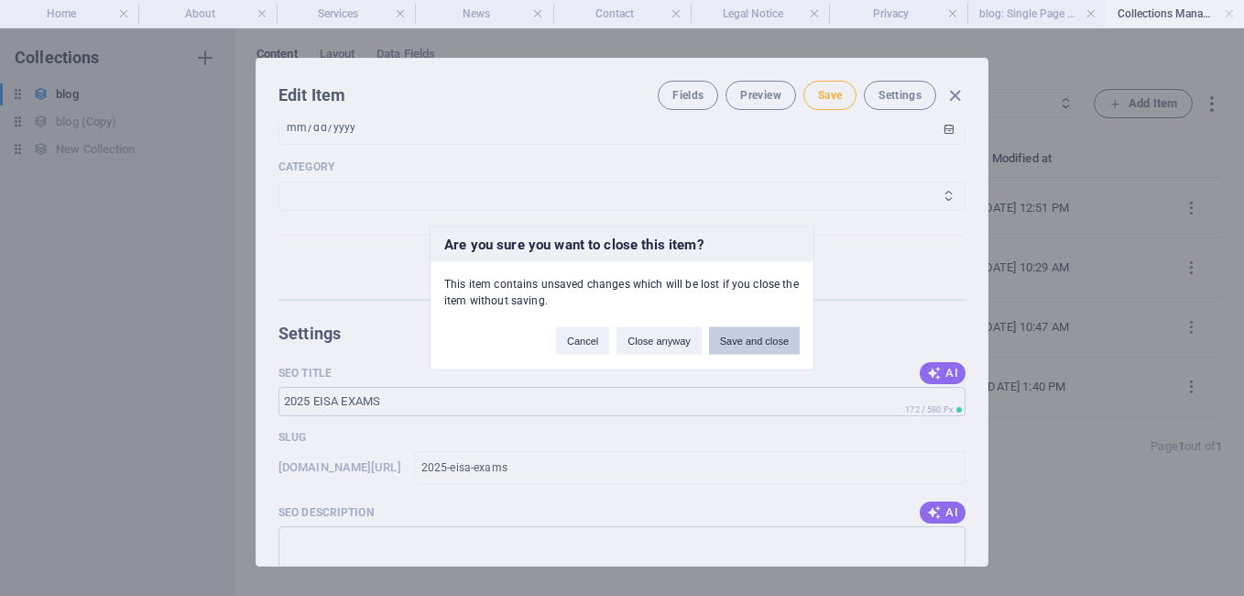
click at [760, 344] on div "Are you sure you want to close this item? This item contains unsaved changes wh…" at bounding box center [622, 298] width 1244 height 596
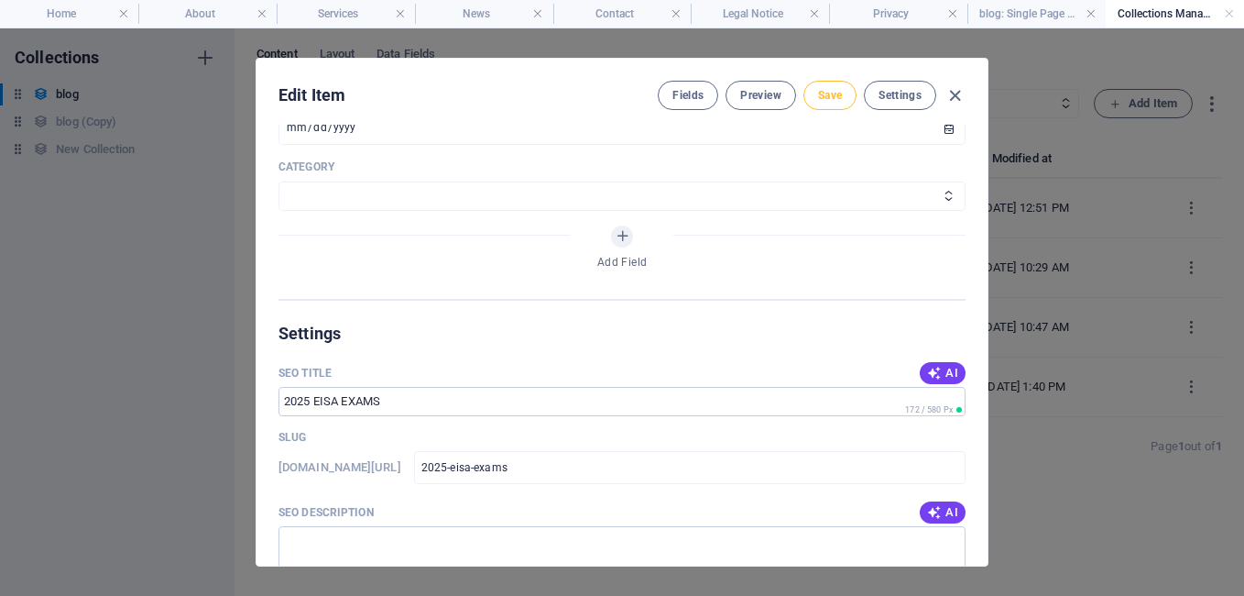
click at [833, 104] on button "Save" at bounding box center [830, 95] width 53 height 29
click at [954, 97] on icon "button" at bounding box center [955, 95] width 21 height 21
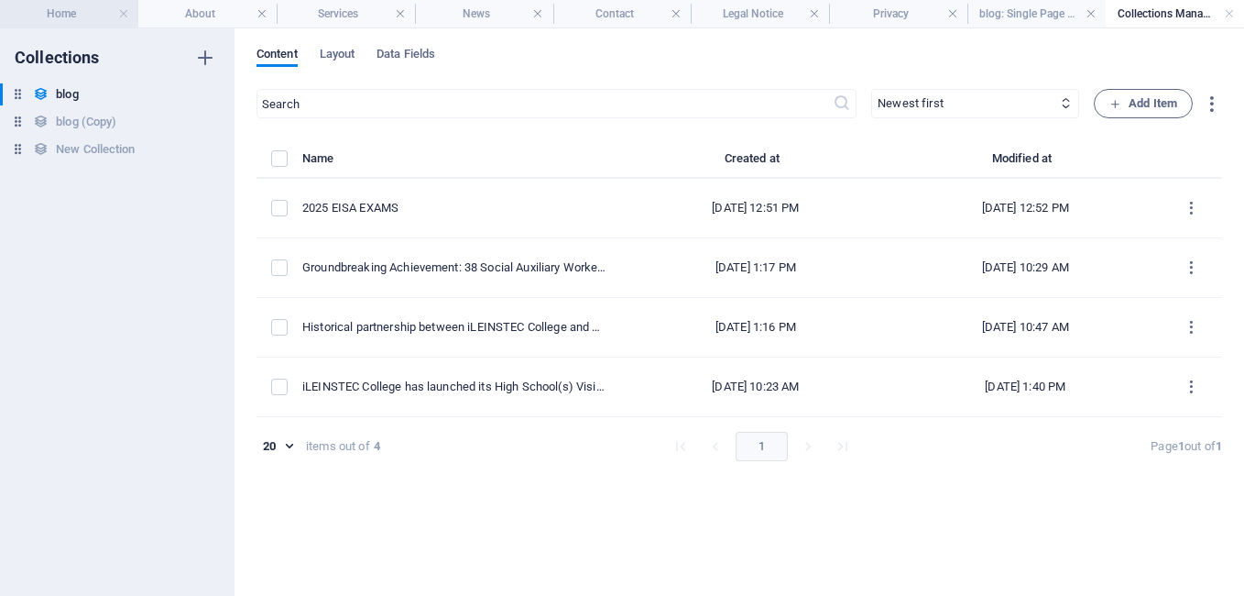
click at [85, 10] on h4 "Home" at bounding box center [69, 14] width 138 height 20
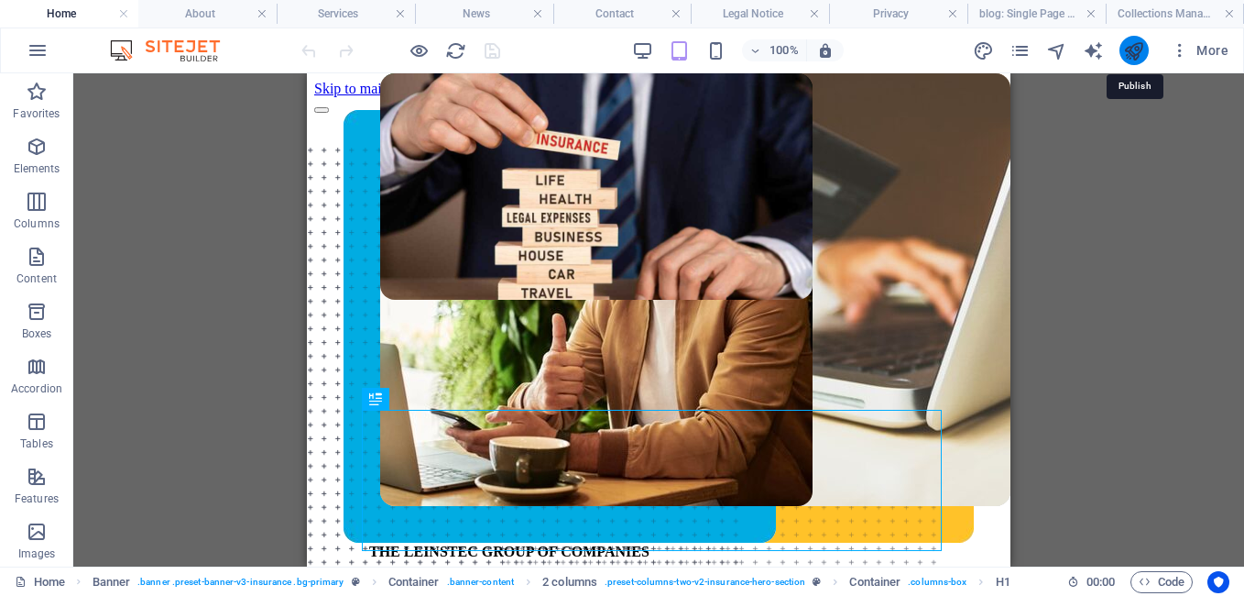
click at [1129, 56] on icon "publish" at bounding box center [1134, 50] width 21 height 21
